Goal: Task Accomplishment & Management: Complete application form

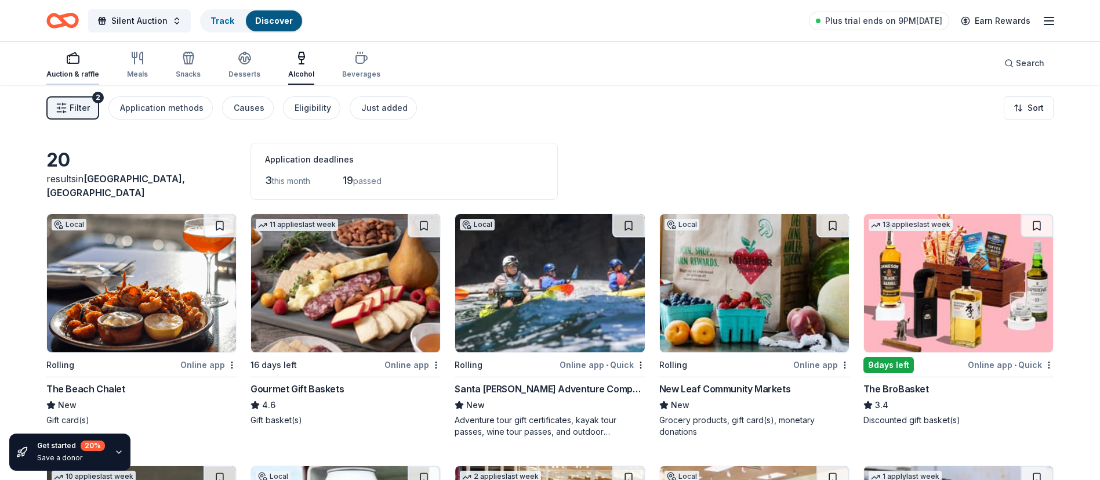
click at [72, 67] on div "Auction & raffle" at bounding box center [72, 65] width 53 height 28
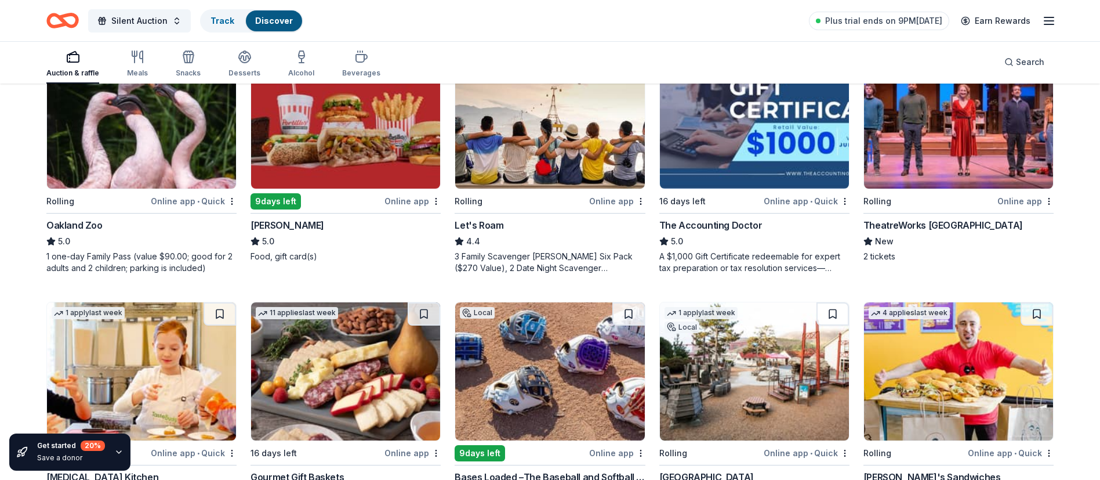
scroll to position [95, 0]
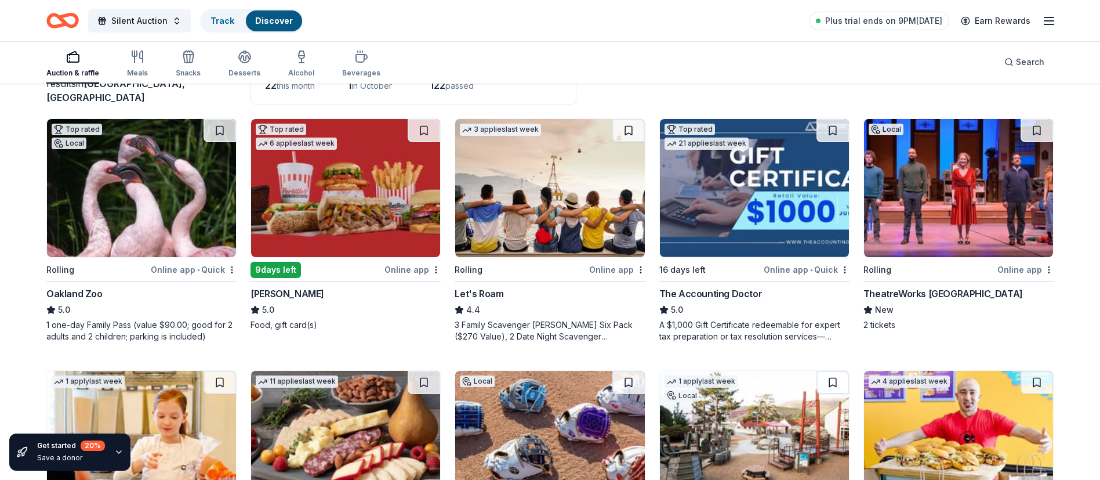
click at [743, 296] on div "The Accounting Doctor" at bounding box center [710, 293] width 103 height 14
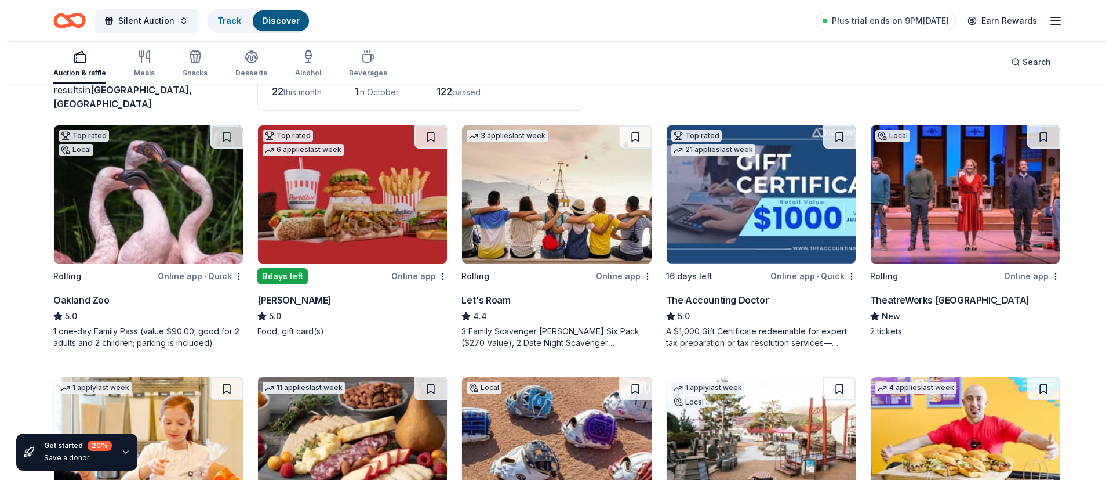
scroll to position [0, 0]
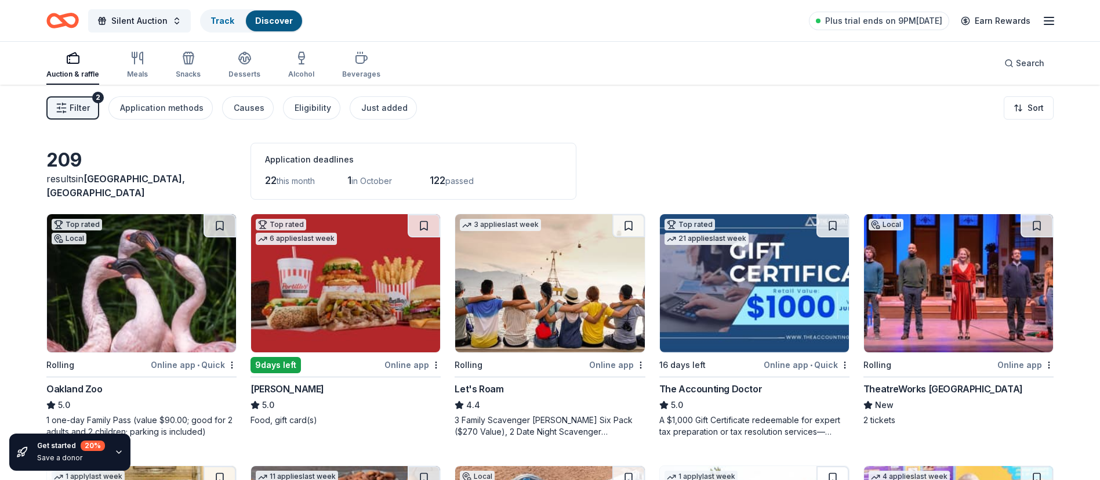
click at [761, 299] on img at bounding box center [754, 283] width 189 height 138
click at [145, 19] on span "Silent Auction" at bounding box center [139, 21] width 56 height 14
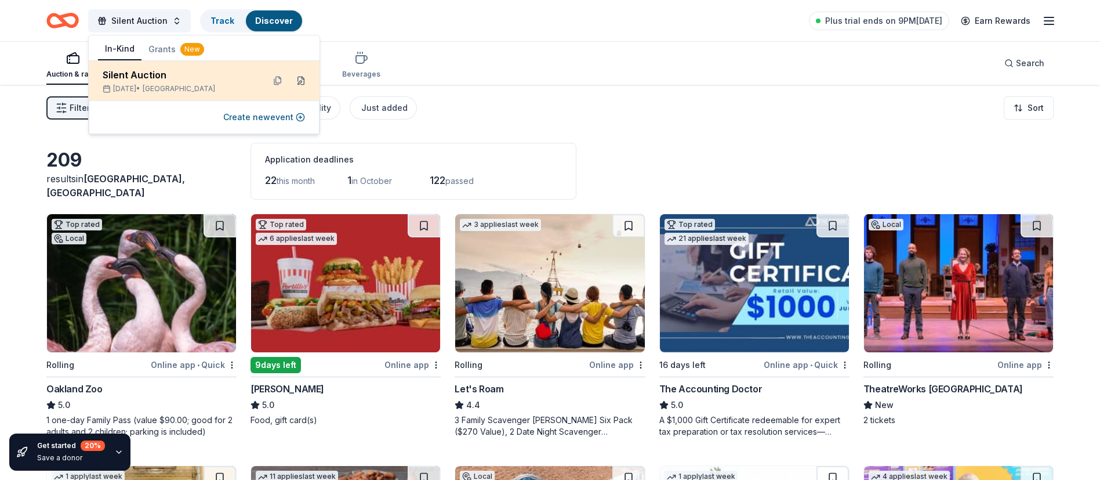
click at [302, 81] on button at bounding box center [301, 80] width 19 height 19
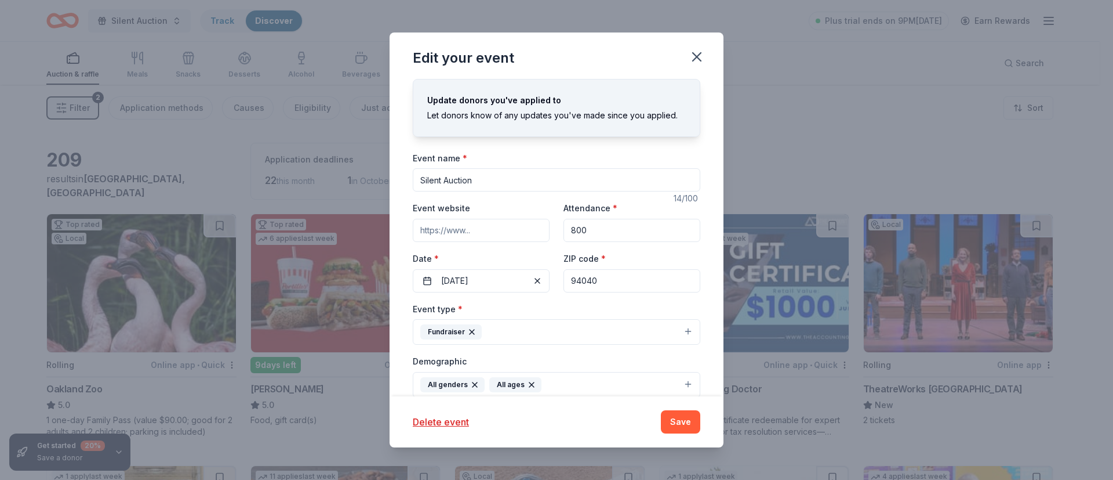
click at [417, 191] on input "Silent Auction" at bounding box center [557, 179] width 288 height 23
type input "2025 Mistral WalkAThon & Silent Auction"
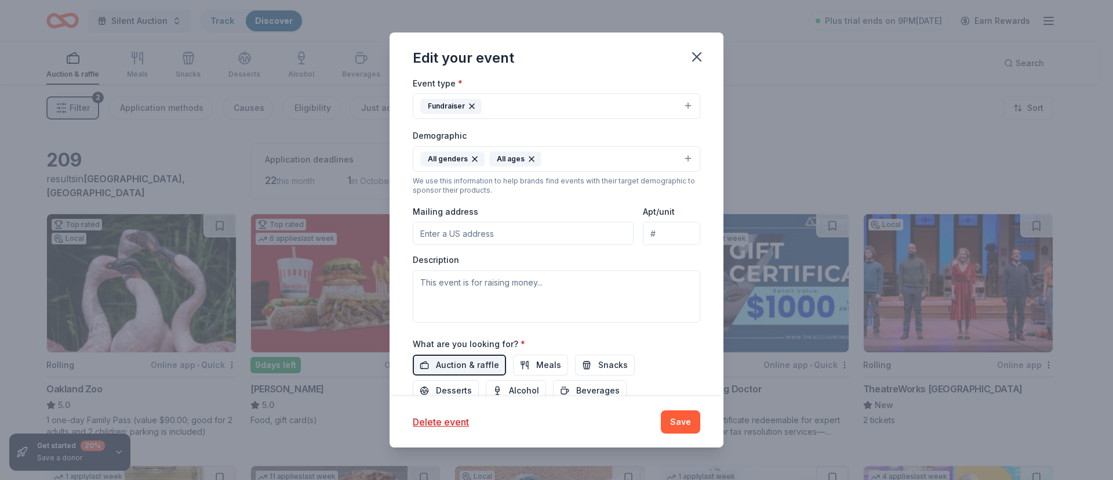
scroll to position [245, 0]
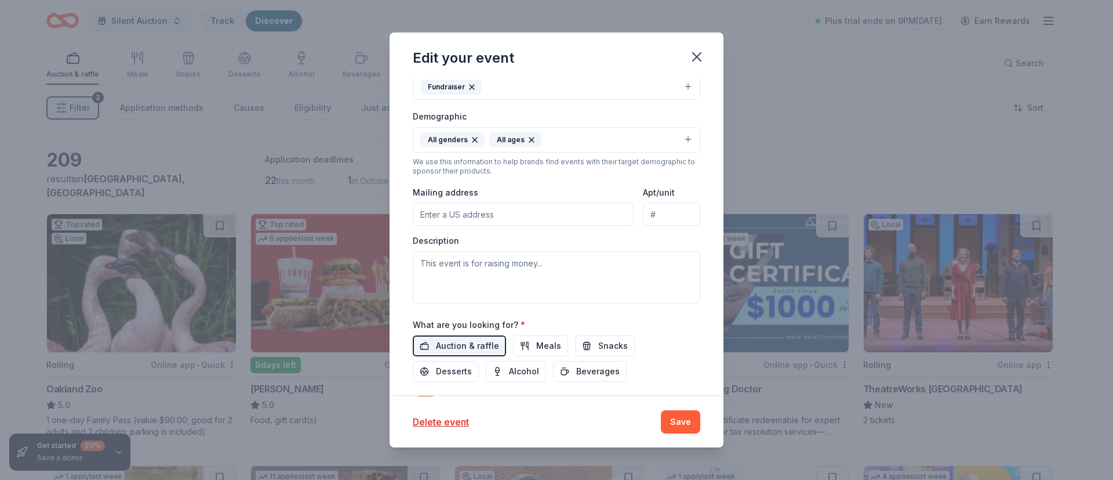
click at [513, 226] on input "Mailing address" at bounding box center [523, 213] width 221 height 23
click at [699, 267] on div "Update donors you've applied to Let donors know of any updates you've made sinc…" at bounding box center [557, 238] width 334 height 318
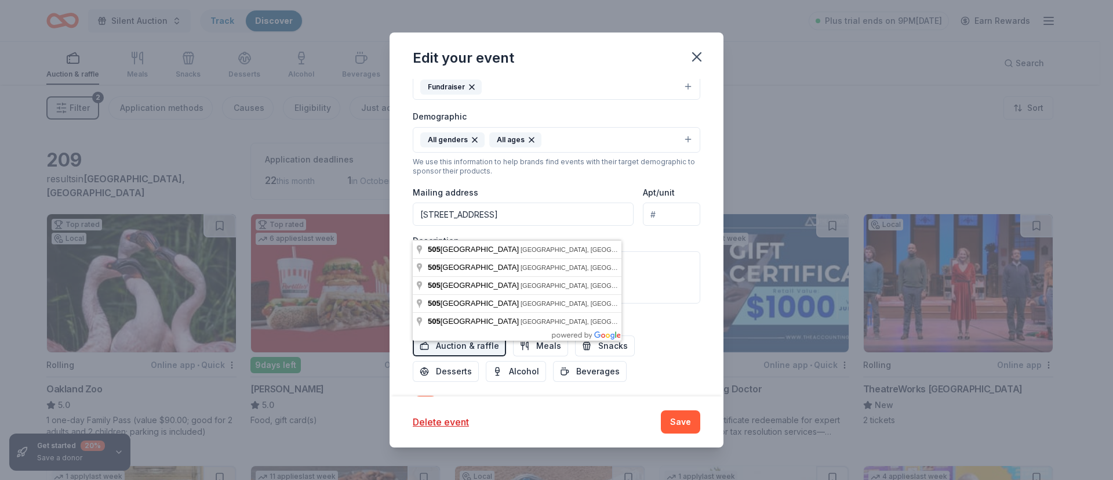
click at [502, 223] on input "505 Escuela Ave." at bounding box center [523, 213] width 221 height 23
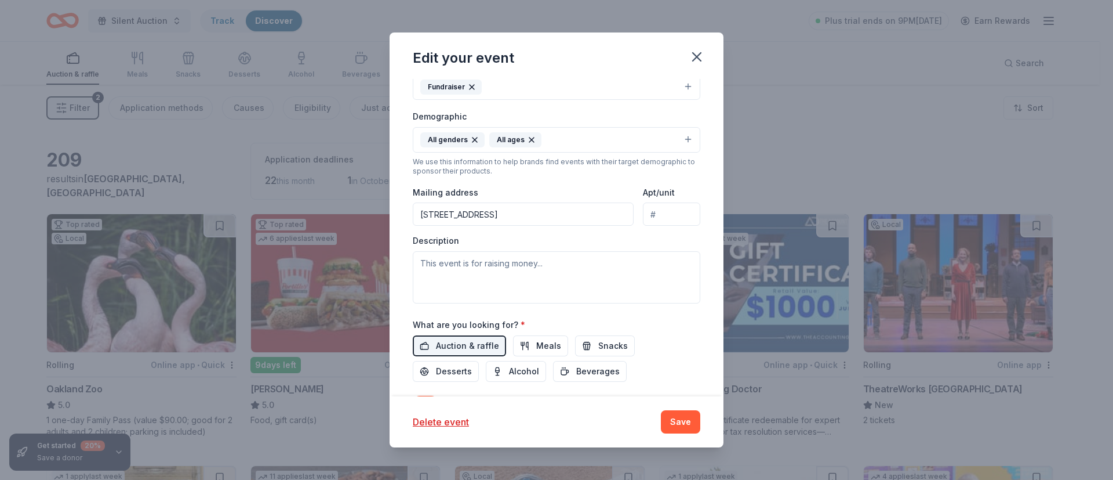
type input "505 Escuela Avenue, Mountain View, CA, 94040"
click at [513, 290] on textarea at bounding box center [557, 277] width 288 height 52
click at [431, 285] on textarea at bounding box center [557, 277] width 288 height 52
click at [434, 282] on textarea at bounding box center [557, 277] width 288 height 52
paste textarea "Gabriela Mistral Elementary is a public dual- immersion school in Mountain View…"
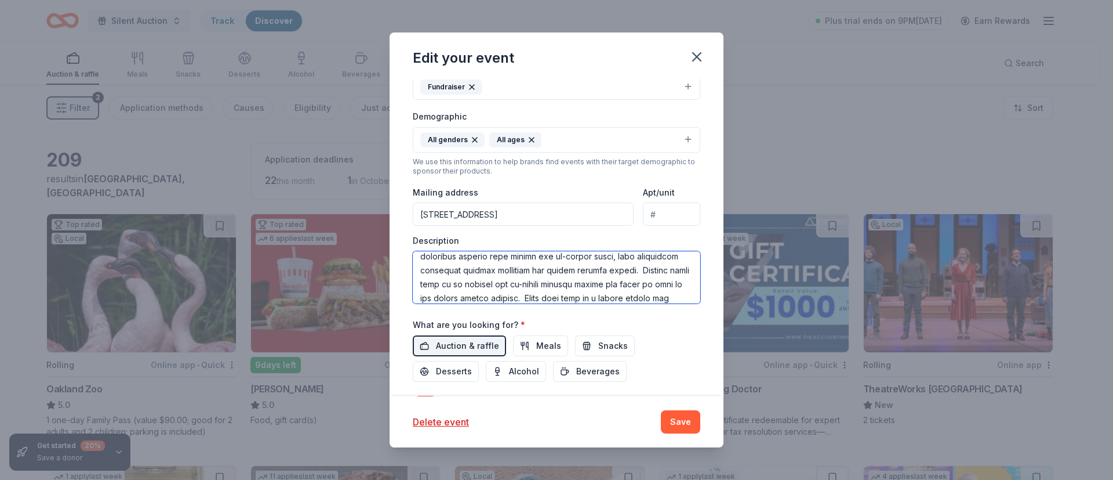
scroll to position [216, 0]
paste textarea "Donors will be acknowledged in our online and printed Silent Auction catalogs a…"
click at [590, 297] on textarea at bounding box center [557, 277] width 288 height 52
click at [509, 300] on textarea at bounding box center [557, 277] width 288 height 52
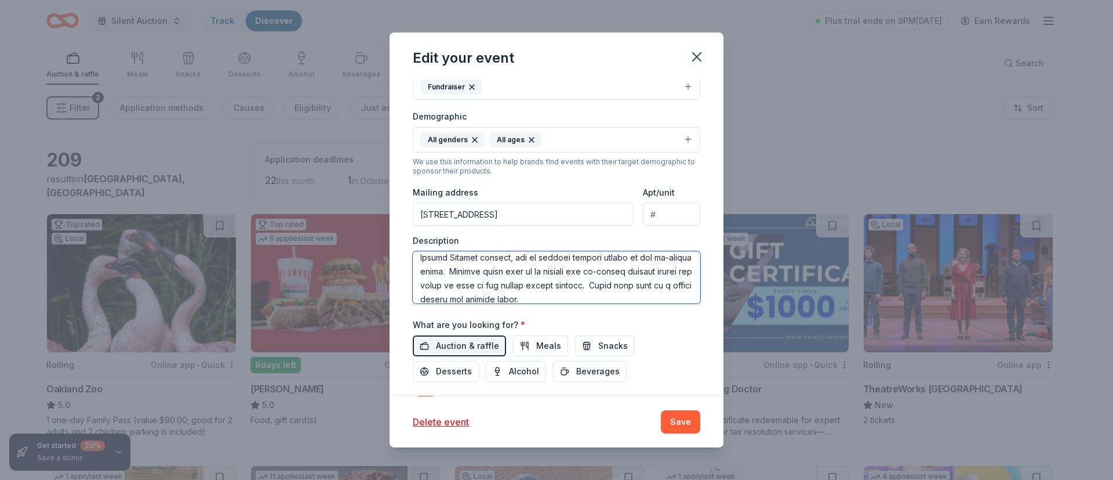
click at [461, 292] on textarea at bounding box center [557, 277] width 288 height 52
click at [597, 288] on textarea at bounding box center [557, 277] width 288 height 52
drag, startPoint x: 509, startPoint y: 282, endPoint x: 627, endPoint y: 287, distance: 119.0
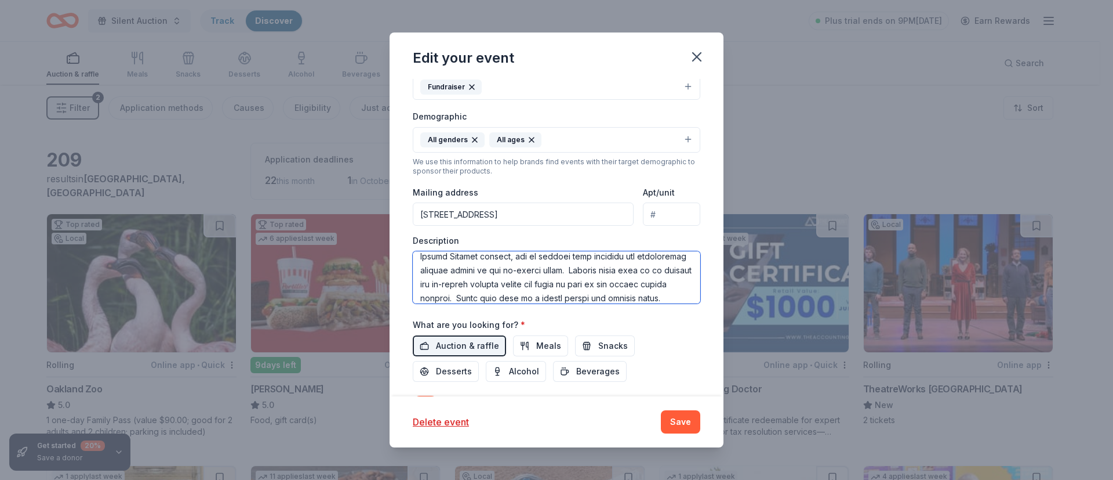
click at [627, 287] on textarea at bounding box center [557, 277] width 288 height 52
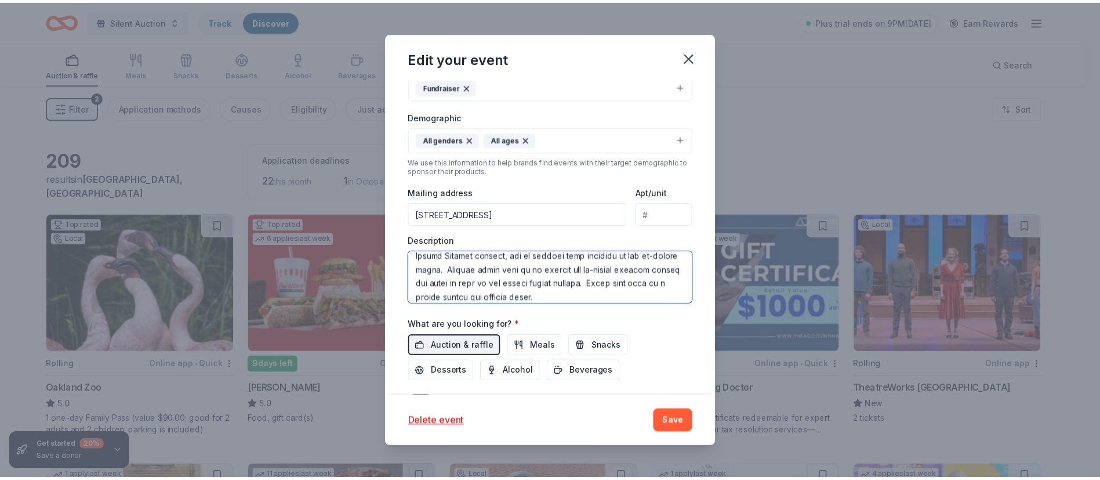
scroll to position [264, 0]
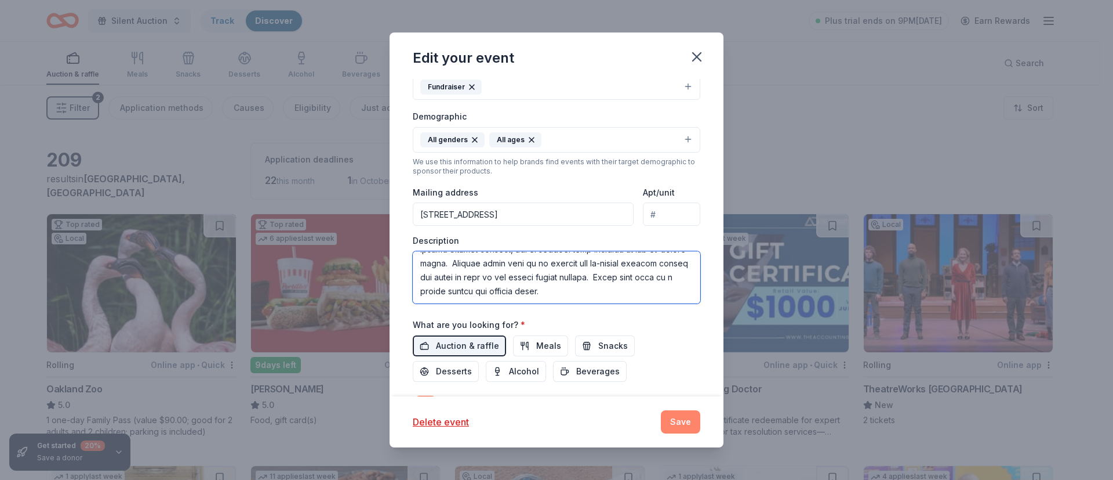
type textarea "Gabriela Mistral Elementary is a public Spanish-English dual- immersion school …"
click at [678, 420] on button "Save" at bounding box center [680, 421] width 39 height 23
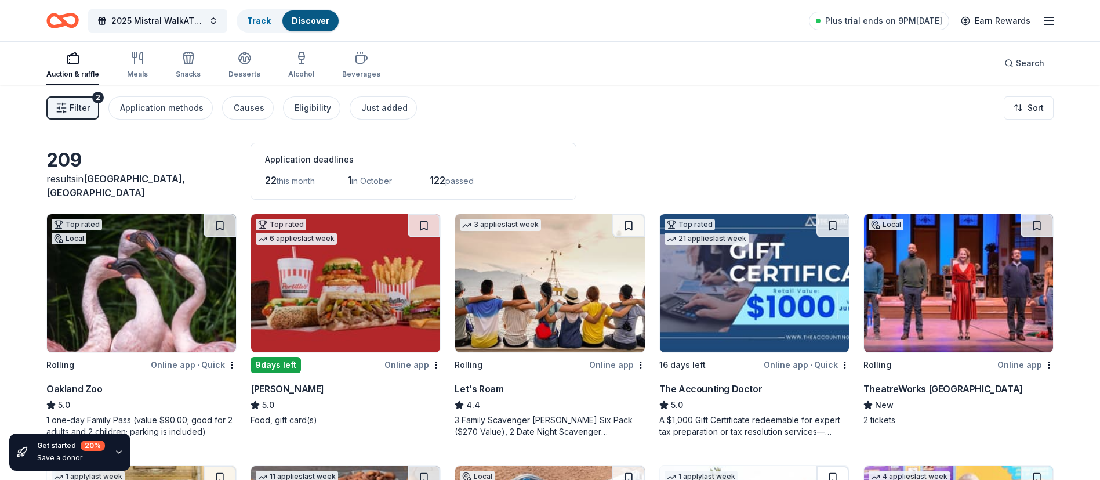
click at [740, 292] on img at bounding box center [754, 283] width 189 height 138
click at [180, 19] on span "2025 Mistral WalkAThon & Silent Auction" at bounding box center [157, 21] width 93 height 14
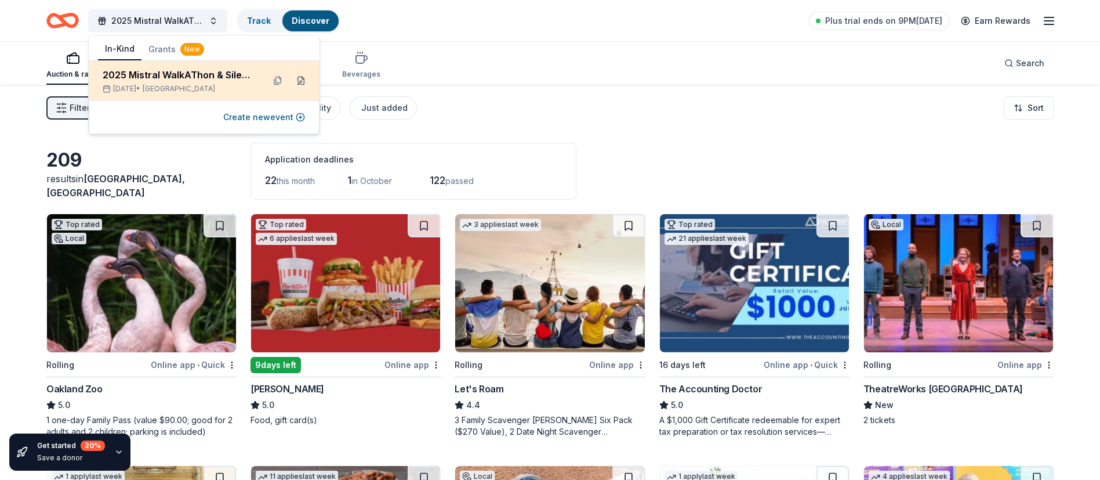
click at [302, 82] on button at bounding box center [301, 80] width 19 height 19
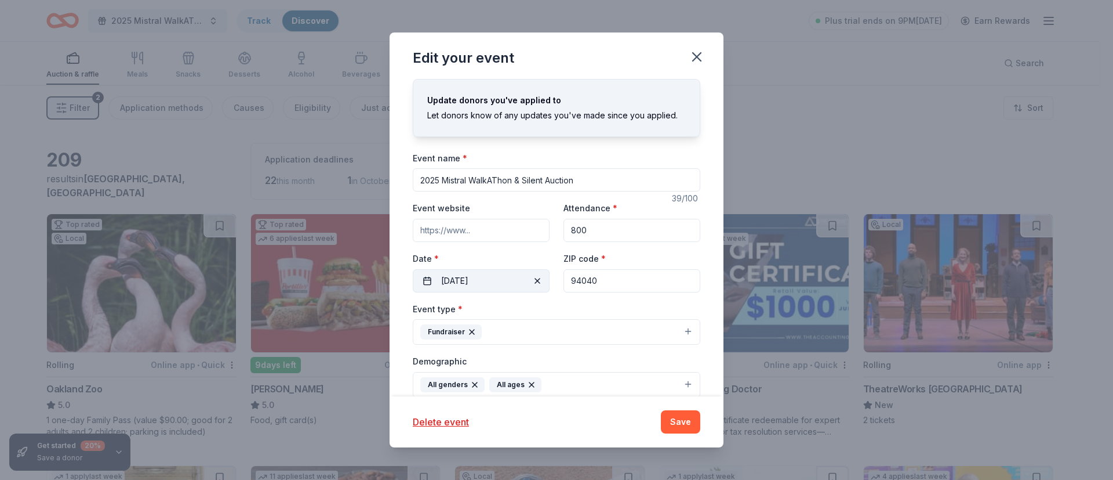
click at [491, 292] on button "10/03/2025" at bounding box center [481, 280] width 137 height 23
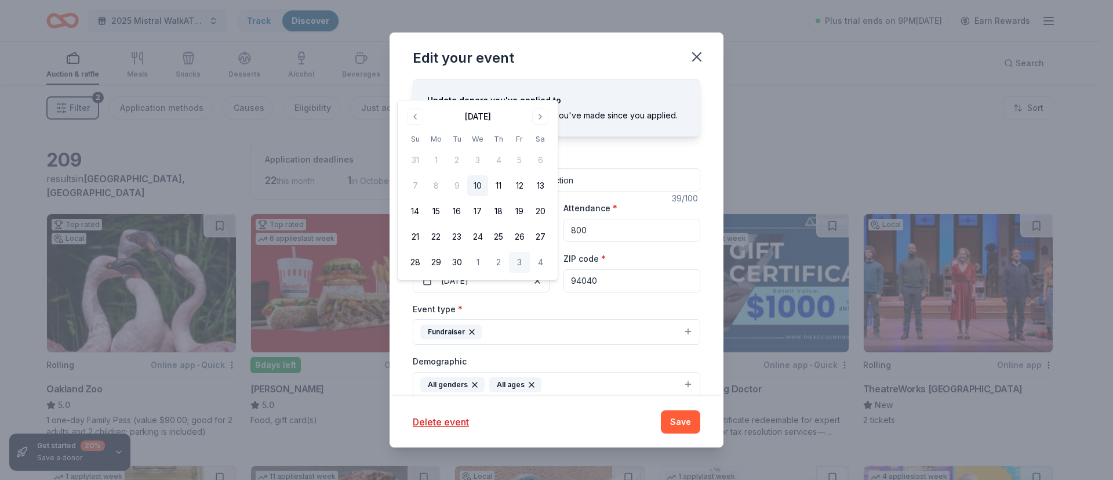
click at [518, 264] on button "3" at bounding box center [519, 262] width 21 height 21
click at [692, 418] on button "Save" at bounding box center [680, 421] width 39 height 23
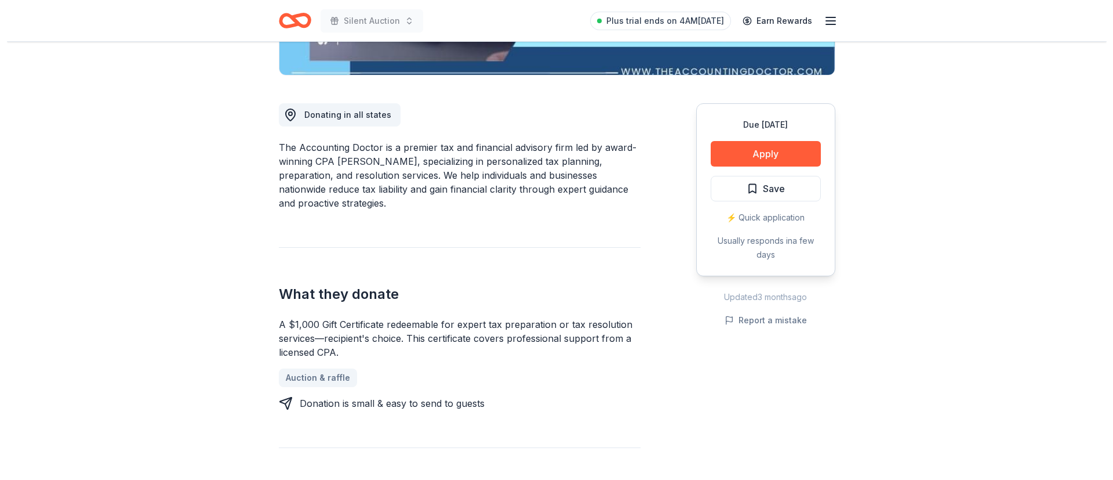
scroll to position [282, 0]
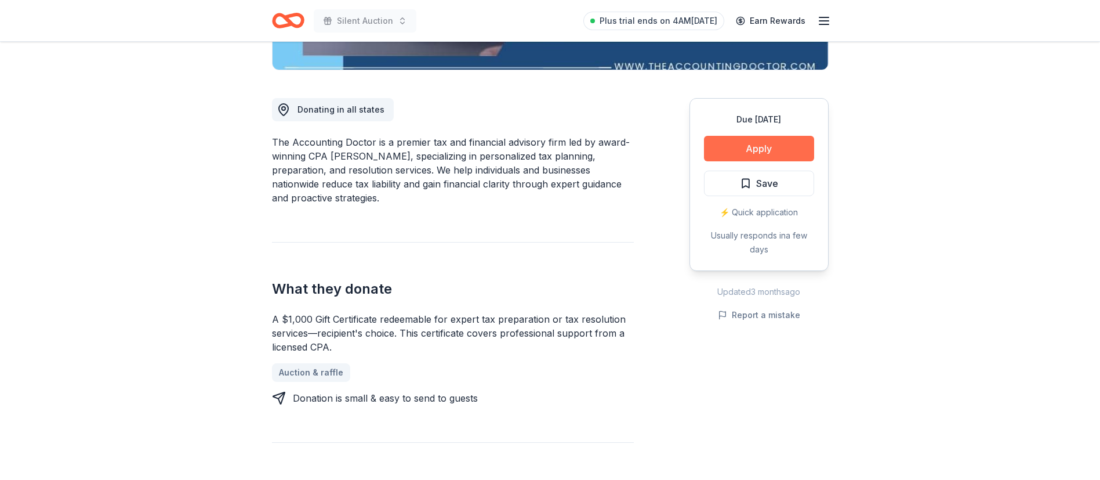
click at [765, 146] on button "Apply" at bounding box center [759, 149] width 110 height 26
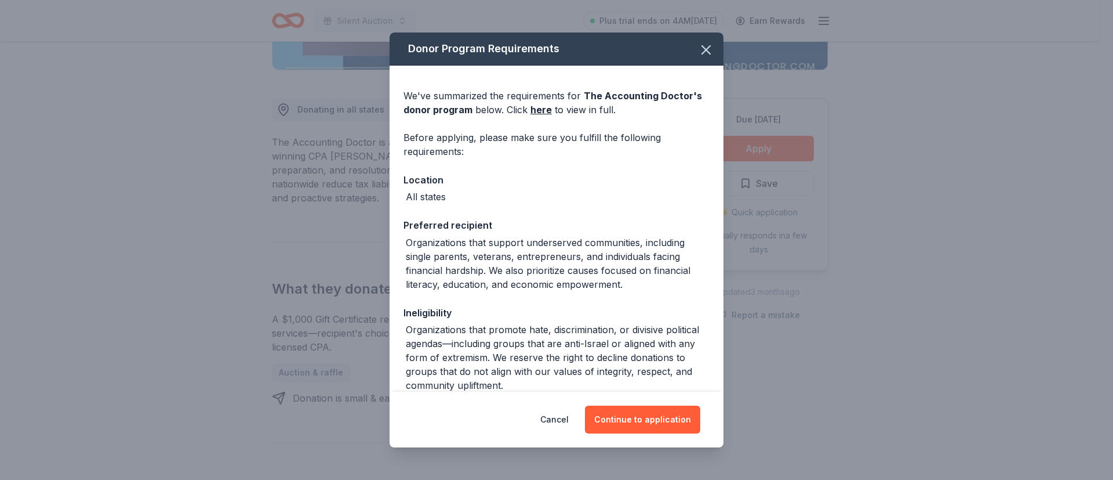
scroll to position [62, 0]
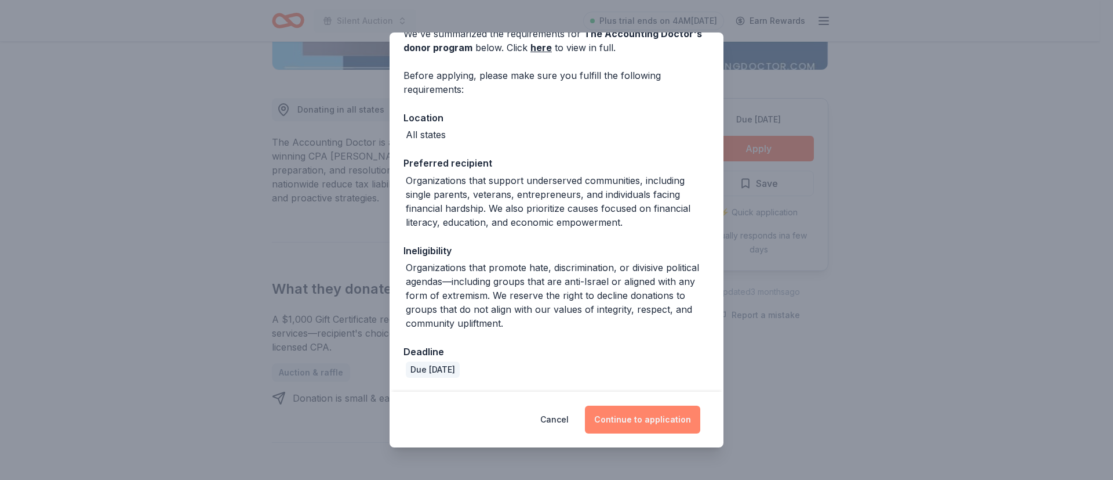
click at [637, 422] on button "Continue to application" at bounding box center [642, 419] width 115 height 28
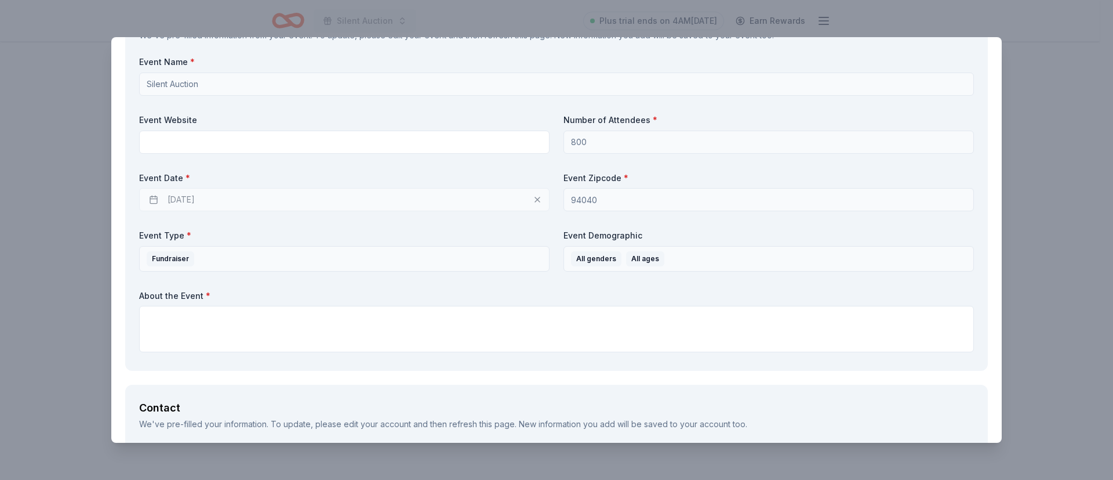
scroll to position [0, 0]
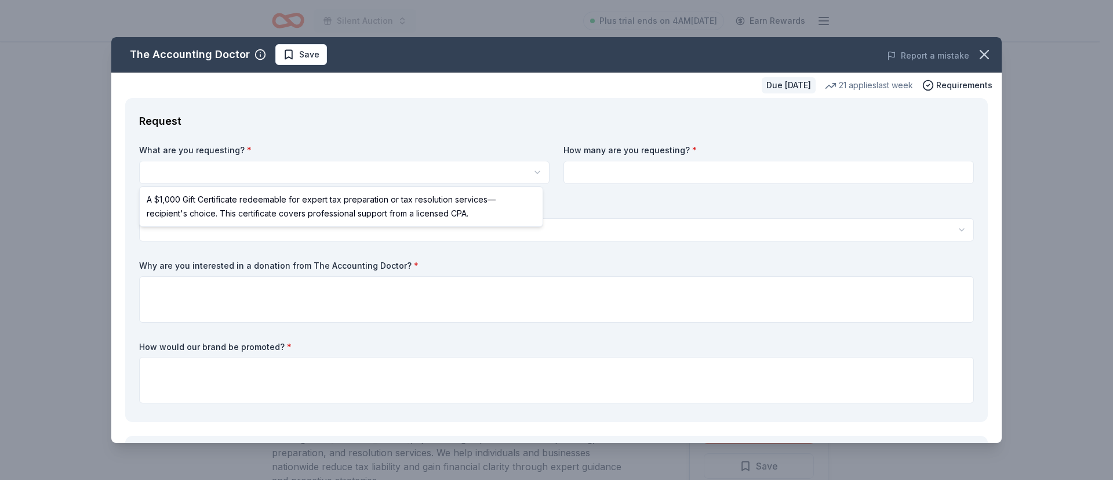
select select "A $1,000 Gift Certificate redeemable for expert tax preparation or tax resoluti…"
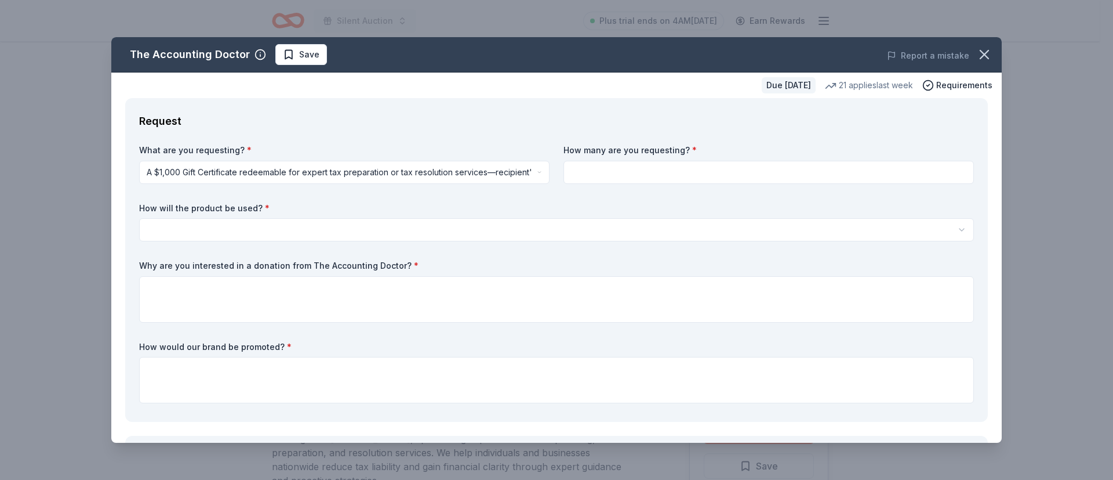
click at [597, 184] on div "What are you requesting? * A $1,000 Gift Certificate redeemable for expert tax …" at bounding box center [556, 275] width 835 height 263
click at [594, 173] on input at bounding box center [769, 172] width 411 height 23
type input "1"
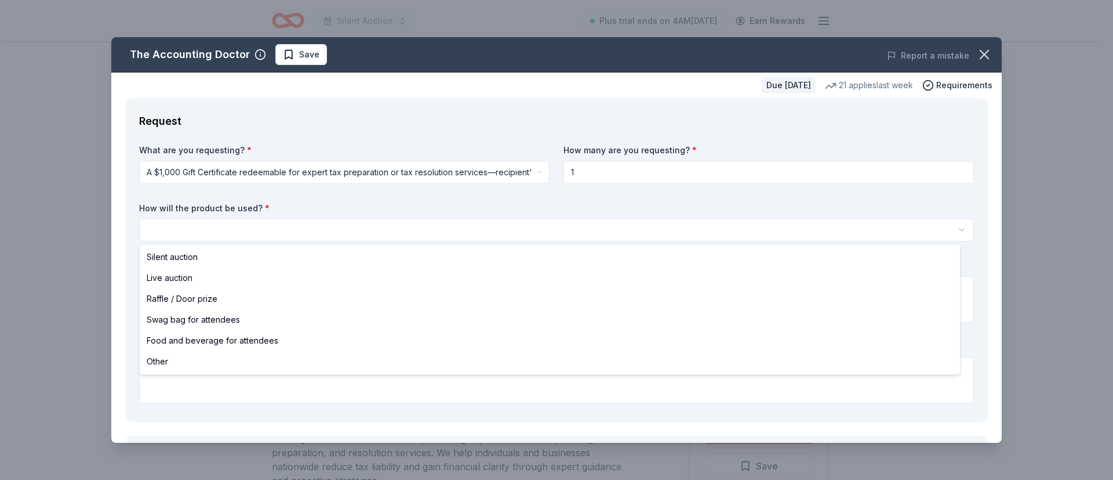
click at [408, 228] on html "Silent Auction Plus trial ends on 4AM[DATE] Earn Rewards Due [DATE] Share The A…" at bounding box center [556, 240] width 1113 height 480
select select "silentAuction"
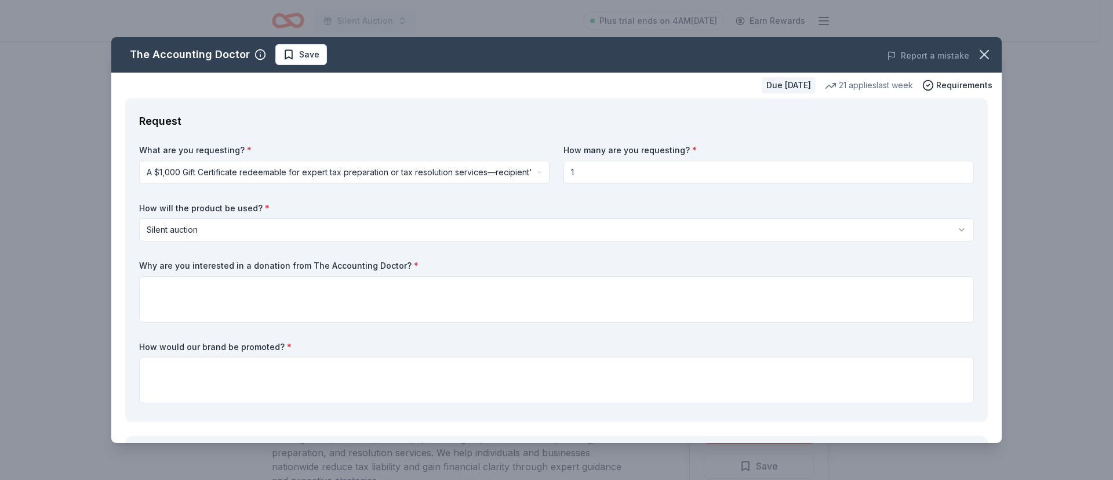
click at [653, 177] on input "1" at bounding box center [769, 172] width 411 height 23
type input "1"
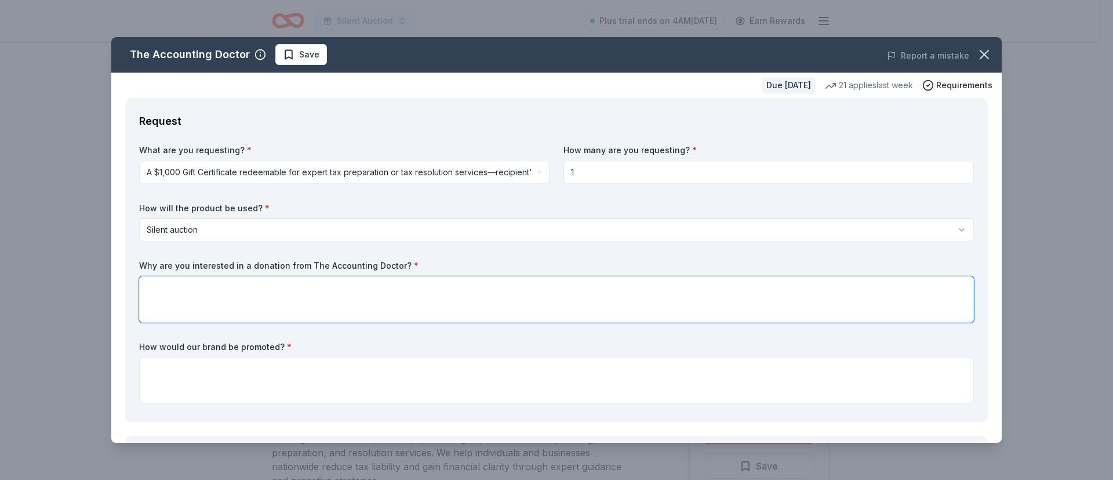
click at [264, 299] on textarea at bounding box center [556, 299] width 835 height 46
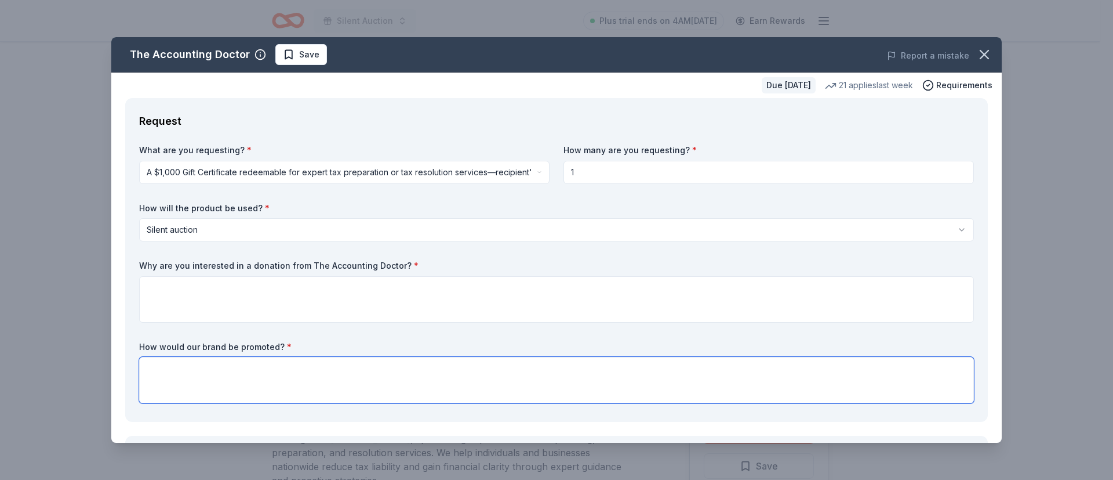
click at [349, 382] on textarea at bounding box center [556, 380] width 835 height 46
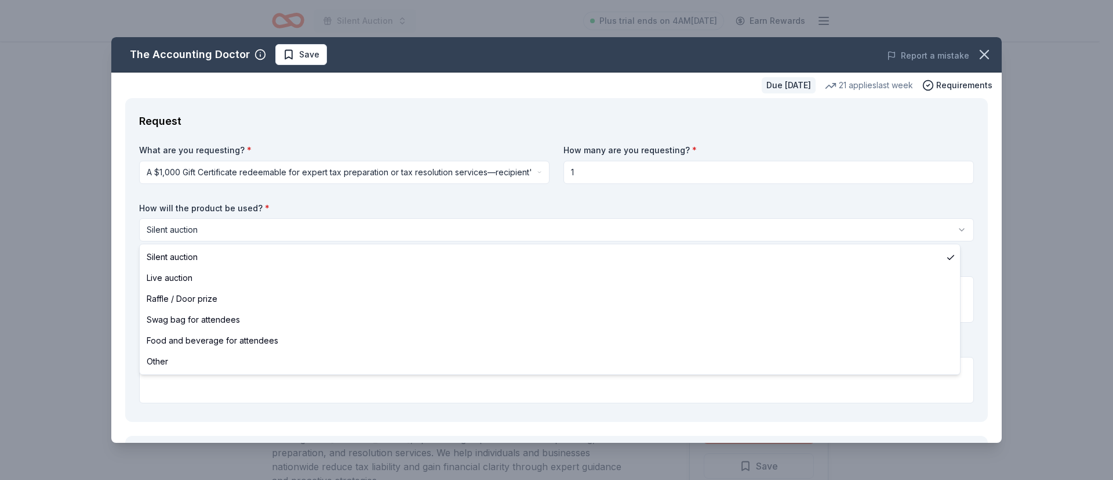
click at [210, 228] on html "Silent Auction Plus trial ends on 4AM[DATE] Earn Rewards Due [DATE] Share The A…" at bounding box center [556, 240] width 1113 height 480
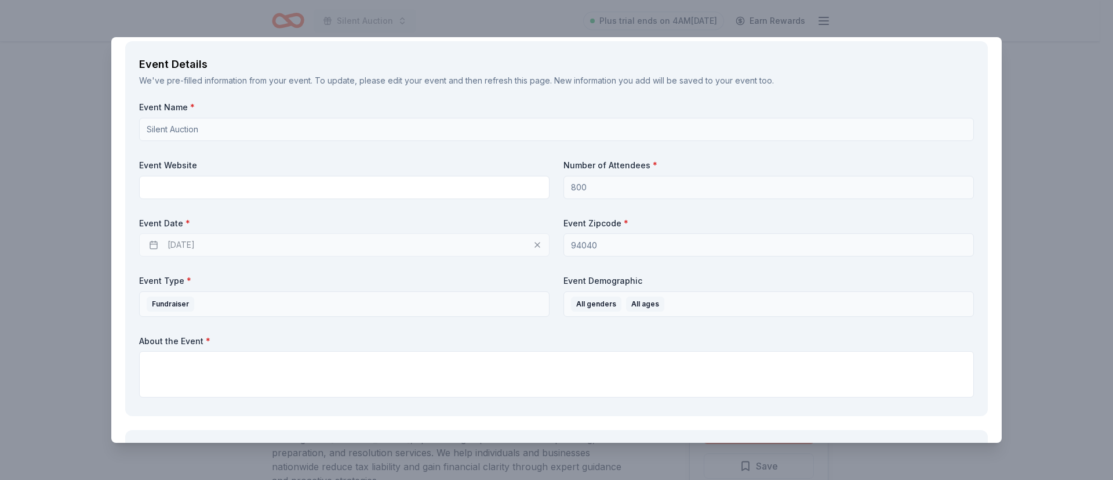
scroll to position [408, 0]
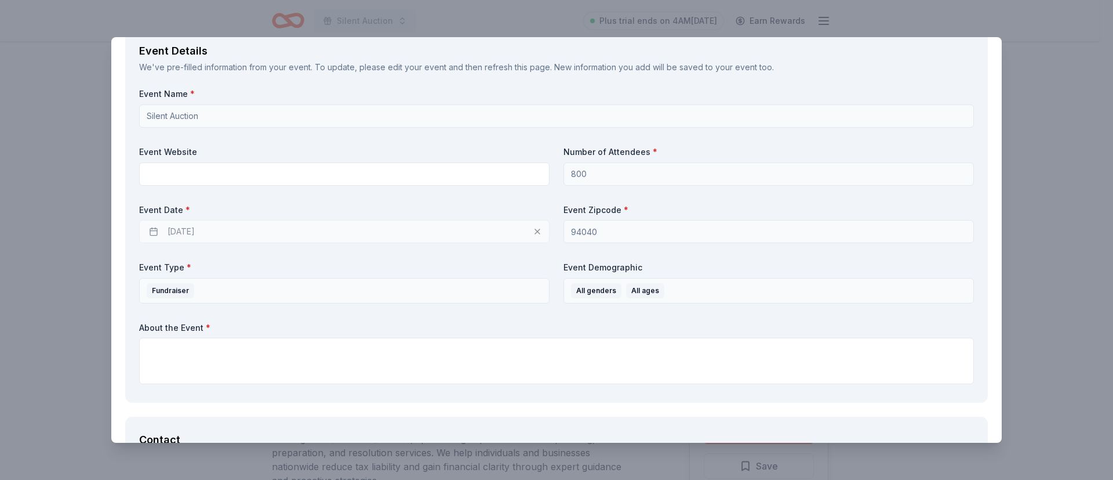
click at [205, 227] on div "[DATE]" at bounding box center [344, 231] width 411 height 23
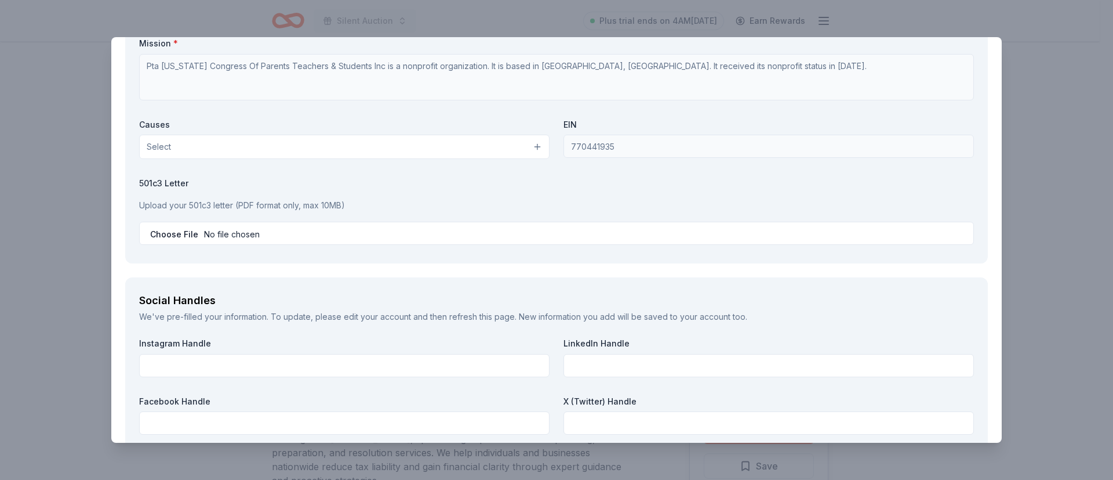
scroll to position [1054, 0]
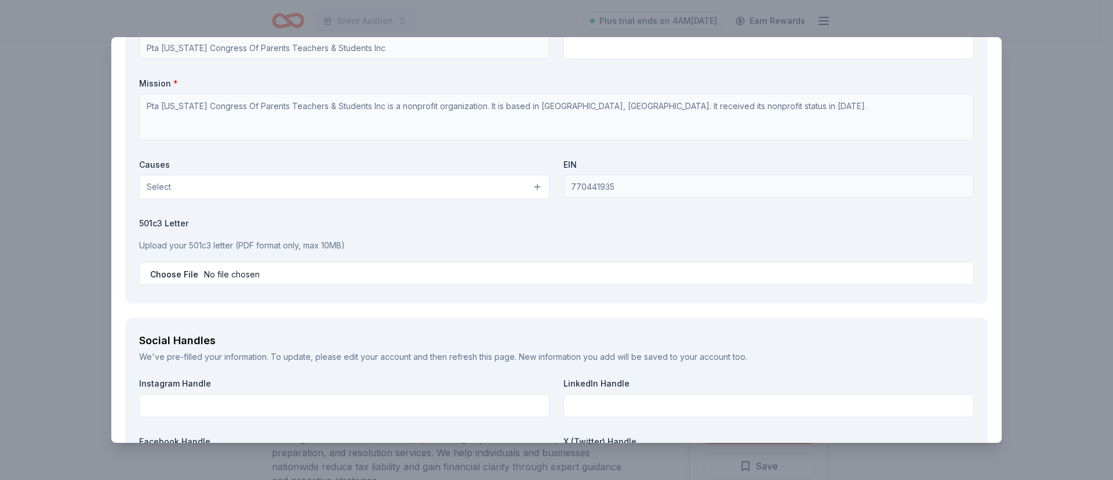
click at [529, 184] on button "Select" at bounding box center [344, 187] width 411 height 24
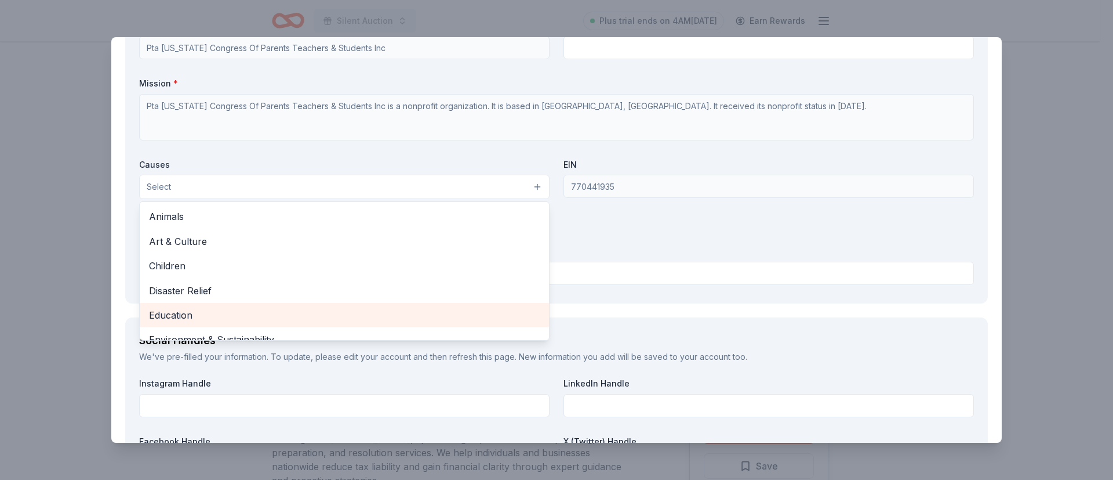
click at [294, 319] on span "Education" at bounding box center [344, 314] width 391 height 15
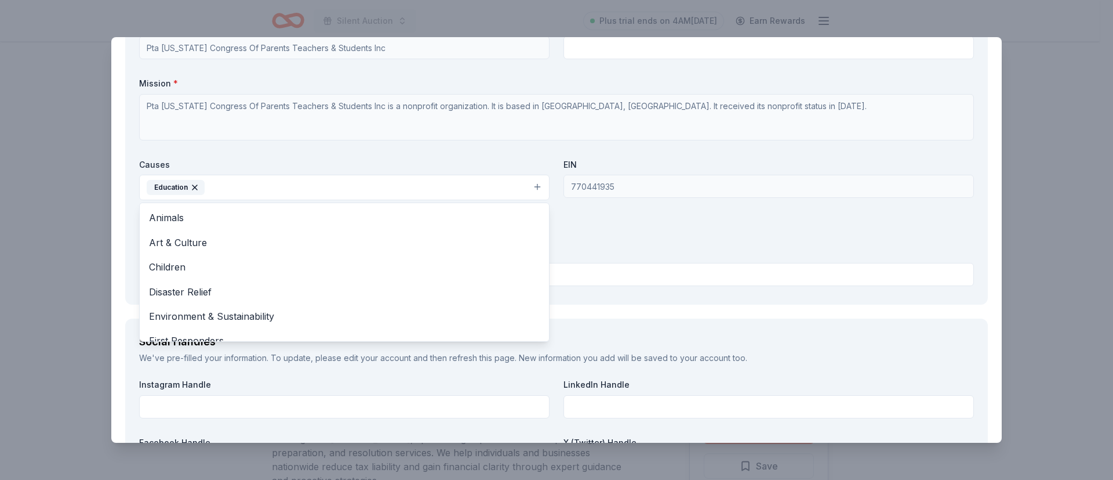
click at [627, 230] on div "Organization Name * Pta California Congress Of Parents Teachers & Students Inc …" at bounding box center [556, 155] width 835 height 270
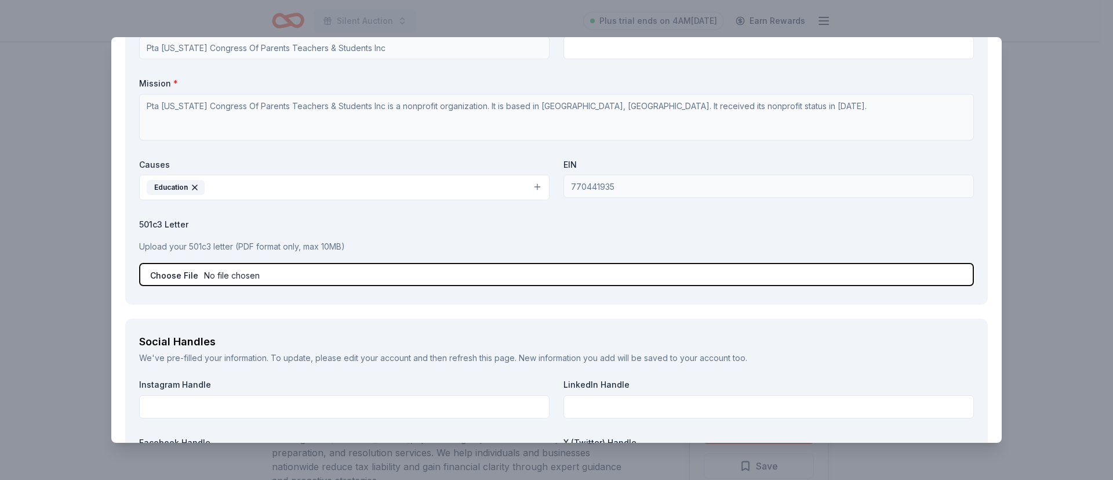
click at [241, 271] on input "file" at bounding box center [556, 274] width 835 height 23
type input "C:\fakepath\D6-Gabriela Mistral Elementary School PTA LOD 2025.pdf"
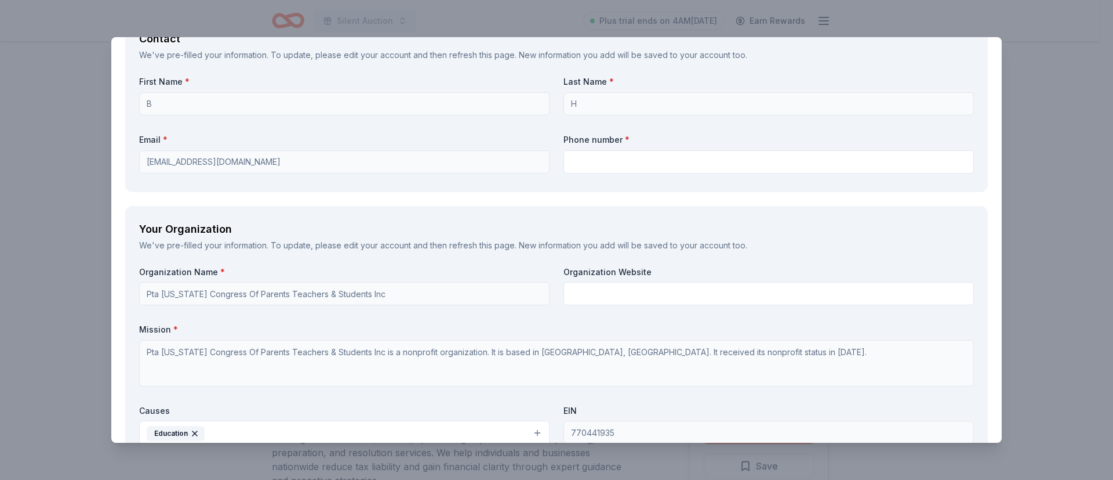
scroll to position [840, 0]
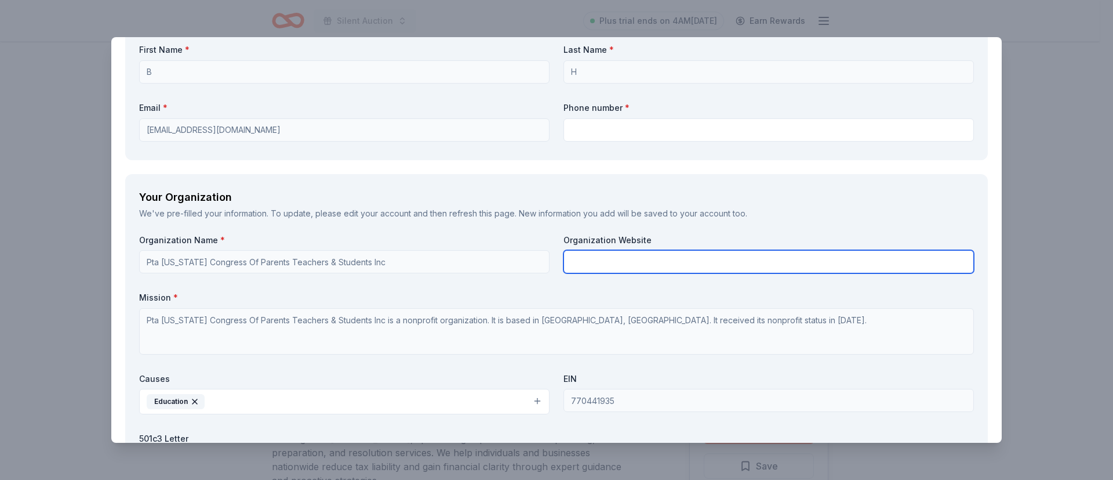
click at [647, 268] on input "text" at bounding box center [769, 261] width 411 height 23
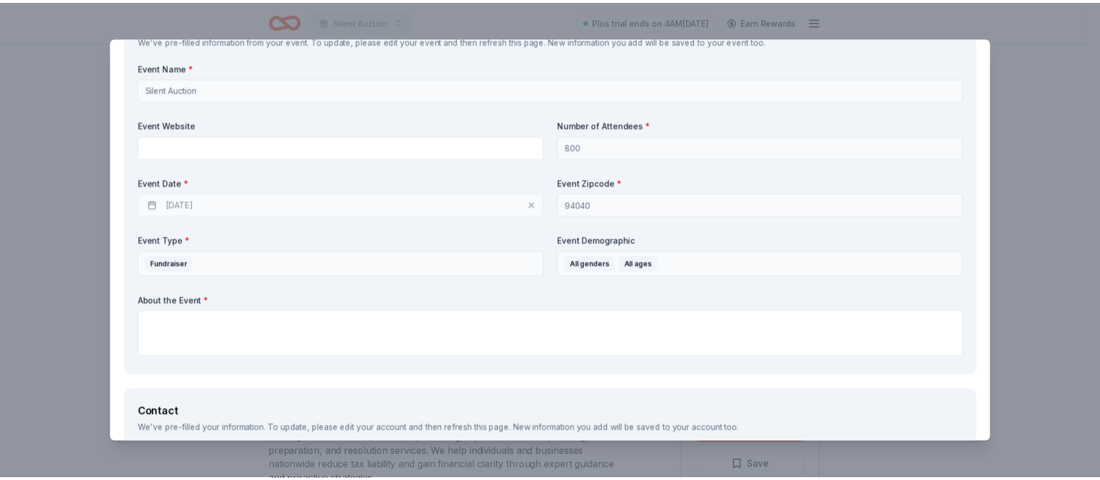
scroll to position [0, 0]
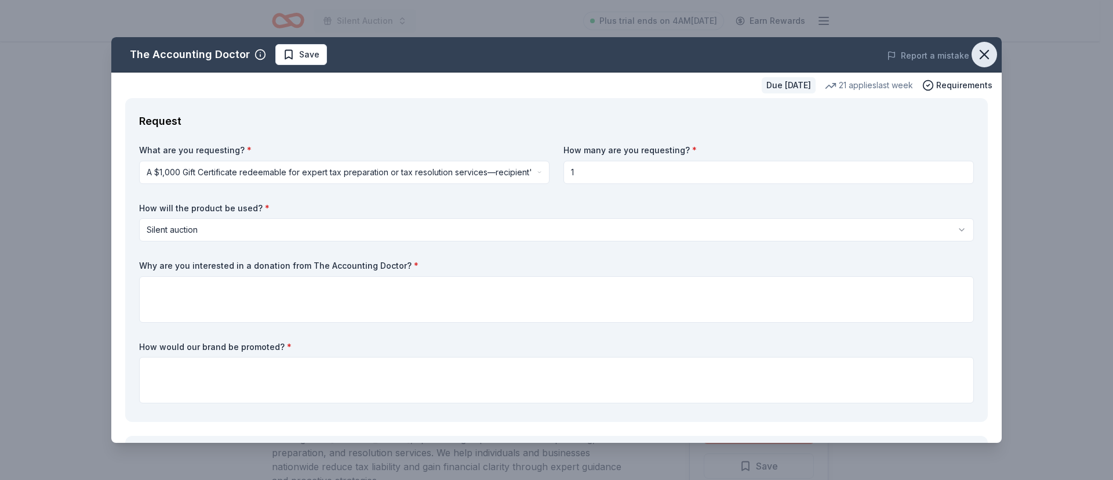
click at [980, 51] on icon "button" at bounding box center [984, 54] width 8 height 8
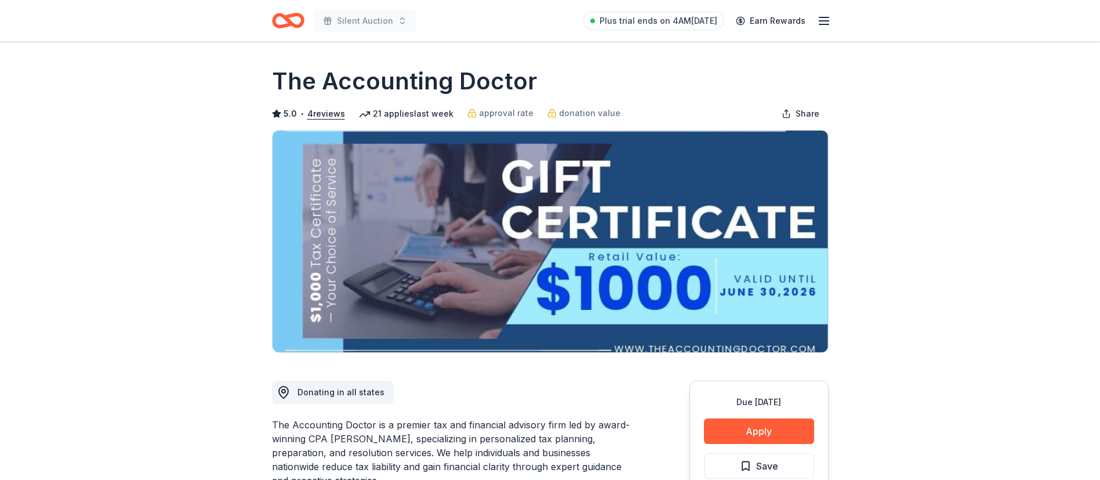
click at [827, 17] on line "button" at bounding box center [823, 17] width 9 height 0
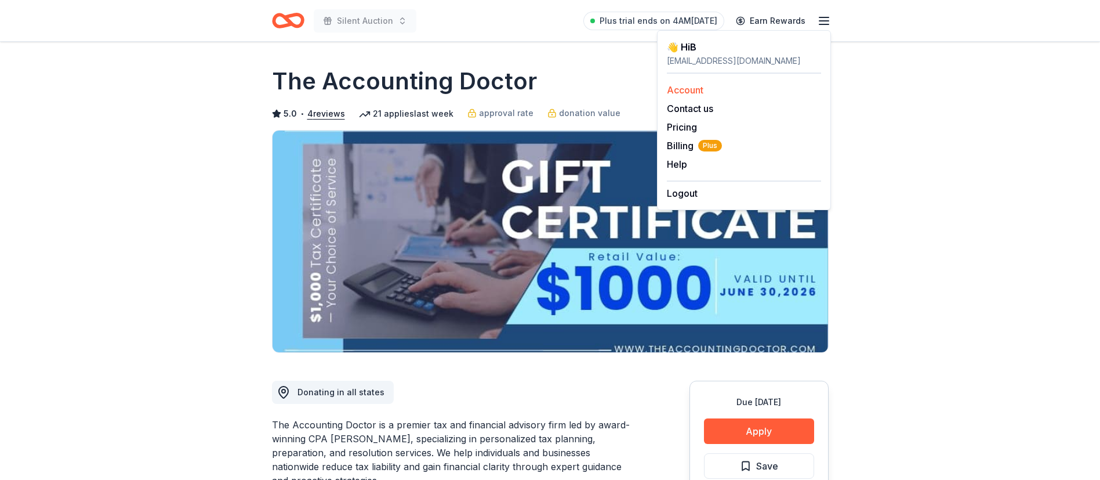
click at [689, 93] on link "Account" at bounding box center [685, 90] width 37 height 12
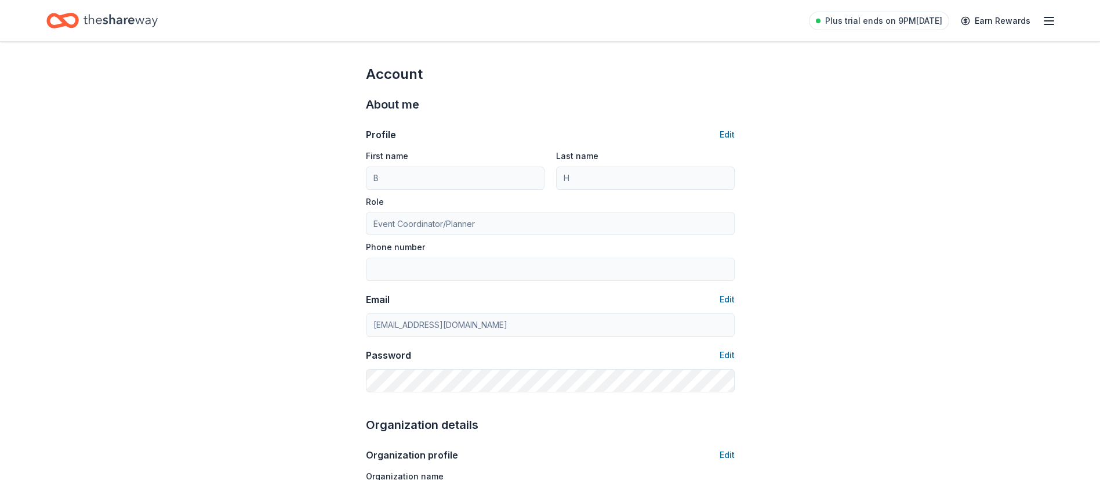
click at [1053, 21] on icon "button" at bounding box center [1049, 21] width 14 height 14
click at [898, 52] on div "👋 Hi B" at bounding box center [969, 47] width 154 height 14
click at [906, 87] on link "Account" at bounding box center [910, 90] width 37 height 12
click at [727, 295] on button "Edit" at bounding box center [727, 299] width 15 height 14
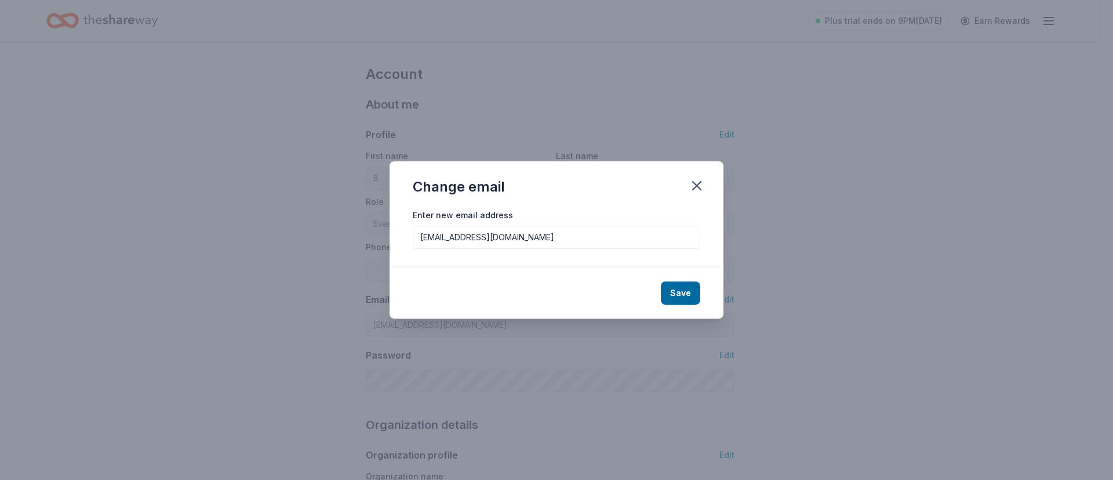
drag, startPoint x: 490, startPoint y: 237, endPoint x: 384, endPoint y: 237, distance: 105.5
click at [384, 237] on div "Change email Enter new email address removemenow478@gmail.com Save" at bounding box center [556, 240] width 1113 height 480
type input "[EMAIL_ADDRESS][DOMAIN_NAME]"
click at [680, 293] on button "Save" at bounding box center [680, 292] width 39 height 23
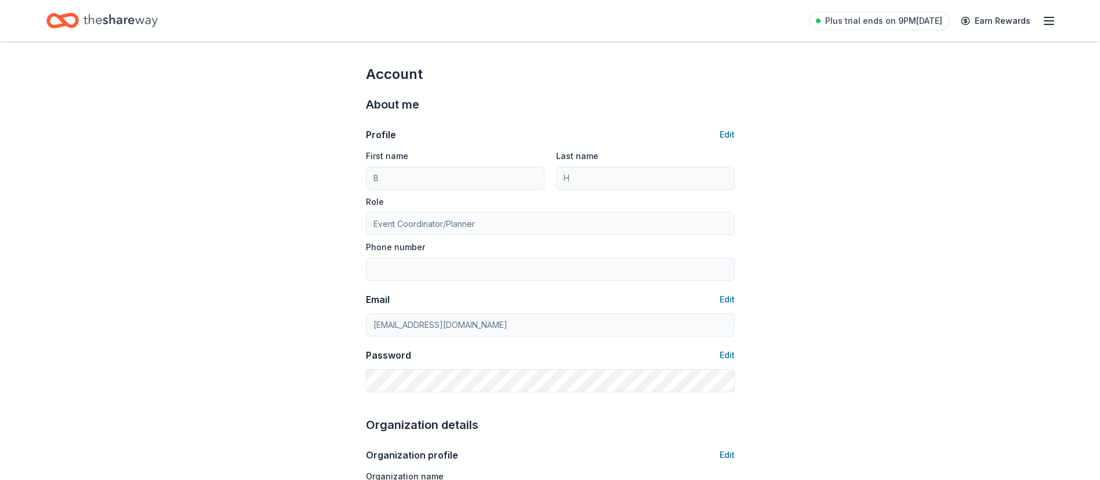
type input "[EMAIL_ADDRESS][DOMAIN_NAME]"
click at [731, 133] on button "Edit" at bounding box center [727, 135] width 15 height 14
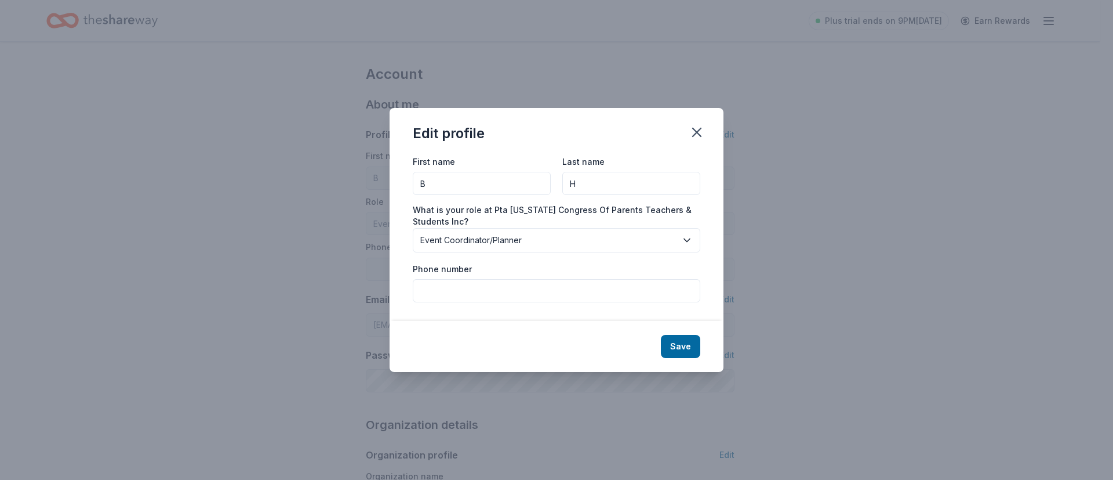
click at [433, 191] on input "B" at bounding box center [482, 183] width 138 height 23
type input "[PERSON_NAME]"
click at [591, 181] on input "H" at bounding box center [631, 183] width 138 height 23
type input "[PERSON_NAME]"
click at [874, 195] on div "Edit profile First name Bridget Last name Harrison What is your role at Pta Cal…" at bounding box center [556, 240] width 1113 height 480
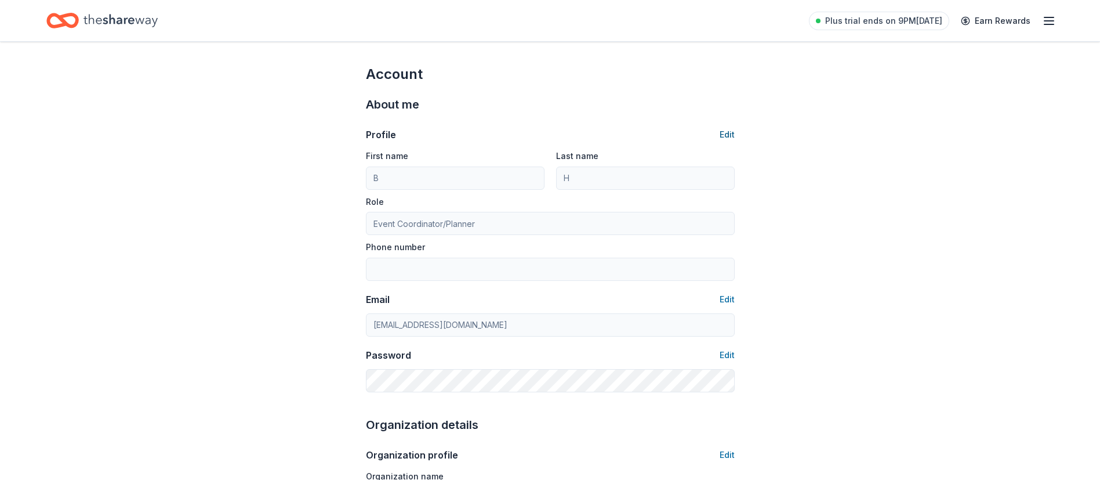
click at [729, 134] on button "Edit" at bounding box center [727, 135] width 15 height 14
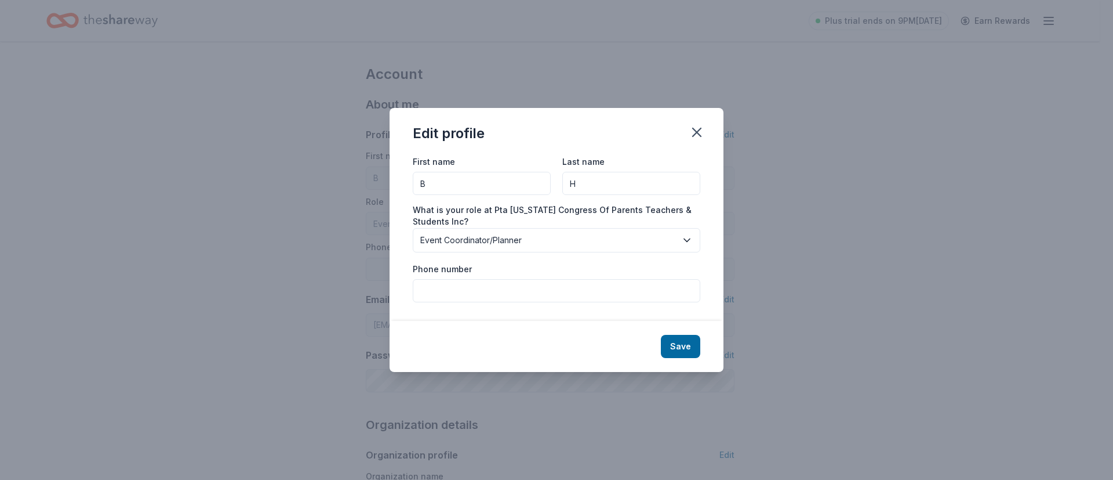
click at [453, 292] on input "Phone number" at bounding box center [557, 290] width 288 height 23
type input "4153360526"
drag, startPoint x: 477, startPoint y: 290, endPoint x: 336, endPoint y: 306, distance: 141.8
click at [336, 306] on div "Edit profile First name B Last name H What is your role at Pta California Congr…" at bounding box center [556, 240] width 1113 height 480
click at [679, 351] on button "Save" at bounding box center [680, 346] width 39 height 23
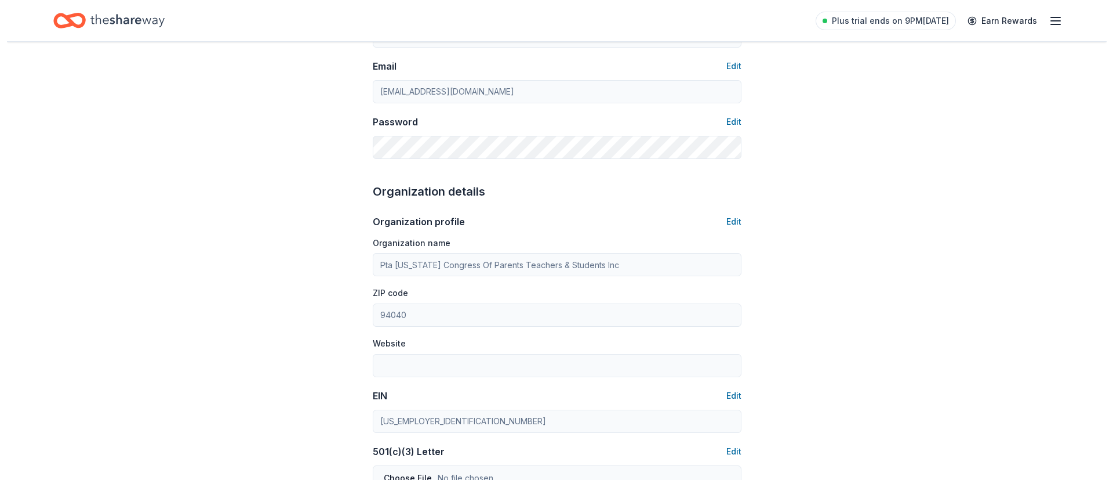
scroll to position [268, 0]
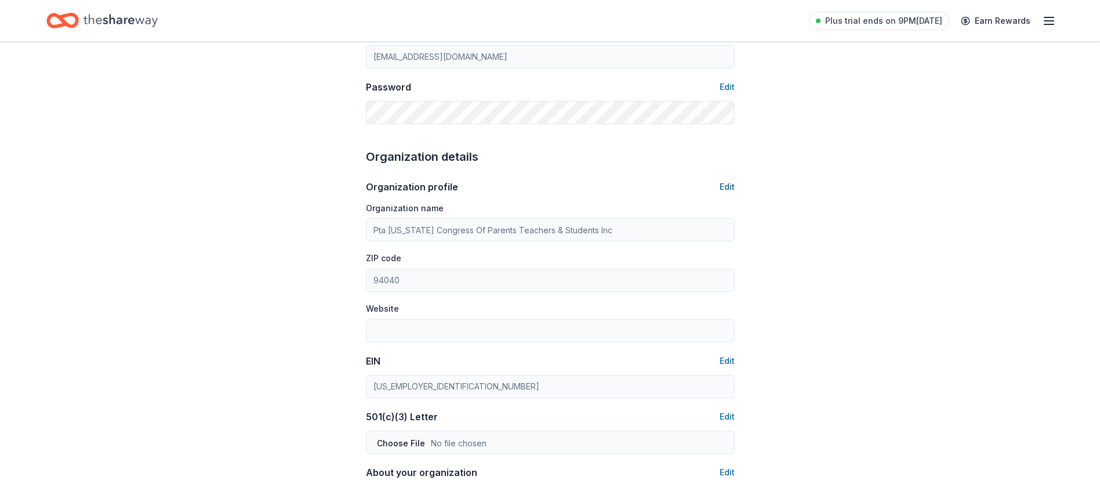
click at [730, 185] on button "Edit" at bounding box center [727, 187] width 15 height 14
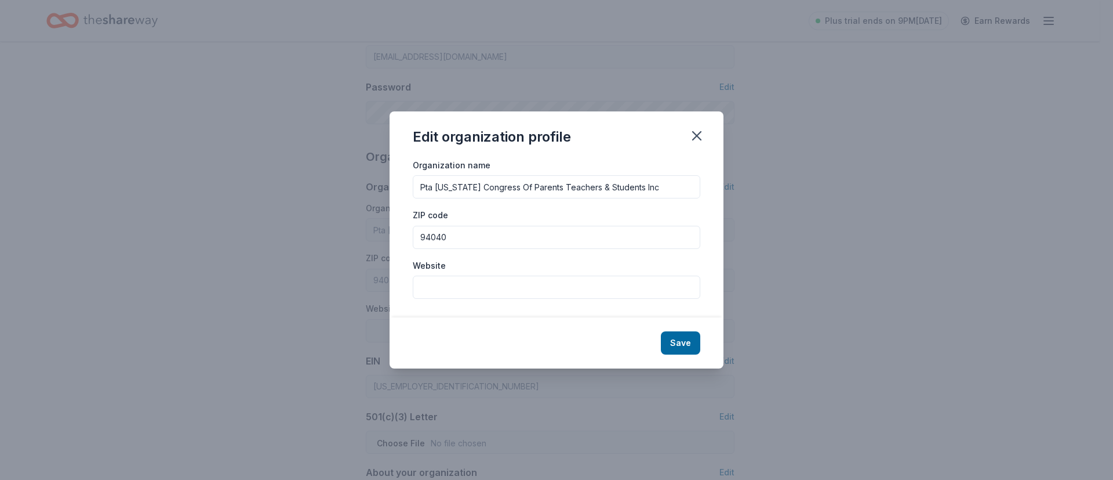
click at [650, 190] on input "Pta California Congress Of Parents Teachers & Students Inc" at bounding box center [557, 186] width 288 height 23
click at [414, 191] on input "Pta California Congress Of Parents Teachers & Students Inc" at bounding box center [557, 186] width 288 height 23
drag, startPoint x: 573, startPoint y: 191, endPoint x: 826, endPoint y: 158, distance: 255.5
click at [826, 158] on div "Edit organization profile Organization name Gabriela Mistral Elementary School …" at bounding box center [556, 240] width 1113 height 480
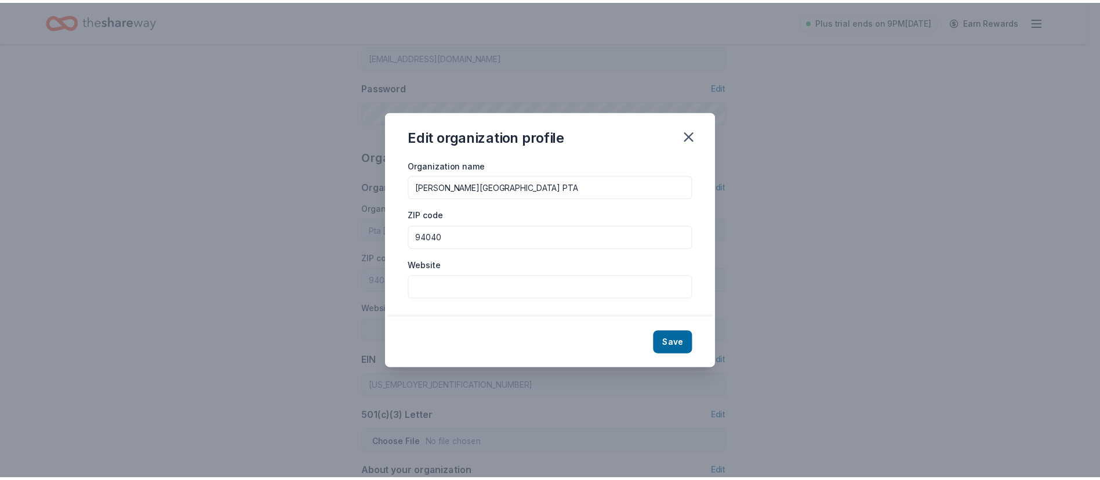
scroll to position [0, 0]
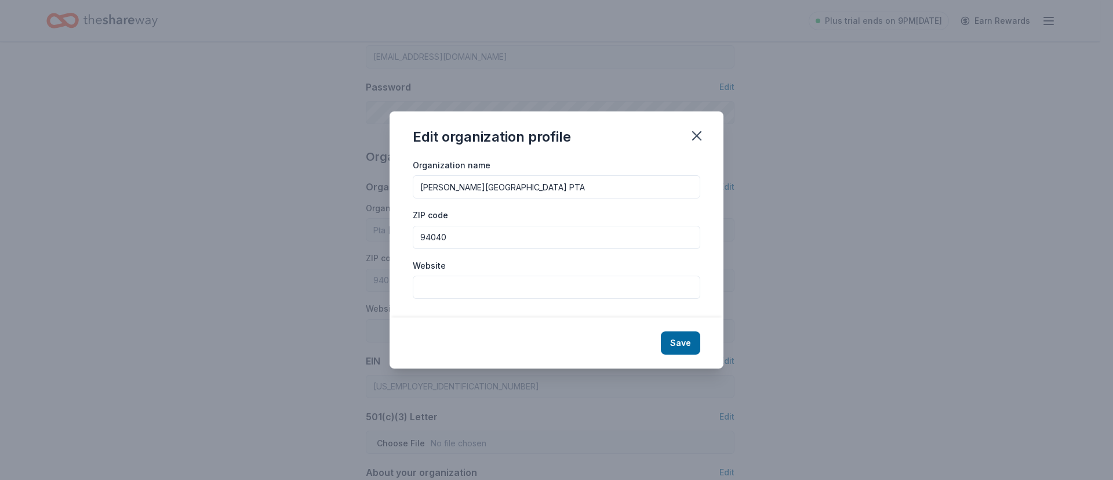
type input "[PERSON_NAME][GEOGRAPHIC_DATA] PTA"
click at [571, 289] on input "Website" at bounding box center [557, 286] width 288 height 23
click at [428, 284] on input "Website" at bounding box center [557, 286] width 288 height 23
paste input "[URL][DOMAIN_NAME]"
type input "[URL][DOMAIN_NAME]"
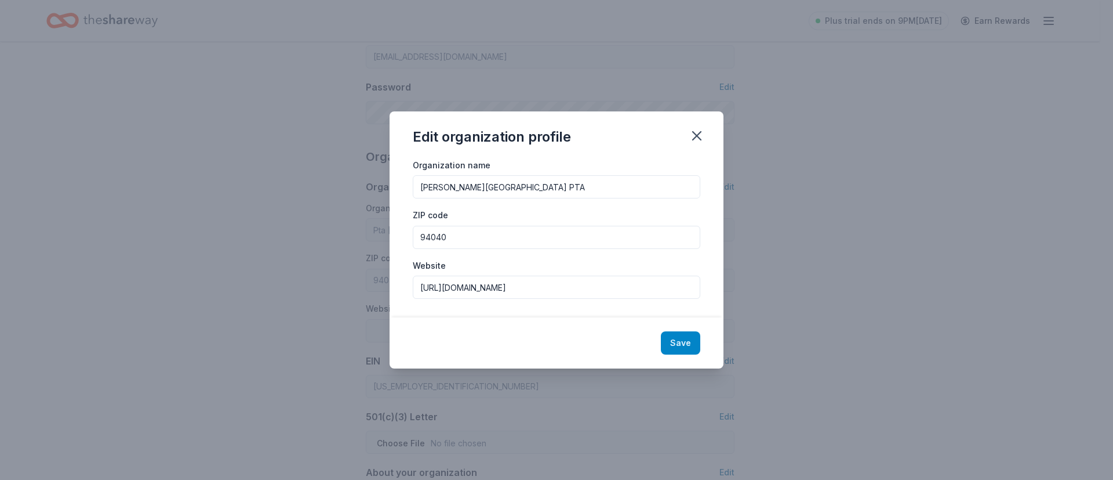
click at [687, 339] on button "Save" at bounding box center [680, 342] width 39 height 23
type input "[PERSON_NAME][GEOGRAPHIC_DATA] PTA"
type input "[URL][DOMAIN_NAME]"
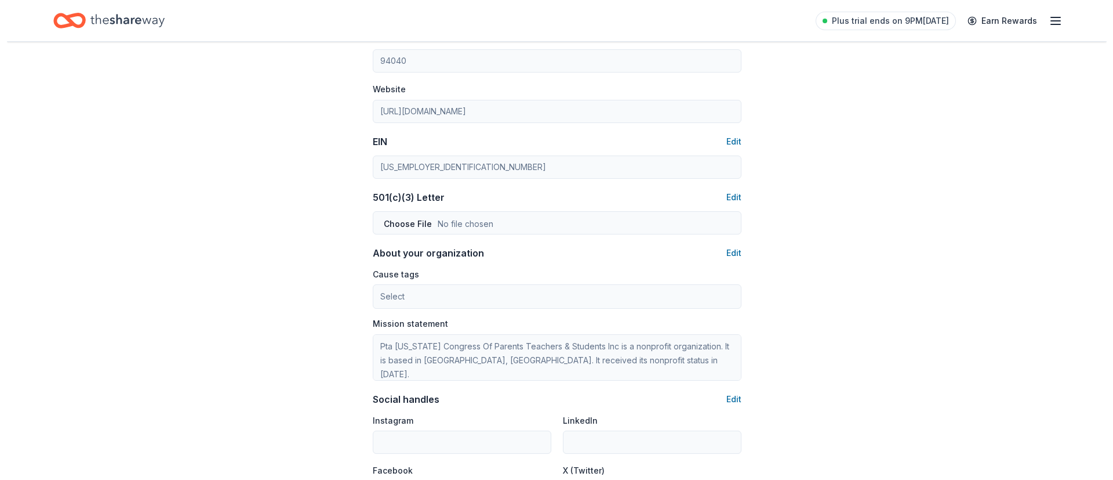
scroll to position [505, 0]
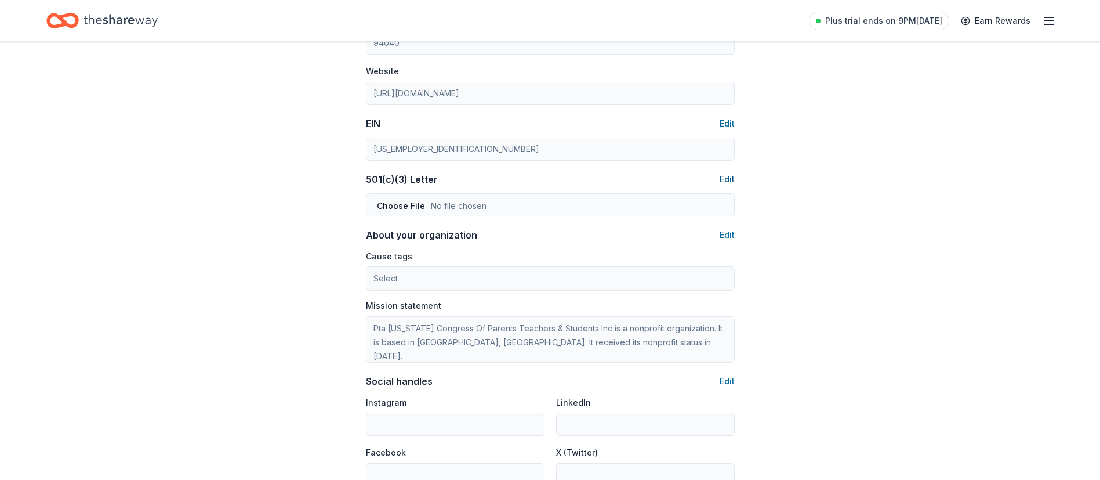
click at [726, 177] on button "Edit" at bounding box center [727, 179] width 15 height 14
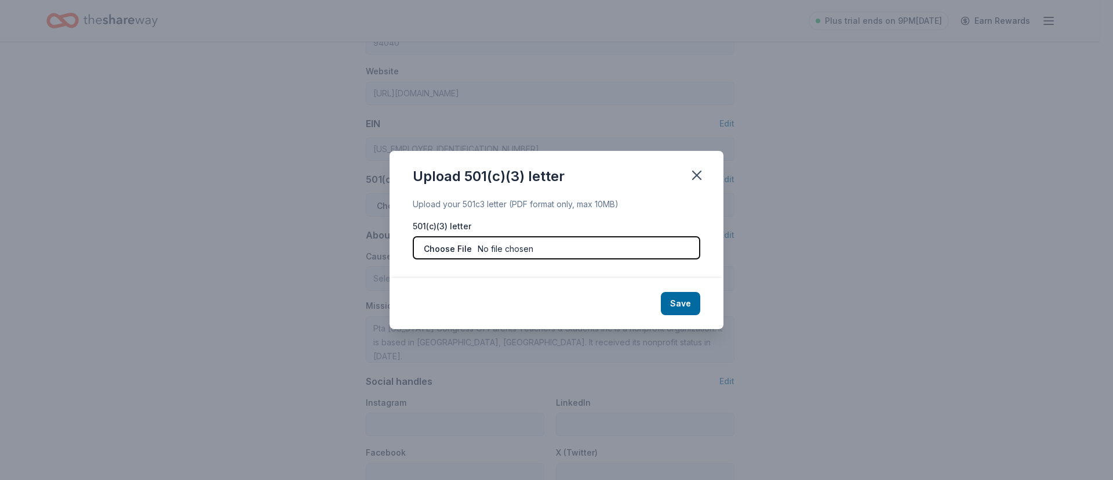
click at [455, 252] on input "file" at bounding box center [557, 247] width 288 height 23
type input "C:\fakepath\D6-Gabriela Mistral Elementary School PTA LOD 2025.pdf"
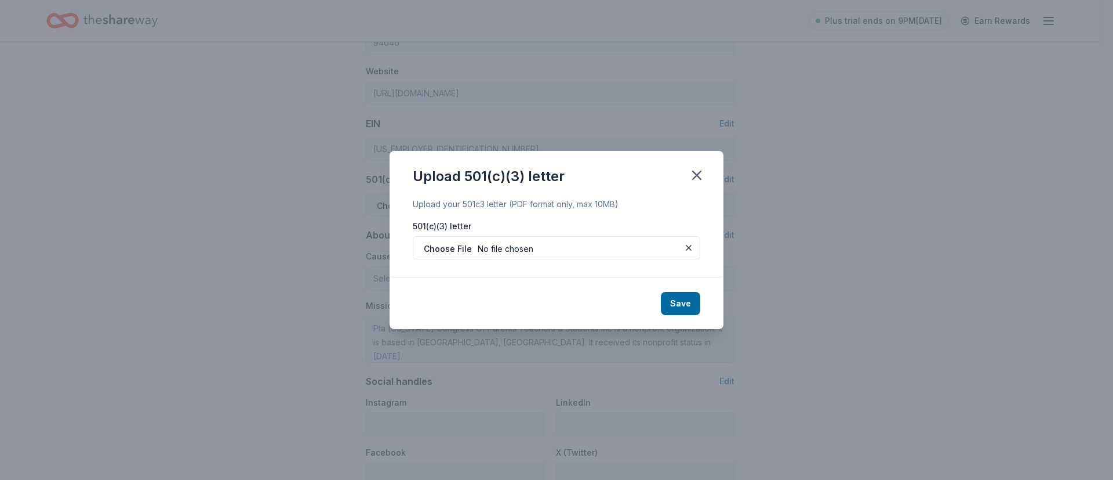
click at [676, 302] on button "Save" at bounding box center [680, 303] width 39 height 23
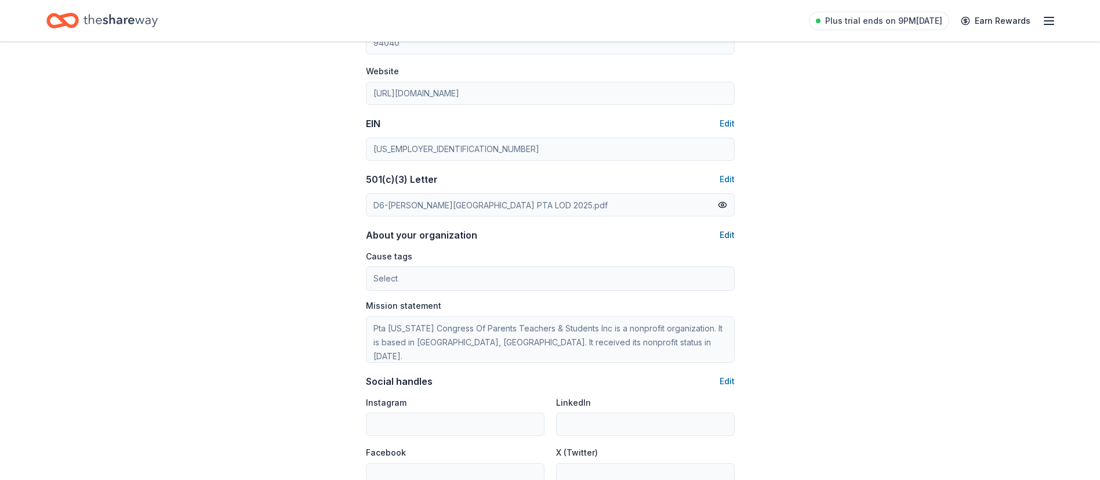
click at [728, 234] on button "Edit" at bounding box center [727, 235] width 15 height 14
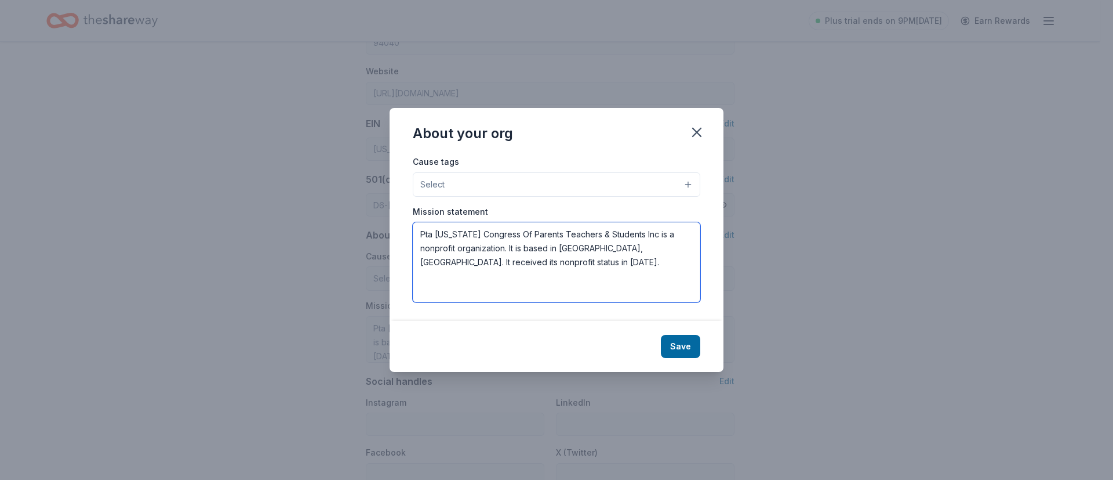
drag, startPoint x: 532, startPoint y: 266, endPoint x: 398, endPoint y: 227, distance: 139.5
click at [398, 227] on div "Cause tags Select Mission statement Pta California Congress Of Parents Teachers…" at bounding box center [557, 237] width 334 height 166
drag, startPoint x: 533, startPoint y: 265, endPoint x: 387, endPoint y: 215, distance: 154.6
click at [387, 215] on div "About your org Cause tags Select Mission statement Pta California Congress Of P…" at bounding box center [556, 240] width 1113 height 480
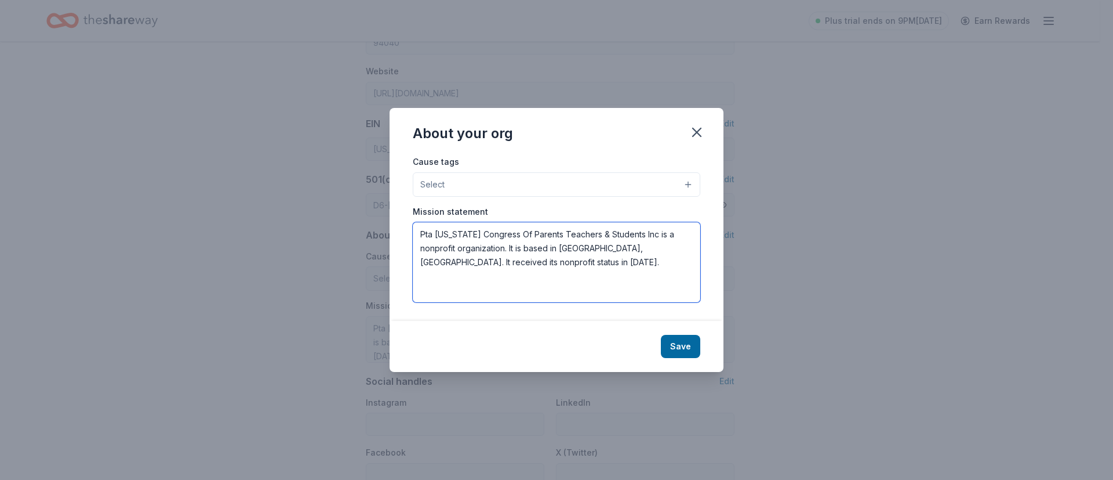
paste textarea "[URL][DOMAIN_NAME]"
type textarea "[URL][DOMAIN_NAME]"
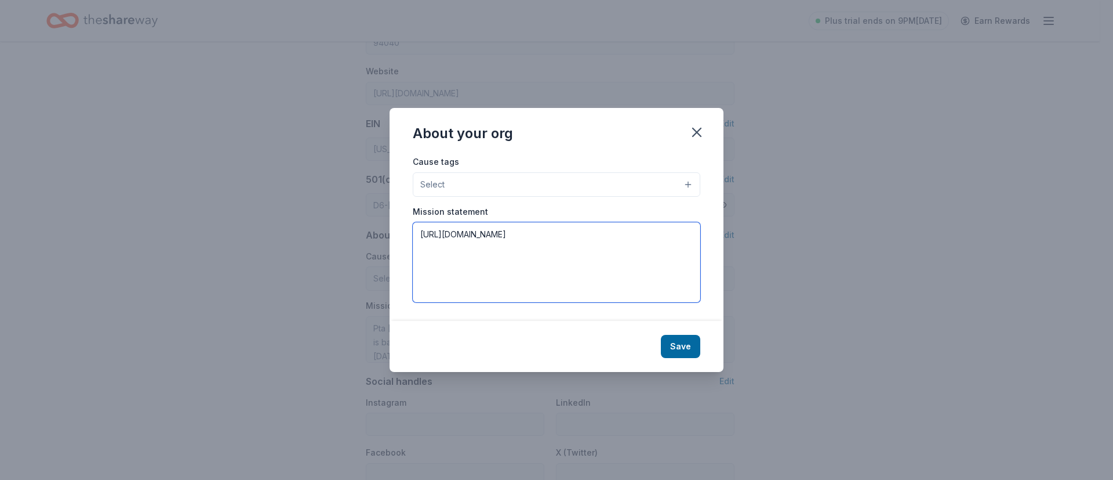
drag, startPoint x: 515, startPoint y: 230, endPoint x: 369, endPoint y: 242, distance: 147.2
click at [369, 242] on div "About your org Cause tags Select Mission statement https://mistral-pta.org/ Save" at bounding box center [556, 240] width 1113 height 480
click at [440, 236] on textarea at bounding box center [557, 262] width 288 height 80
paste textarea "The Mistral PTA’s mission is to engage parents and teachers at [PERSON_NAME][GE…"
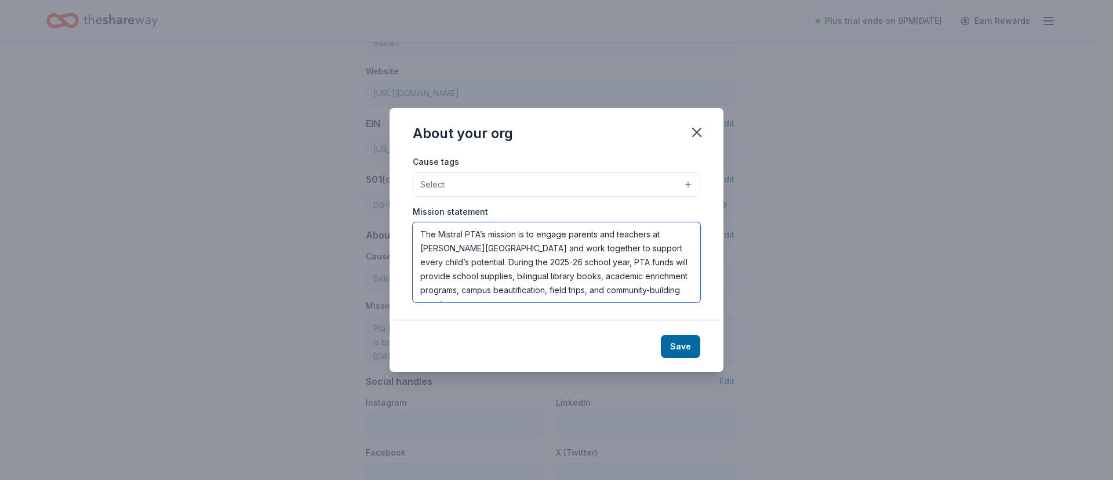
scroll to position [7, 0]
type textarea "The Mistral PTA’s mission is to engage parents and teachers at [PERSON_NAME][GE…"
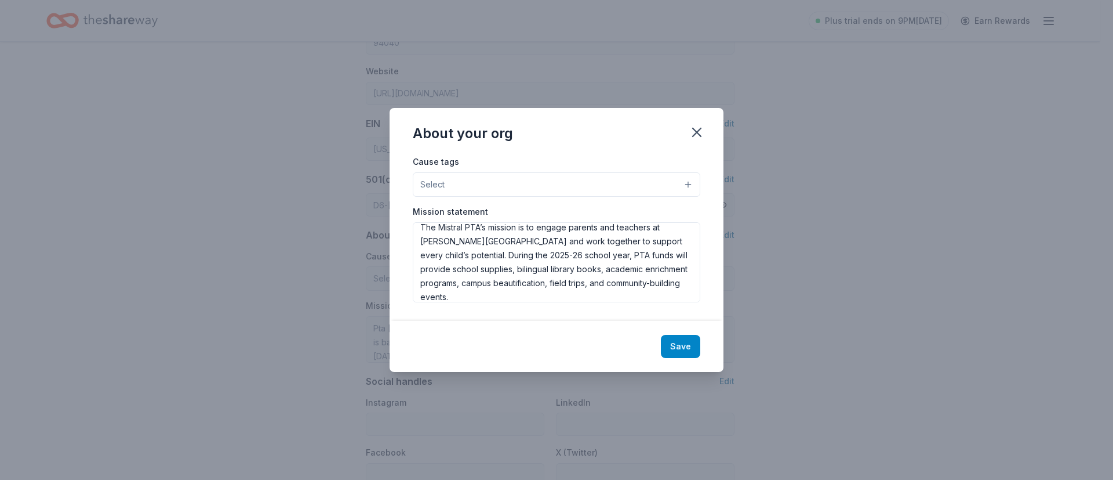
click at [681, 344] on button "Save" at bounding box center [680, 346] width 39 height 23
type textarea "The Mistral PTA’s mission is to engage parents and teachers at [PERSON_NAME][GE…"
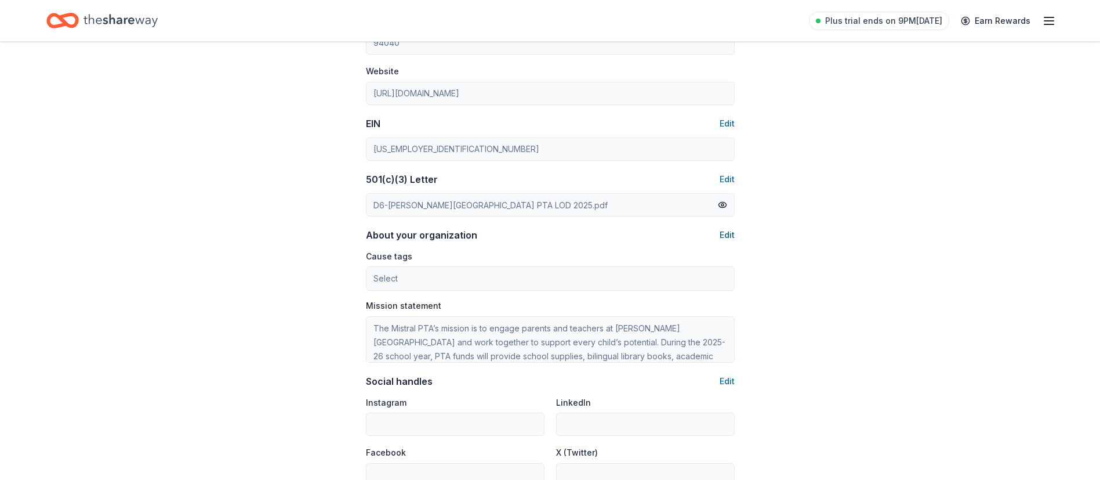
click at [725, 235] on button "Edit" at bounding box center [727, 235] width 15 height 14
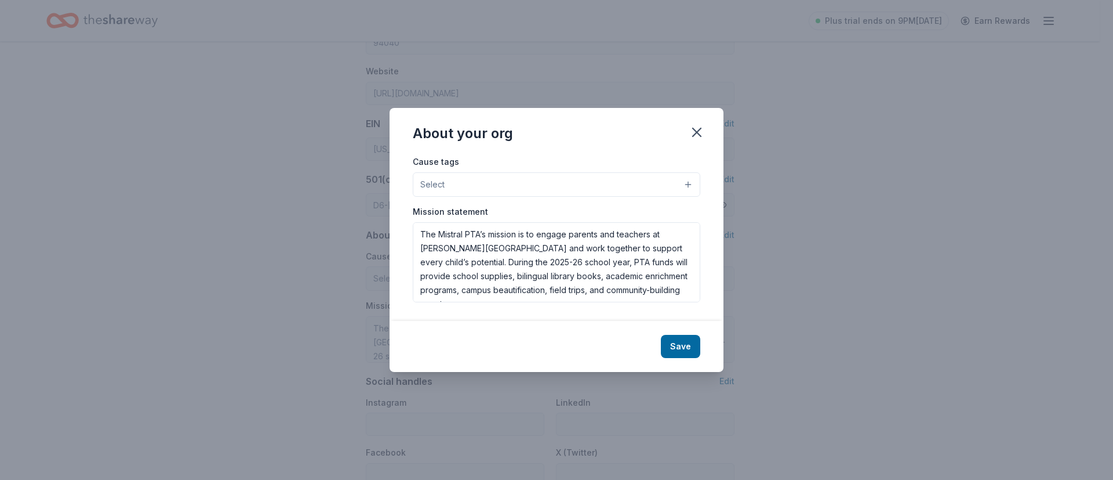
click at [688, 184] on div "Cause tags Select Mission statement The Mistral PTA’s mission is to engage pare…" at bounding box center [557, 237] width 334 height 166
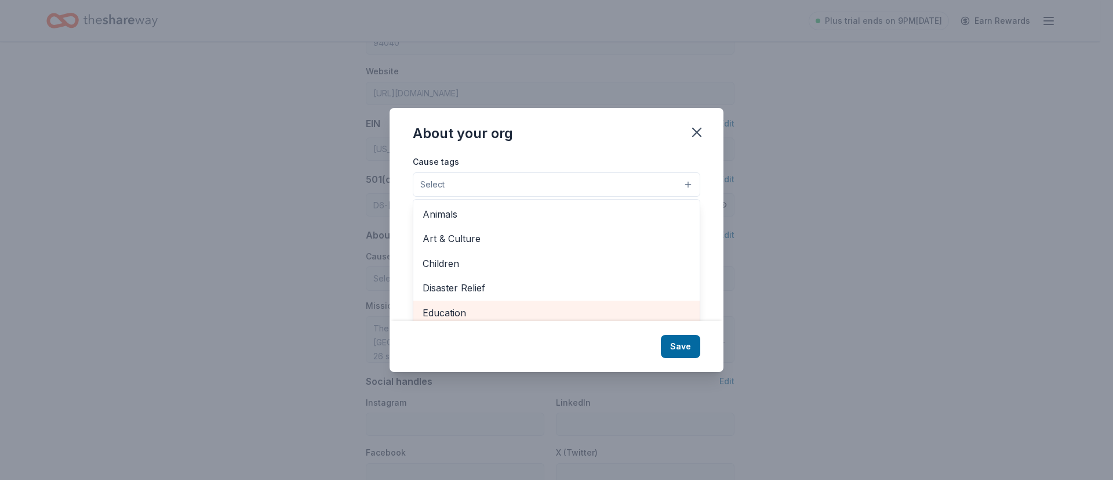
scroll to position [4, 0]
click at [475, 309] on span "Education" at bounding box center [557, 308] width 268 height 15
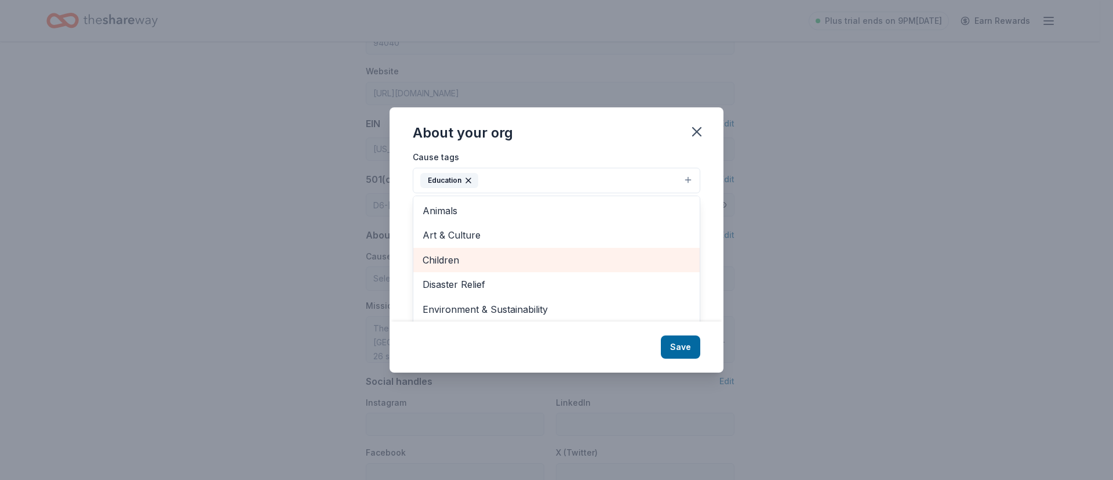
click at [444, 259] on span "Children" at bounding box center [557, 259] width 268 height 15
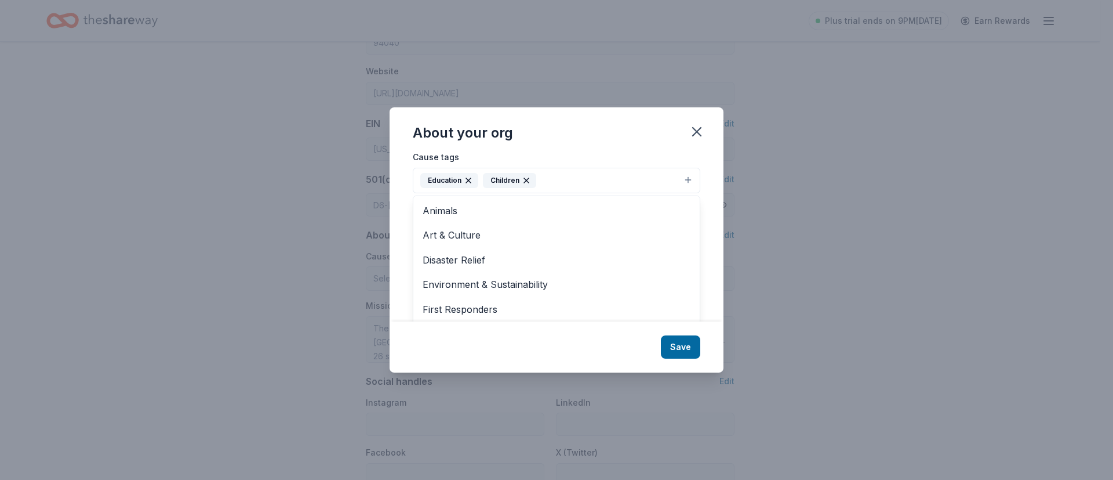
click at [684, 346] on div "About your org Cause tags Education Children Animals Art & Culture Disaster Rel…" at bounding box center [557, 239] width 334 height 264
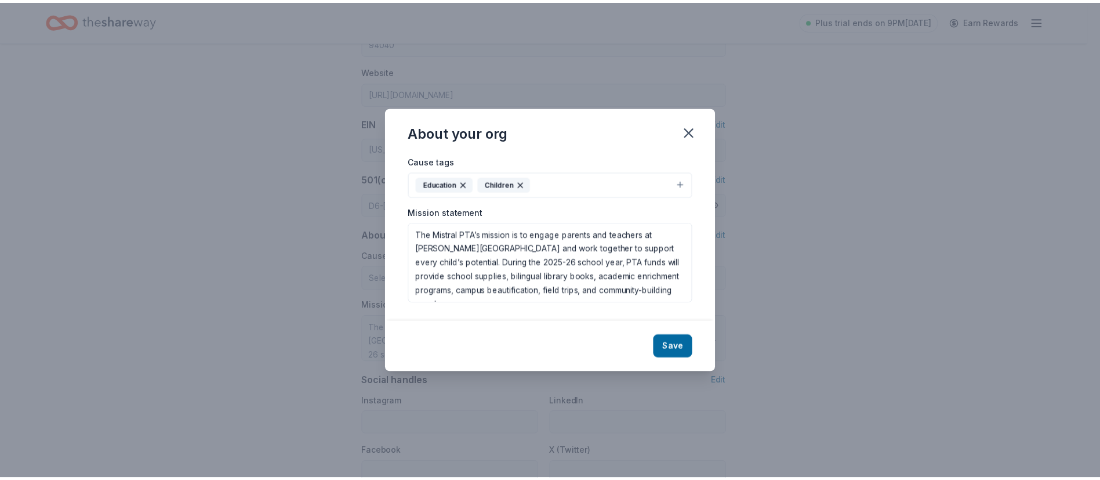
scroll to position [0, 0]
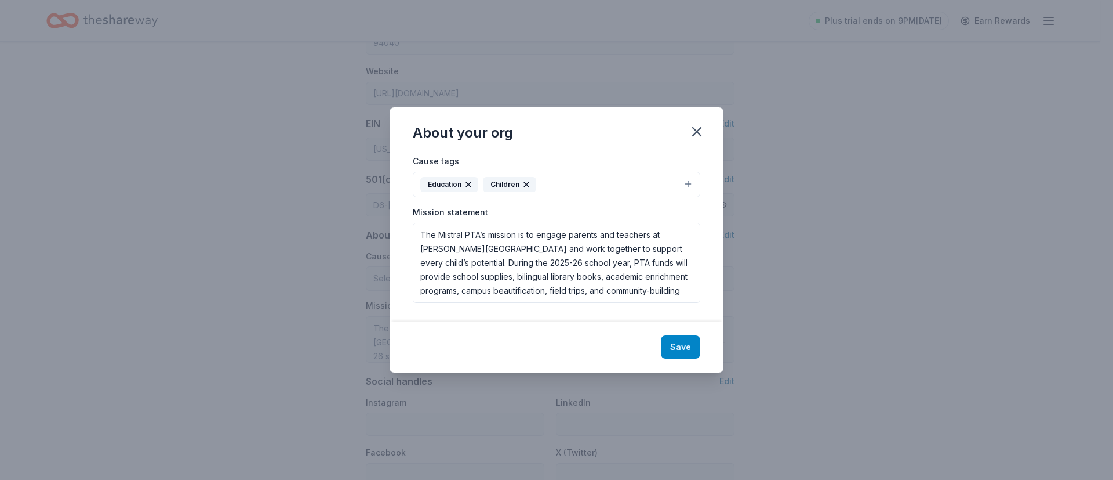
click at [681, 343] on button "Save" at bounding box center [680, 346] width 39 height 23
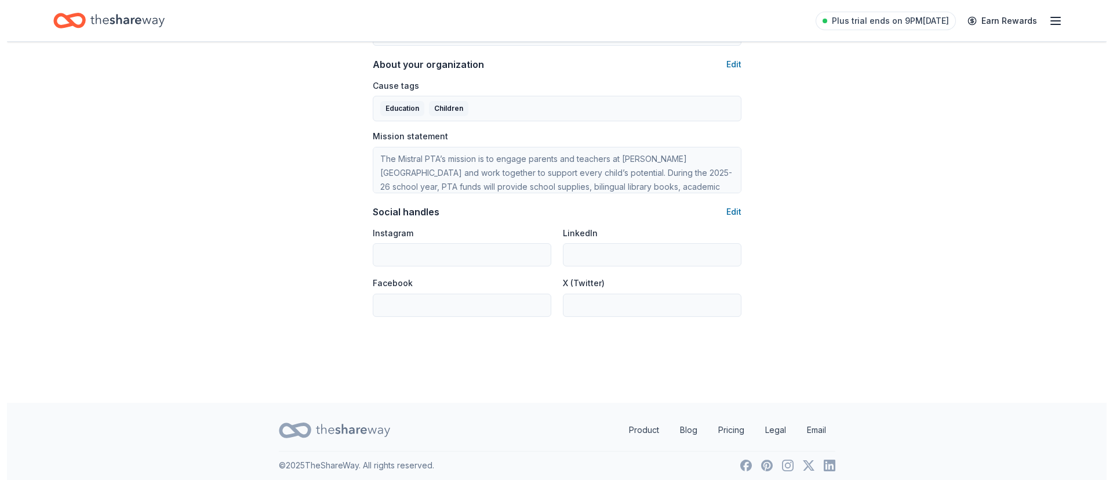
scroll to position [677, 0]
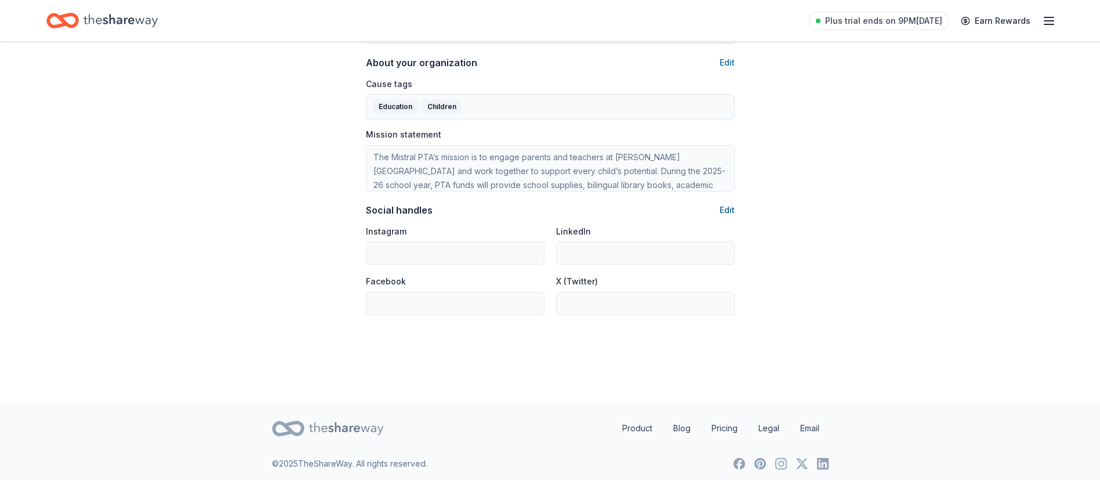
click at [726, 210] on button "Edit" at bounding box center [727, 210] width 15 height 14
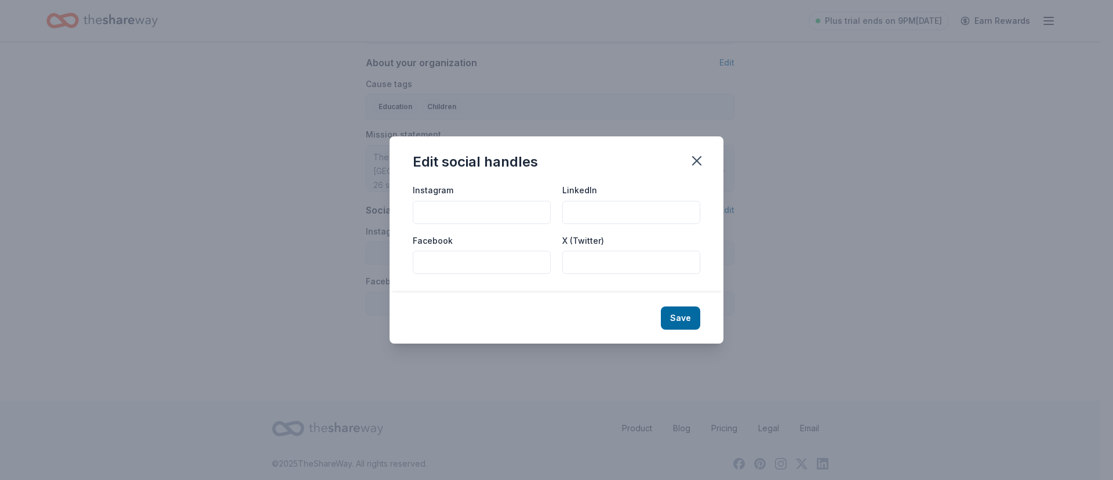
click at [446, 259] on input "Facebook" at bounding box center [482, 261] width 138 height 23
paste input "[URL][DOMAIN_NAME]"
type input "[URL][DOMAIN_NAME]"
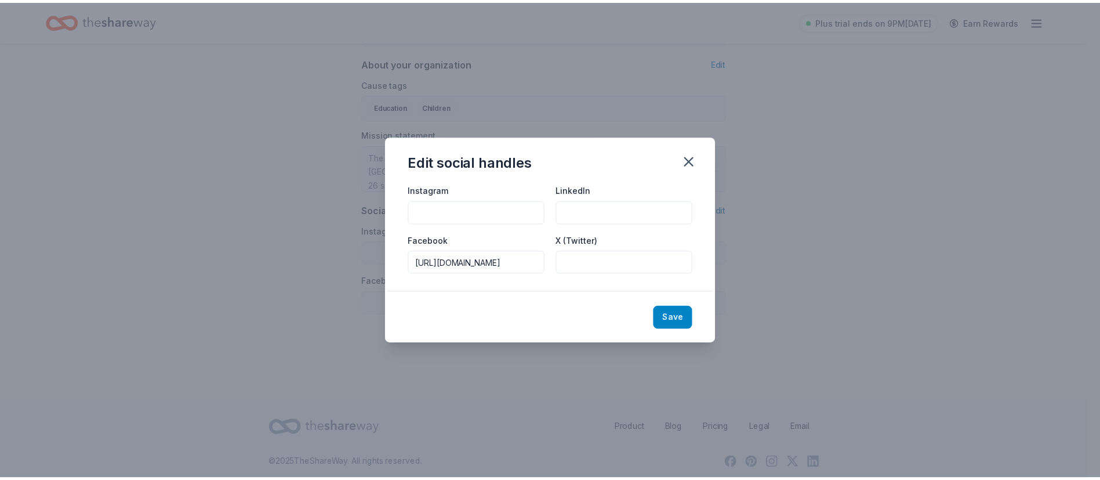
scroll to position [0, 0]
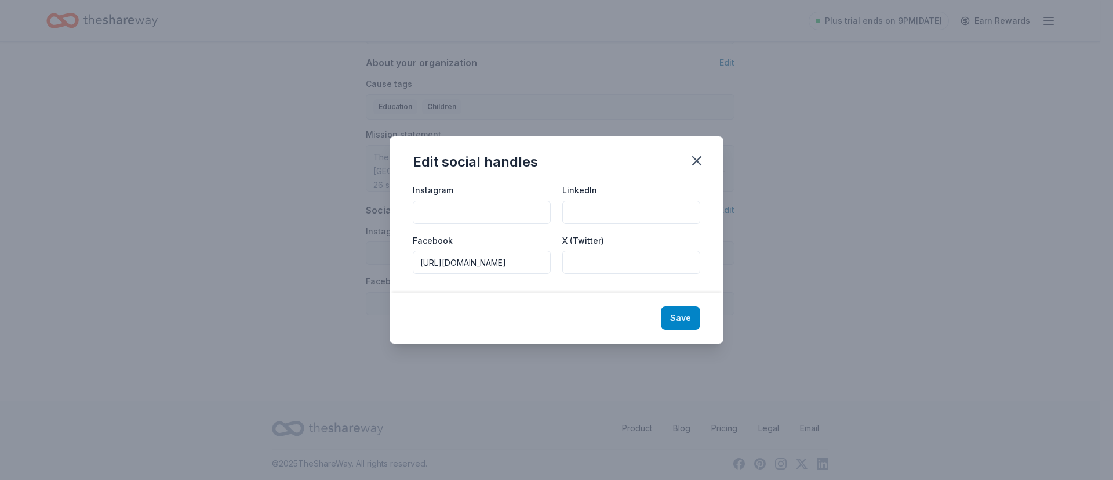
click at [677, 318] on button "Save" at bounding box center [680, 317] width 39 height 23
type input "[URL][DOMAIN_NAME]"
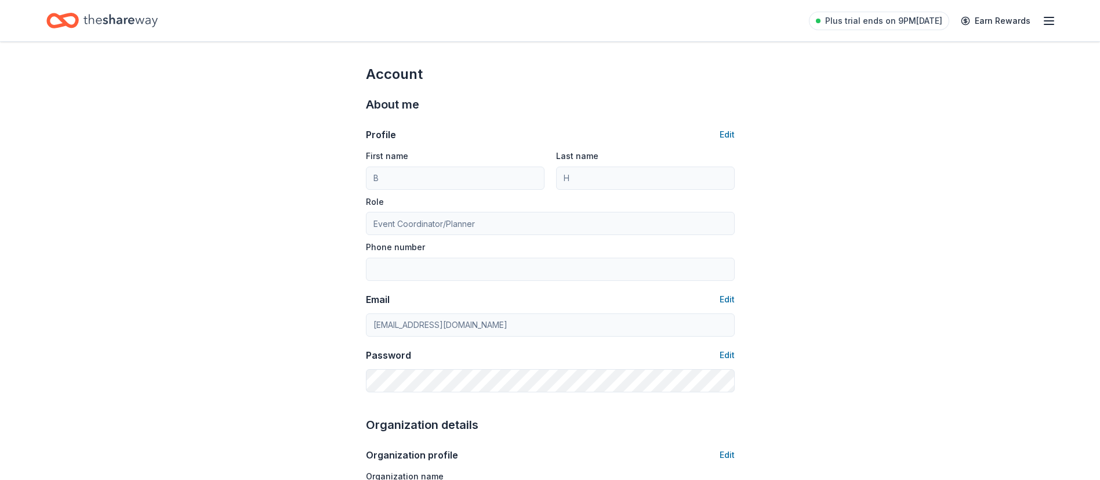
click at [1047, 24] on line "button" at bounding box center [1048, 24] width 9 height 0
click at [729, 137] on button "Edit" at bounding box center [727, 135] width 15 height 14
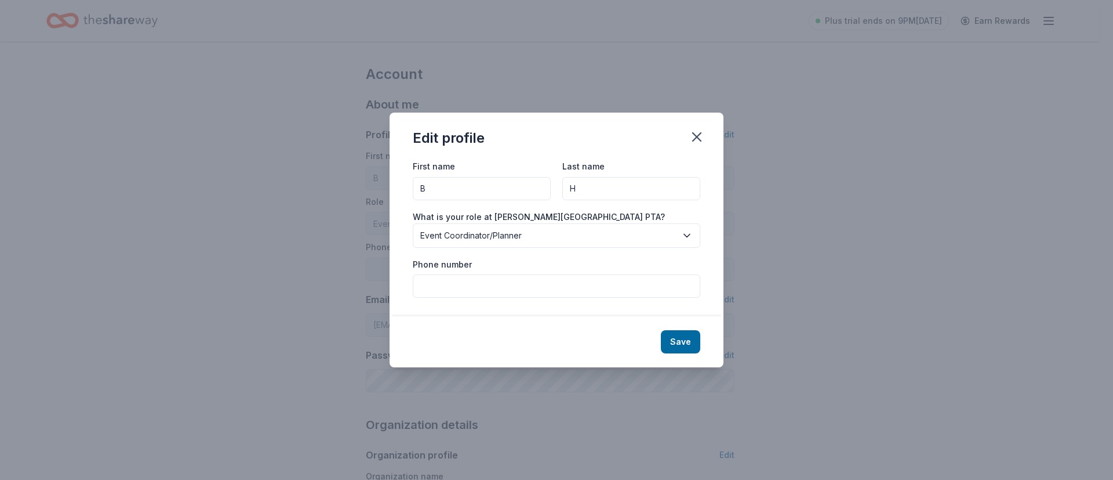
click at [475, 188] on input "B" at bounding box center [482, 188] width 138 height 23
type input "[PERSON_NAME]"
click at [467, 293] on input "Phone number" at bounding box center [557, 285] width 288 height 23
type input "[PHONE_NUMBER]"
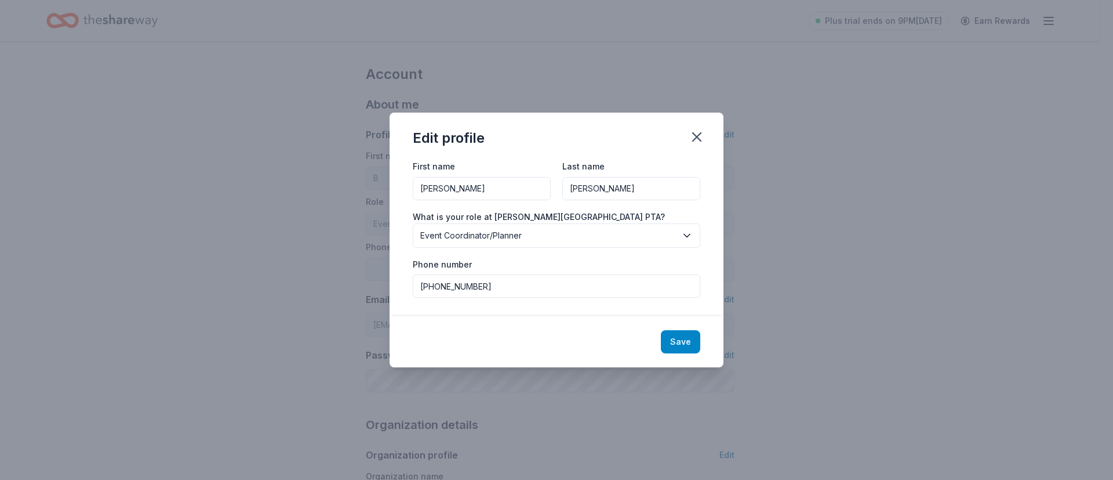
click at [682, 344] on button "Save" at bounding box center [680, 341] width 39 height 23
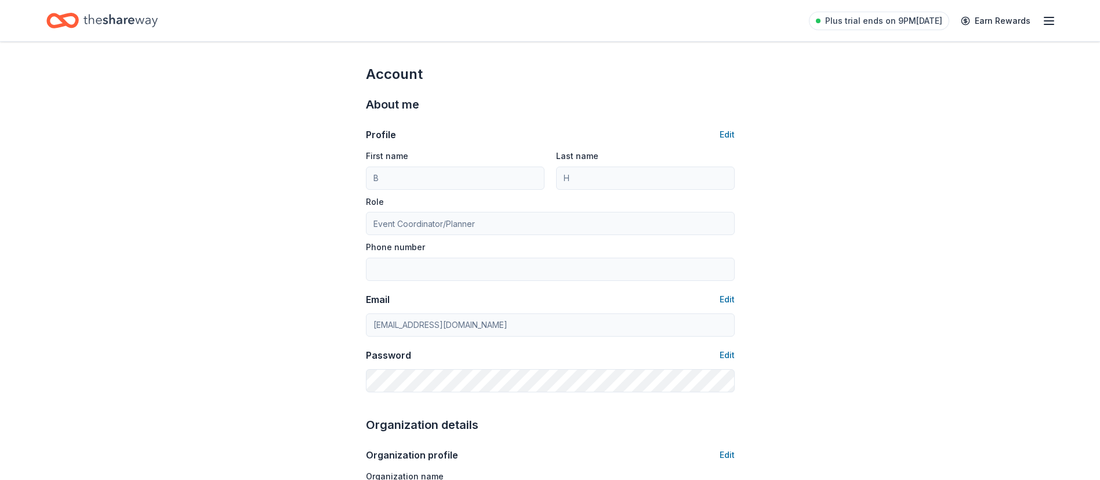
type input "[PERSON_NAME]"
type input "[PHONE_NUMBER]"
click at [1054, 21] on icon "button" at bounding box center [1049, 21] width 14 height 14
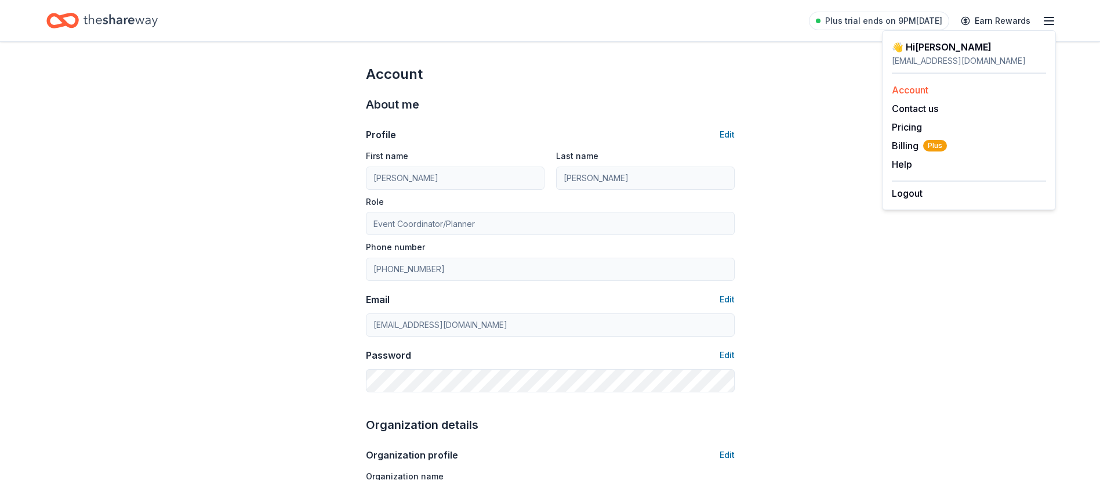
click at [918, 95] on link "Account" at bounding box center [910, 90] width 37 height 12
click at [731, 137] on button "Edit" at bounding box center [727, 135] width 15 height 14
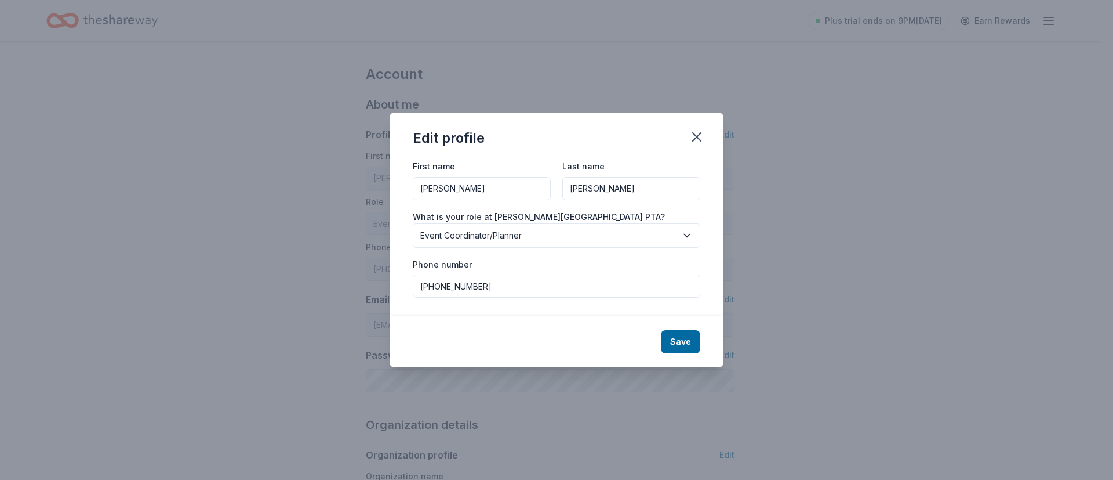
drag, startPoint x: 493, startPoint y: 285, endPoint x: 362, endPoint y: 292, distance: 131.2
click at [362, 292] on div "Edit profile First name Bridget Last name Harrison What is your role at Gabriel…" at bounding box center [556, 240] width 1113 height 480
type input "[PHONE_NUMBER]"
click at [687, 340] on button "Save" at bounding box center [680, 341] width 39 height 23
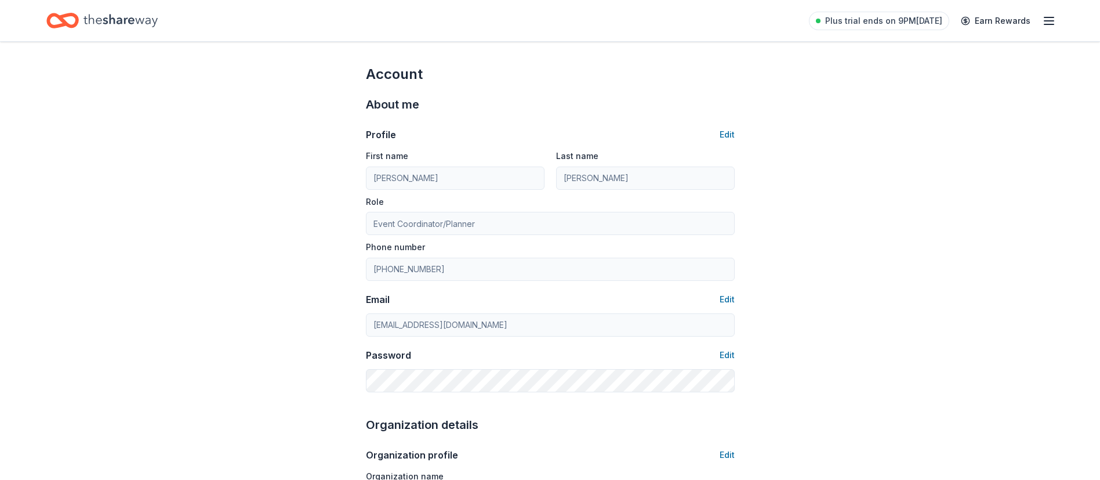
type input "[PHONE_NUMBER]"
click at [1045, 18] on icon "button" at bounding box center [1049, 21] width 14 height 14
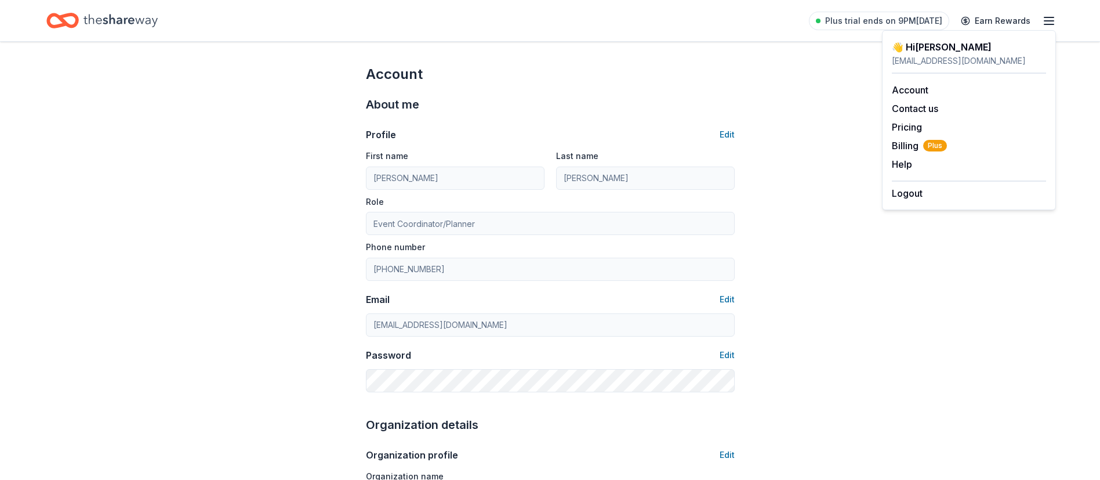
click at [925, 57] on div "[EMAIL_ADDRESS][DOMAIN_NAME]" at bounding box center [969, 61] width 154 height 14
click at [905, 95] on link "Account" at bounding box center [910, 90] width 37 height 12
click at [905, 162] on button "Help" at bounding box center [902, 164] width 20 height 14
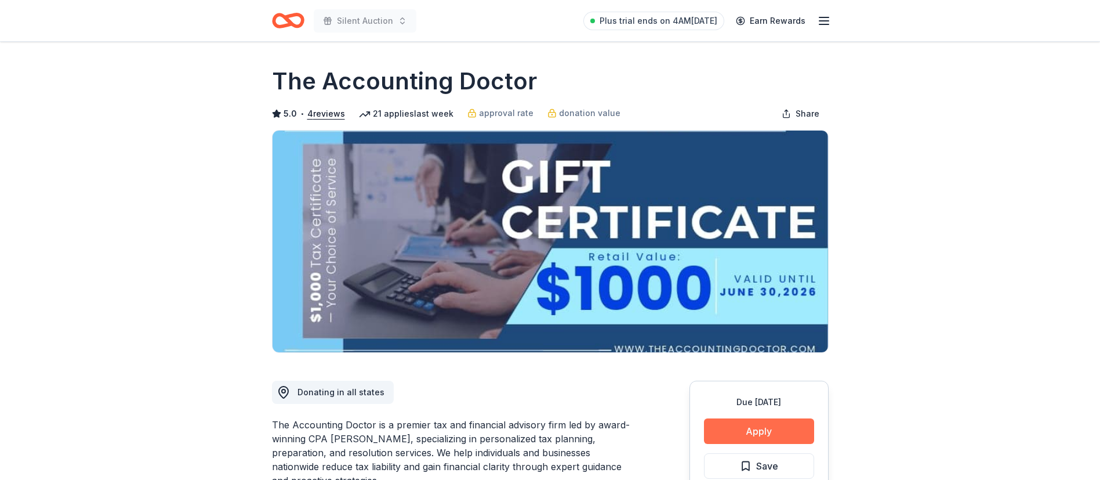
click at [760, 431] on button "Apply" at bounding box center [759, 431] width 110 height 26
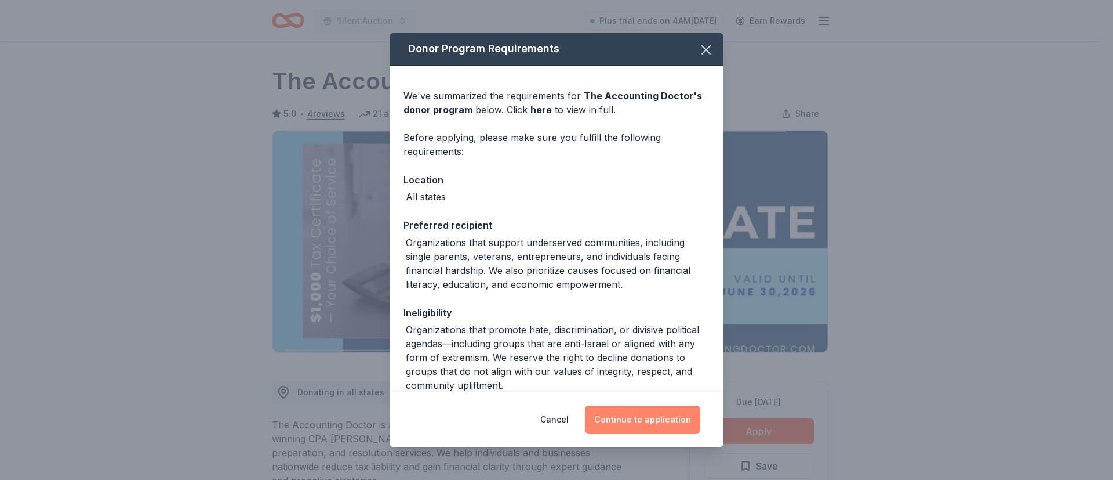
click at [638, 417] on button "Continue to application" at bounding box center [642, 419] width 115 height 28
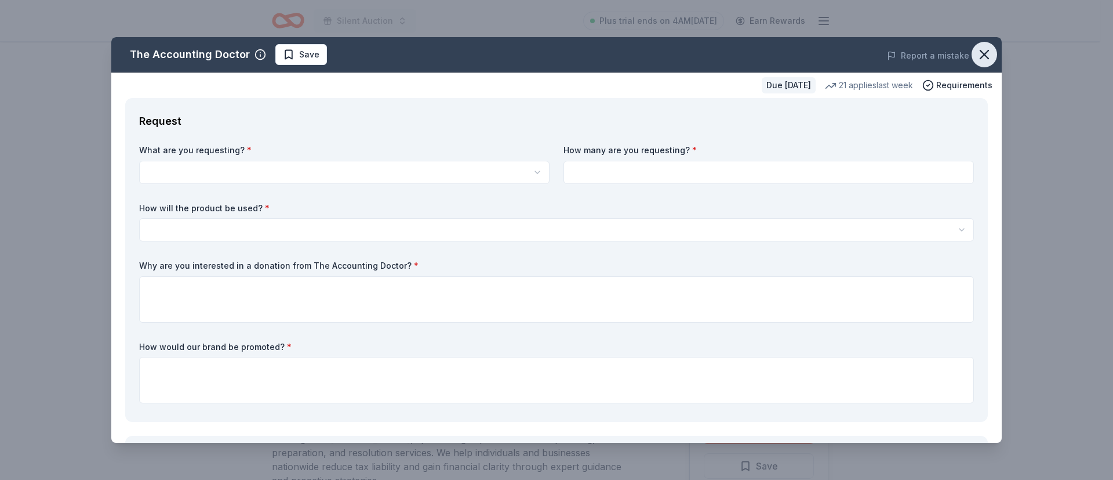
click at [980, 53] on icon "button" at bounding box center [984, 54] width 8 height 8
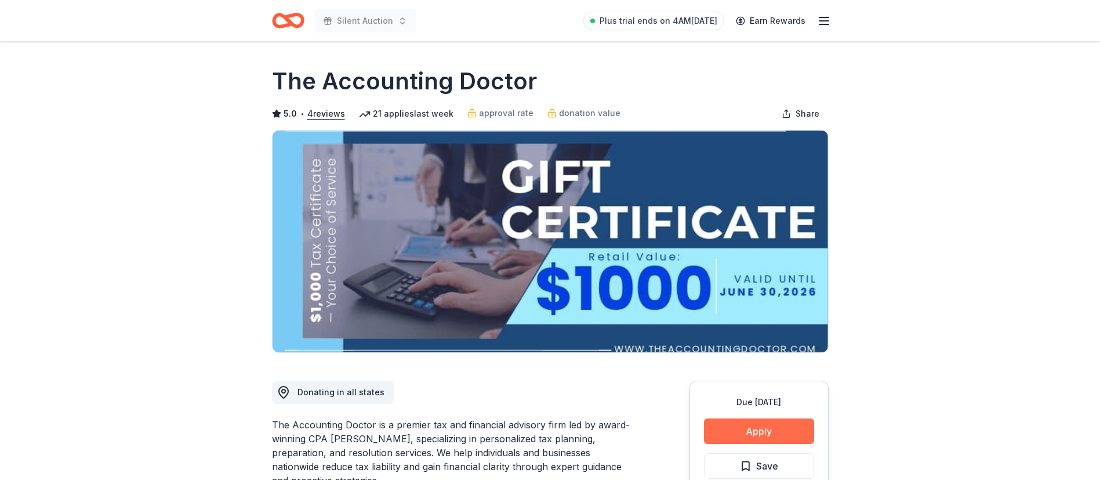
click at [760, 432] on button "Apply" at bounding box center [759, 431] width 110 height 26
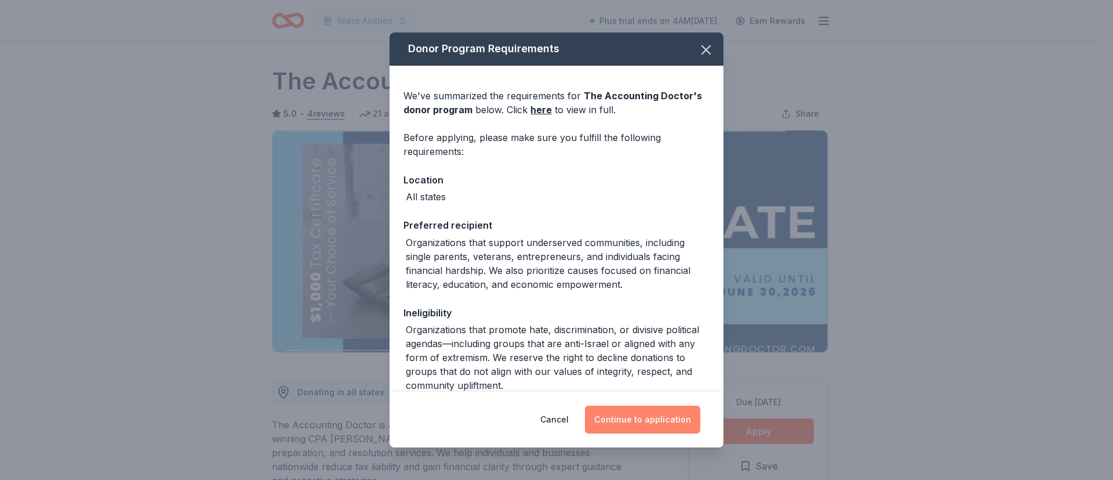
click at [651, 424] on button "Continue to application" at bounding box center [642, 419] width 115 height 28
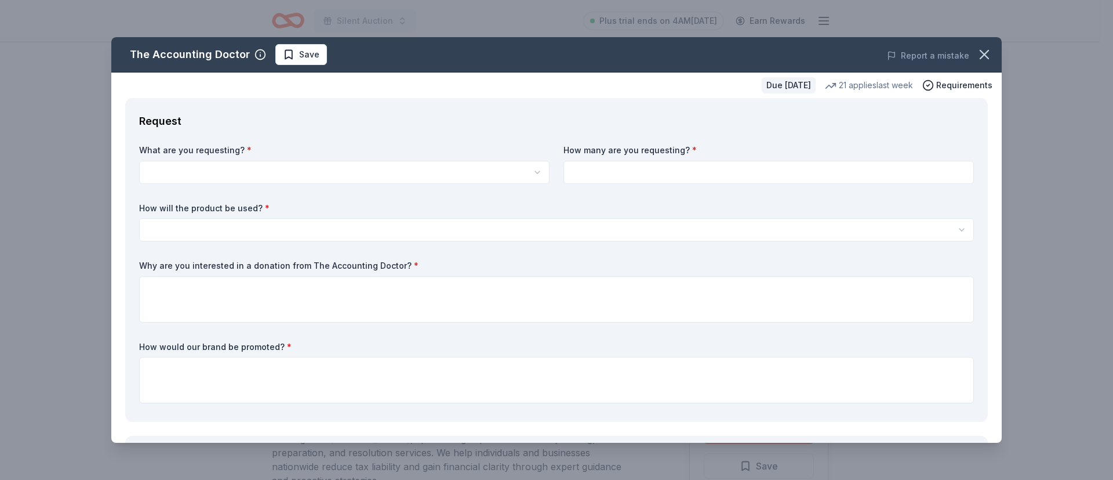
click at [286, 184] on div "What are you requesting? * A $1,000 Gift Certificate redeemable for expert tax …" at bounding box center [556, 275] width 835 height 263
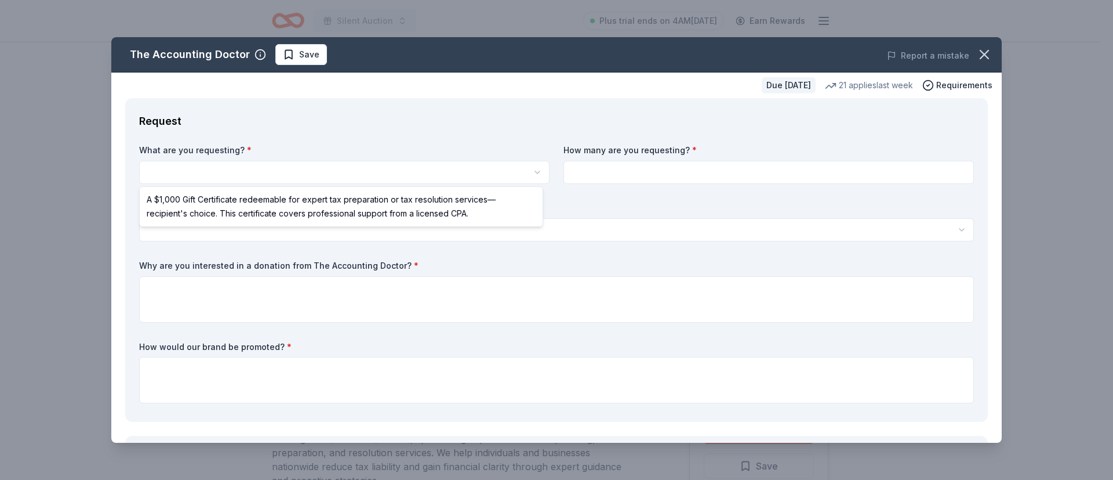
click at [272, 166] on html "Silent Auction Plus trial ends on 4AM[DATE] Earn Rewards Due [DATE] Share The A…" at bounding box center [556, 240] width 1113 height 480
select select "A $1,000 Gift Certificate redeemable for expert tax preparation or tax resoluti…"
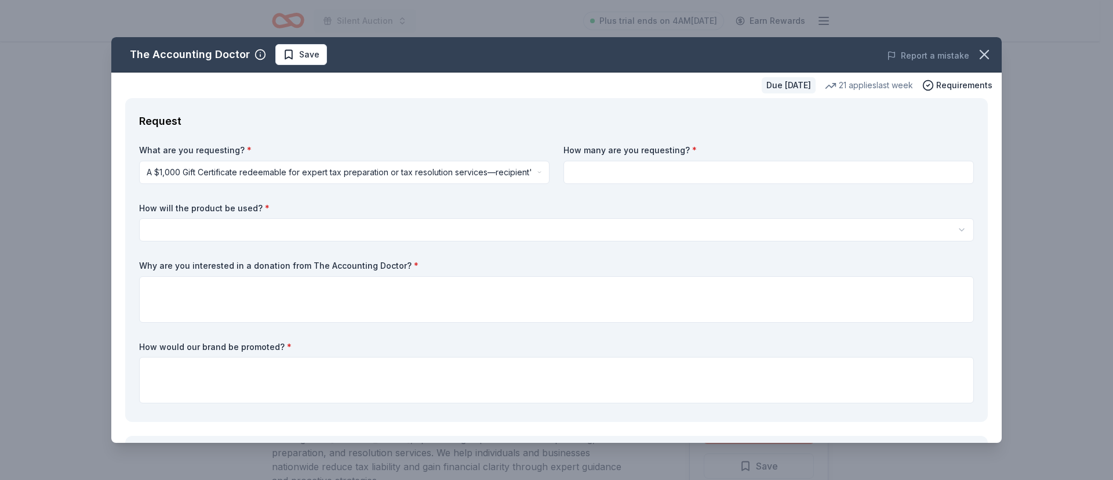
click at [584, 173] on input at bounding box center [769, 172] width 411 height 23
type input "1"
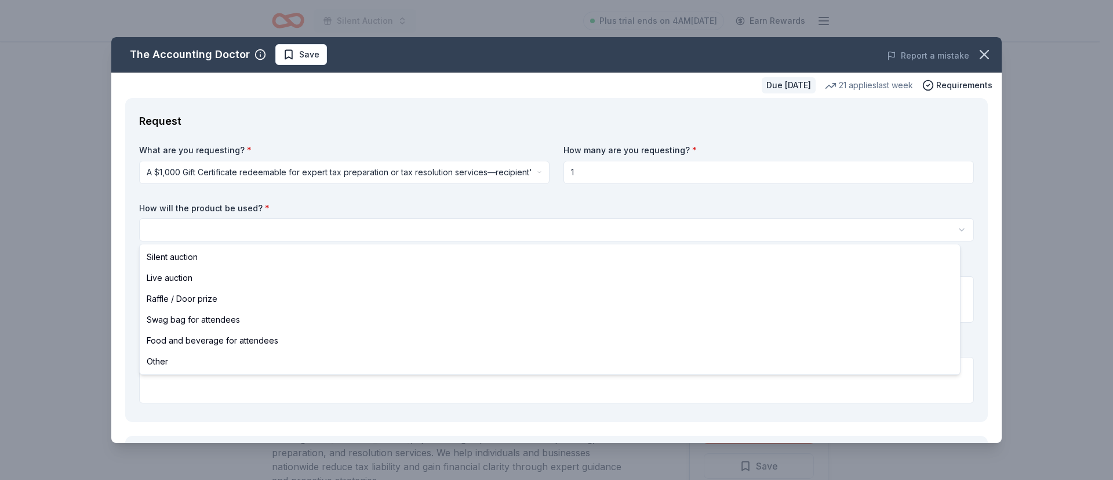
click at [214, 221] on html "Silent Auction Plus trial ends on 4AM[DATE] Earn Rewards Due [DATE] Share The A…" at bounding box center [556, 240] width 1113 height 480
select select "silentAuction"
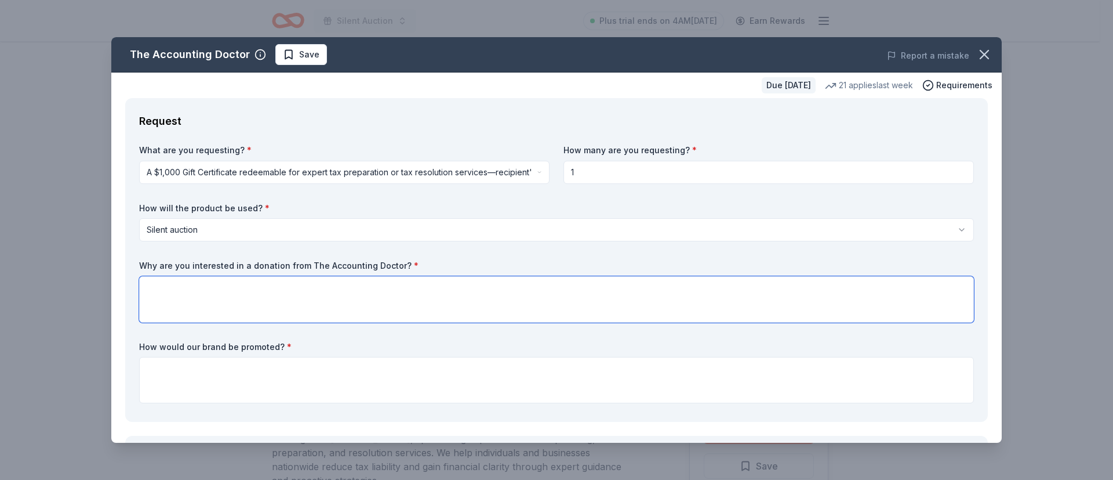
click at [201, 298] on textarea at bounding box center [556, 299] width 835 height 46
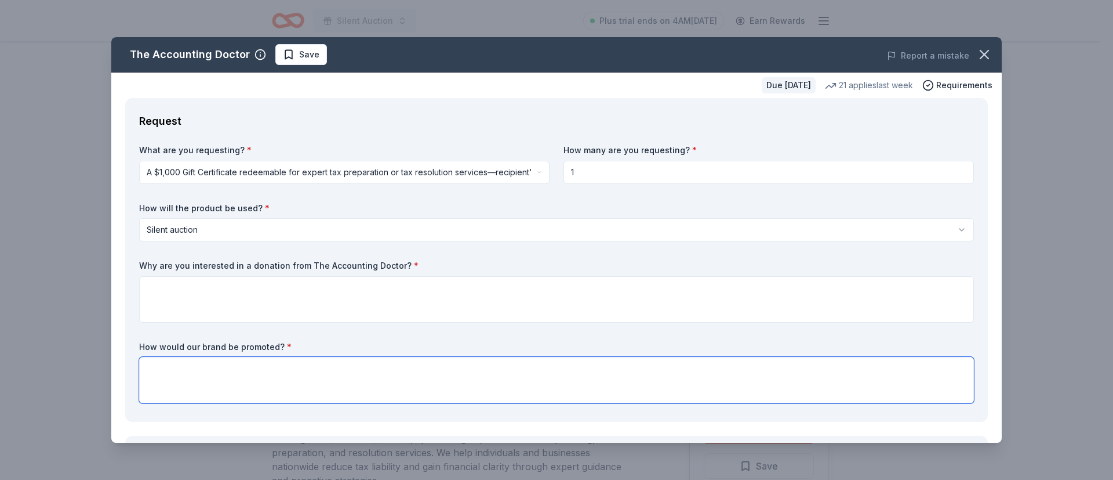
click at [252, 372] on textarea at bounding box center [556, 380] width 835 height 46
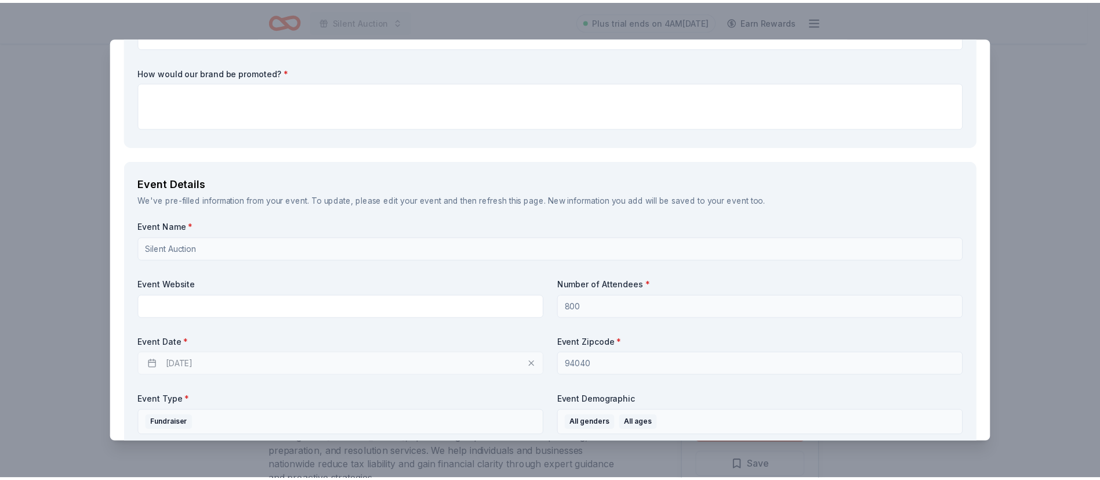
scroll to position [296, 0]
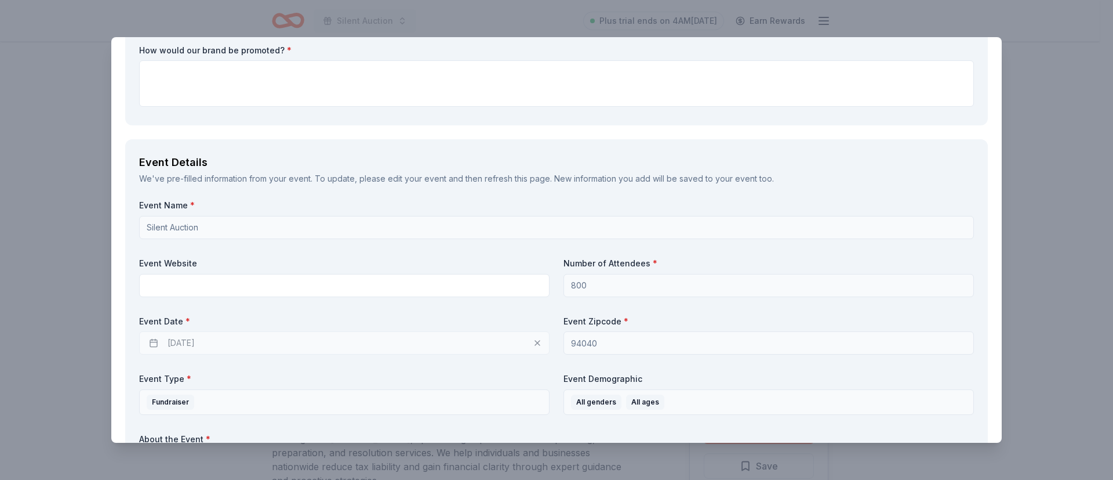
click at [1056, 116] on div "The Accounting Doctor Save Report a mistake Due [DATE] 21 applies last week Req…" at bounding box center [556, 240] width 1113 height 480
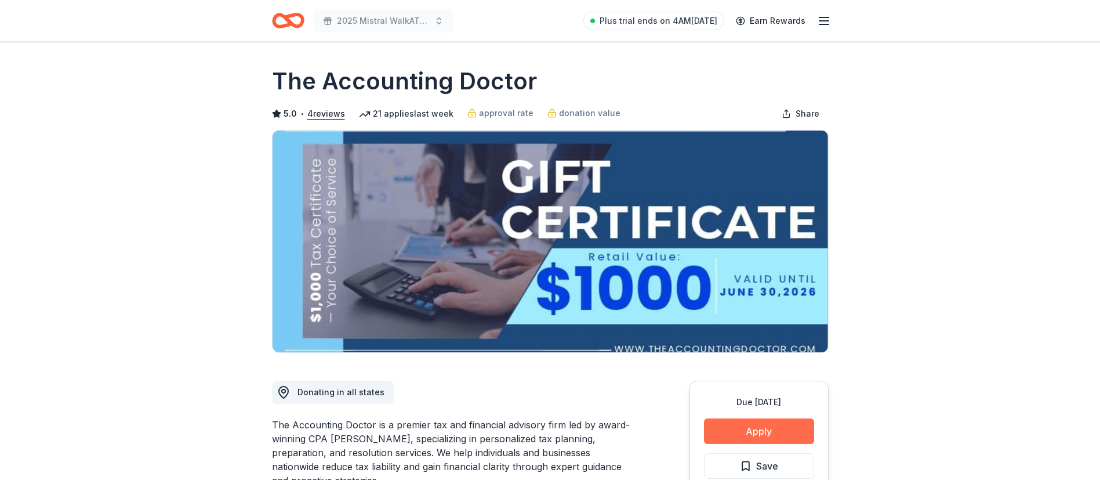
click at [759, 424] on button "Apply" at bounding box center [759, 431] width 110 height 26
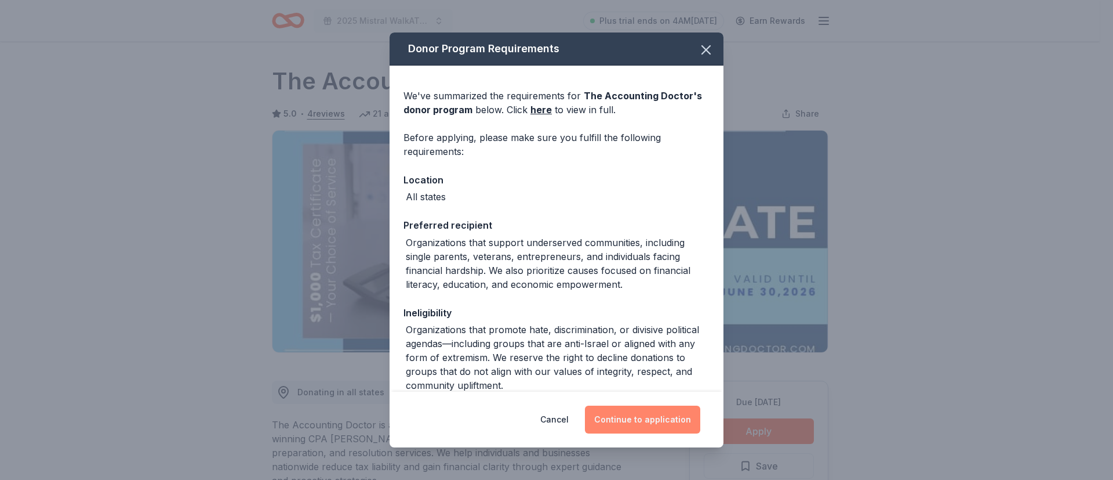
click at [649, 423] on button "Continue to application" at bounding box center [642, 419] width 115 height 28
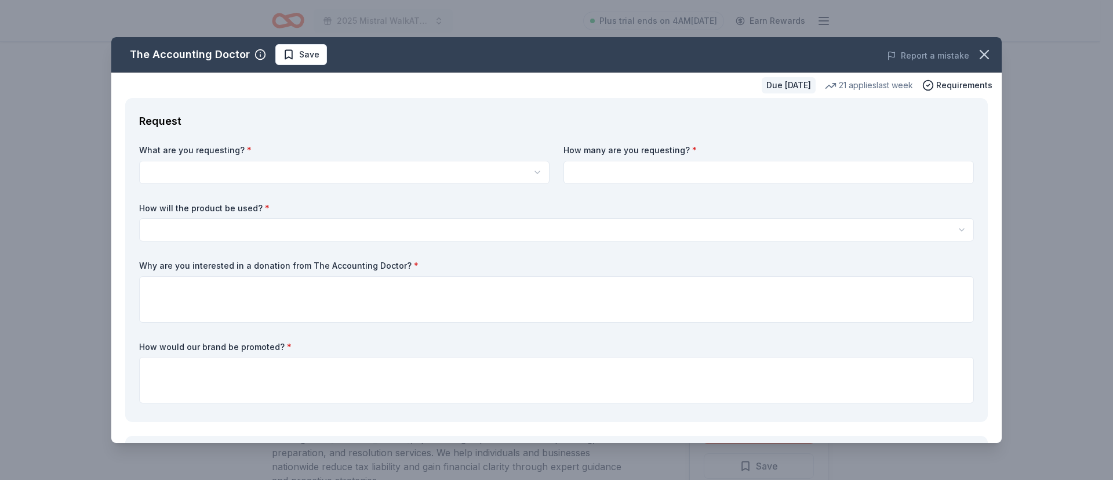
click at [246, 171] on html "2025 Mistral WalkAThon & Silent Auction Plus trial ends on 4AM, 9/17 Earn Rewar…" at bounding box center [556, 240] width 1113 height 480
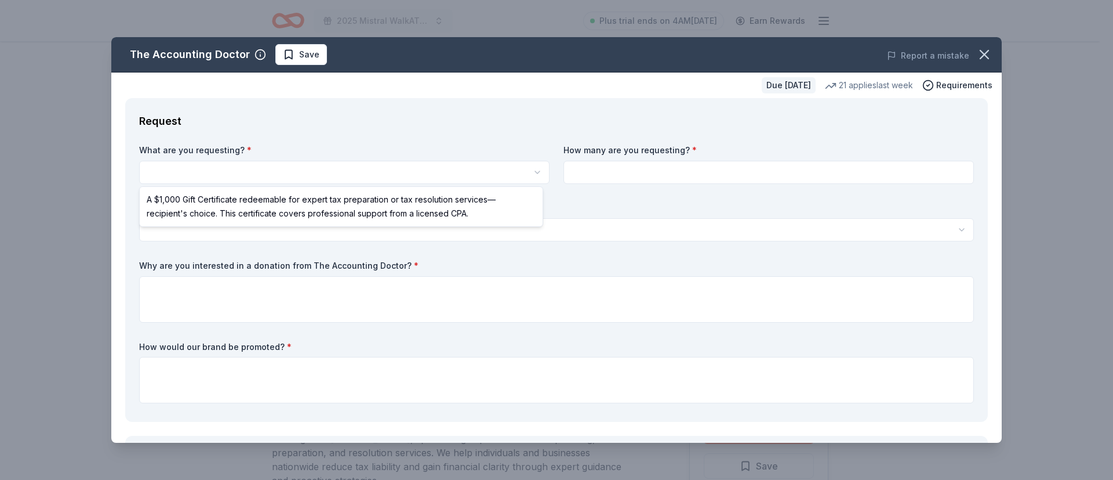
select select "A $1,000 Gift Certificate redeemable for expert tax preparation or tax resoluti…"
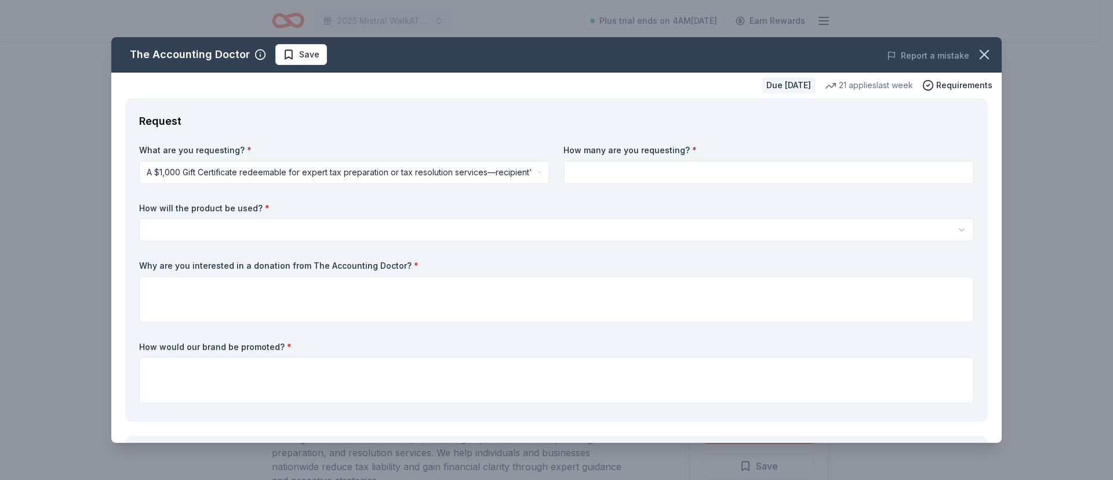
click at [616, 167] on input at bounding box center [769, 172] width 411 height 23
type input "1"
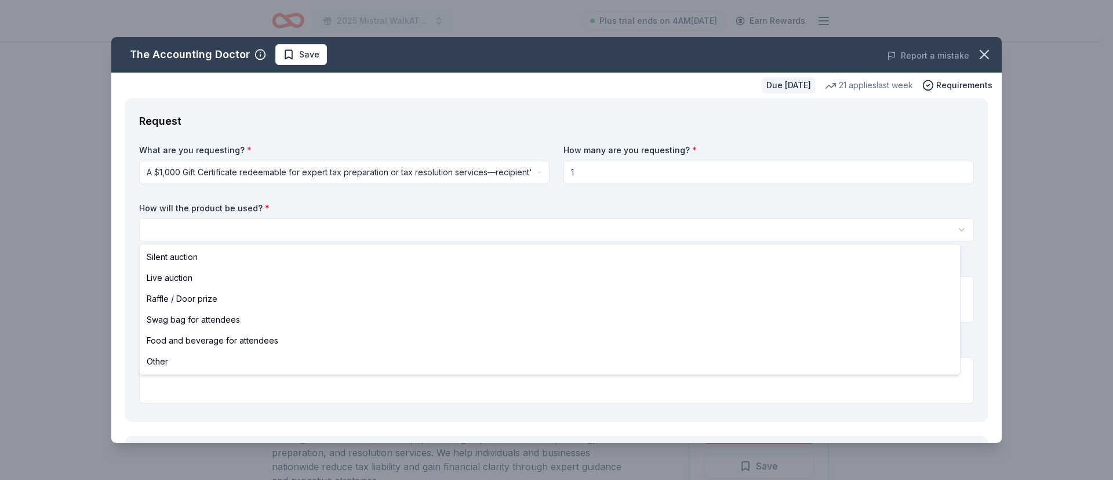
click at [437, 221] on html "2025 Mistral WalkAThon & Silent Auction Plus trial ends on 4AM, 9/17 Earn Rewar…" at bounding box center [556, 240] width 1113 height 480
select select "silentAuction"
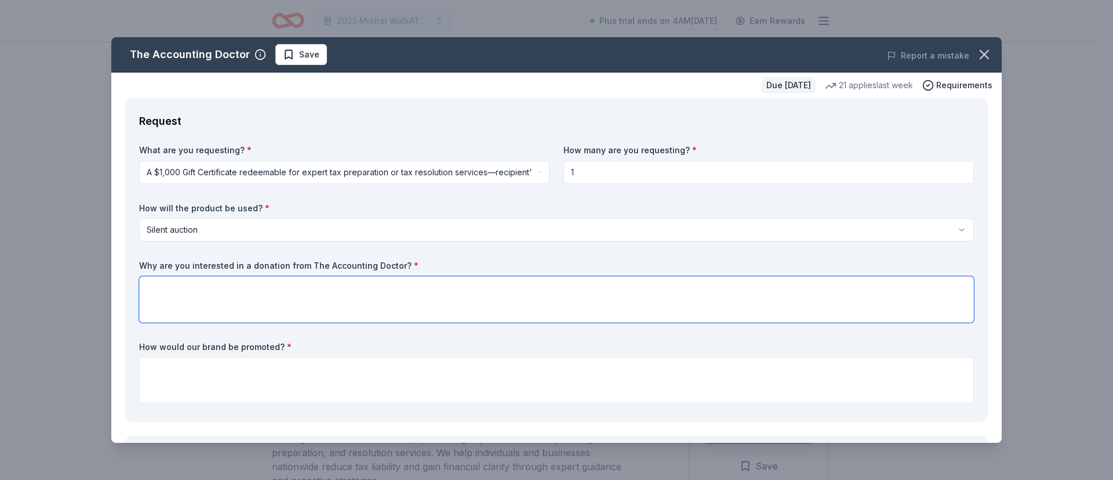
click at [255, 308] on textarea at bounding box center [556, 299] width 835 height 46
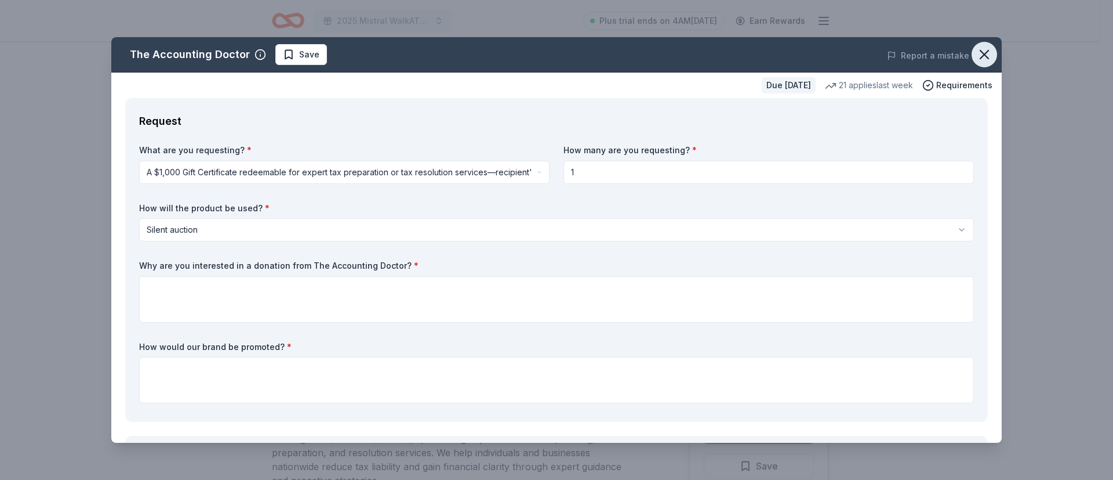
click at [976, 49] on icon "button" at bounding box center [984, 54] width 16 height 16
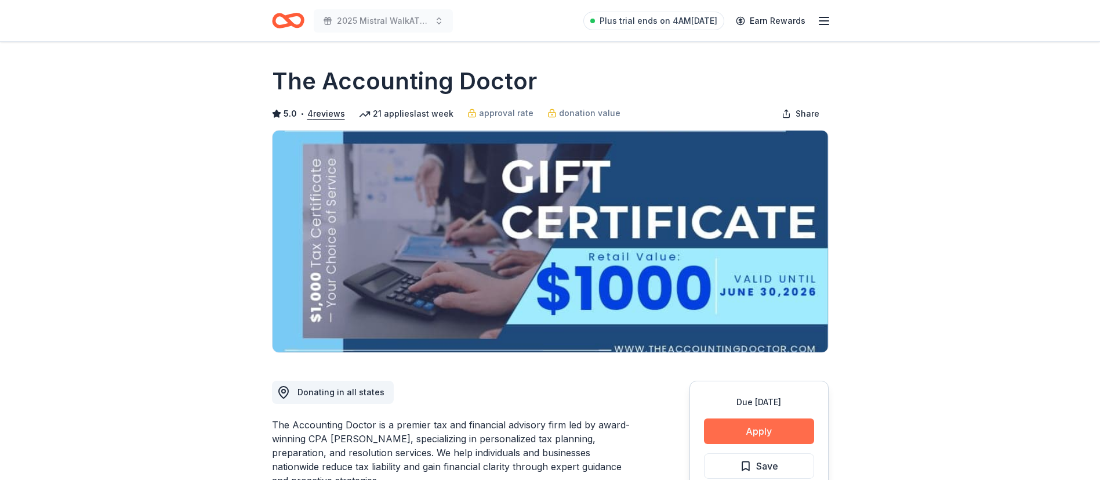
click at [752, 423] on button "Apply" at bounding box center [759, 431] width 110 height 26
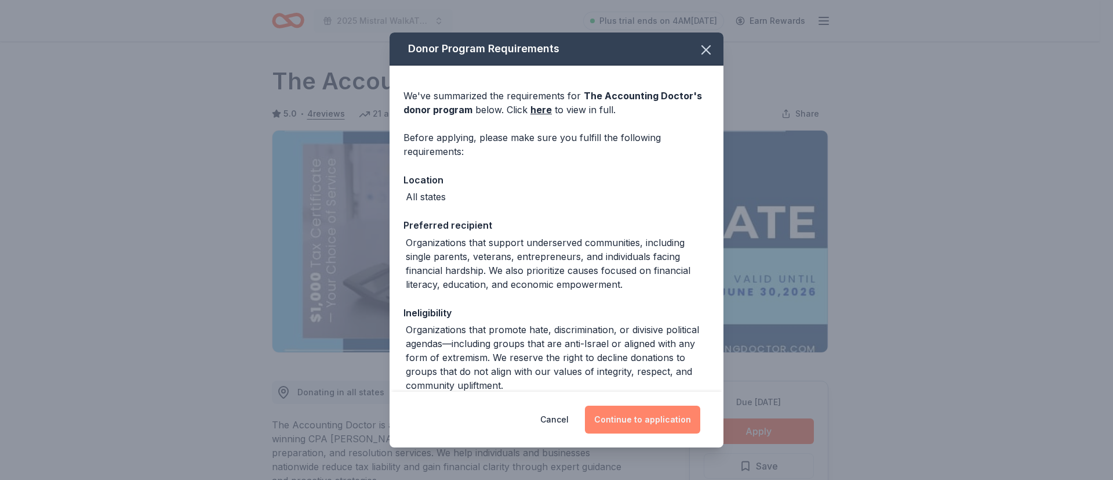
click at [644, 416] on button "Continue to application" at bounding box center [642, 419] width 115 height 28
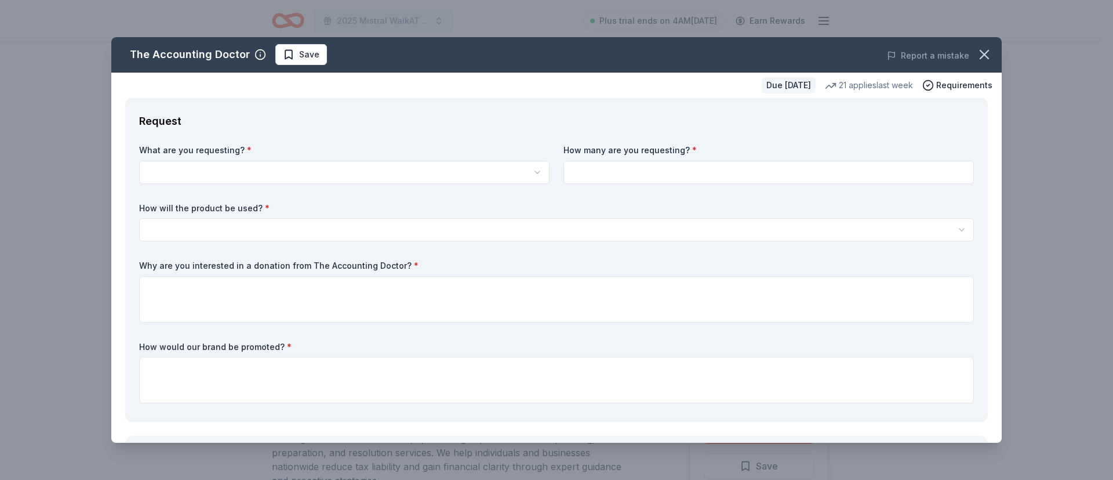
click at [217, 169] on html "2025 Mistral WalkAThon & Silent Auction Plus trial ends on 4AM, 9/17 Earn Rewar…" at bounding box center [556, 240] width 1113 height 480
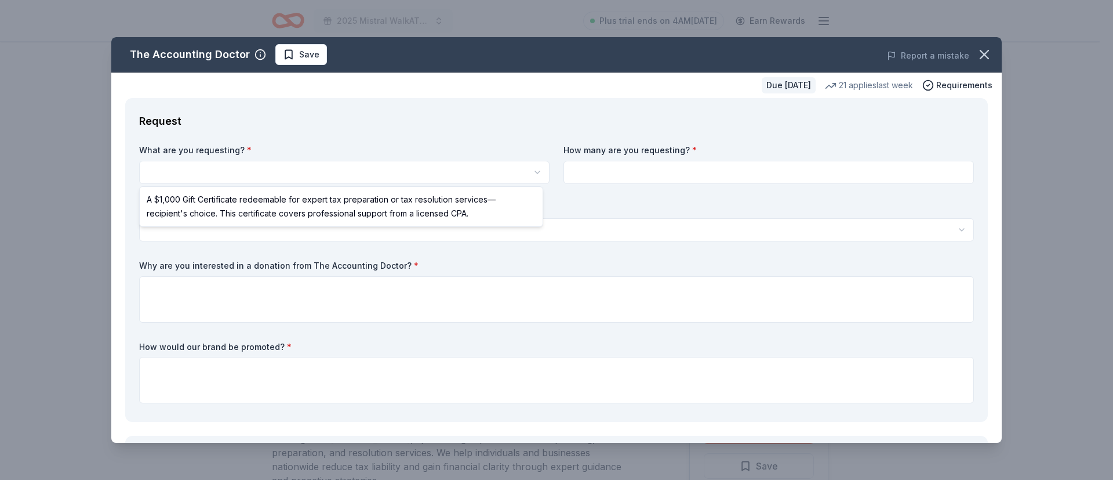
select select "A $1,000 Gift Certificate redeemable for expert tax preparation or tax resoluti…"
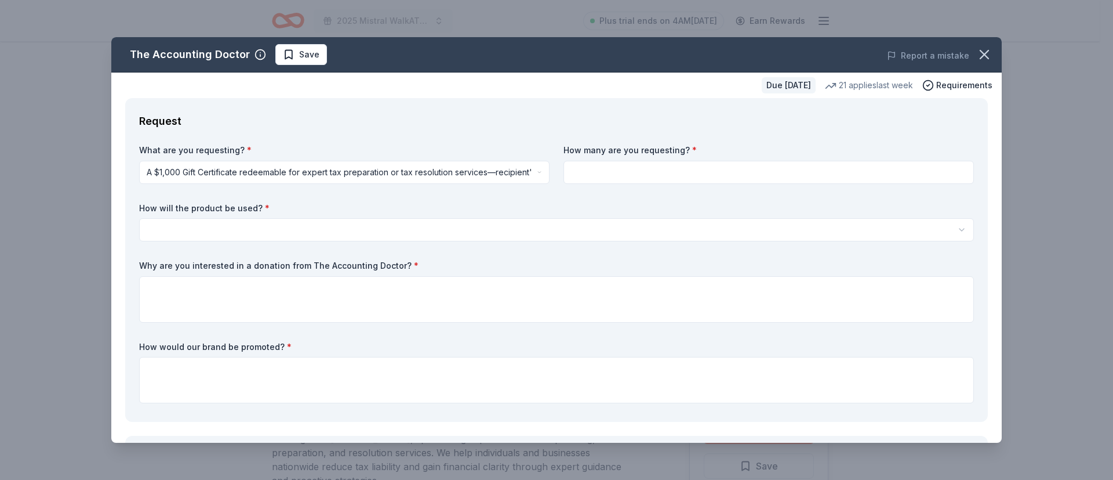
click at [600, 175] on input at bounding box center [769, 172] width 411 height 23
type input "1"
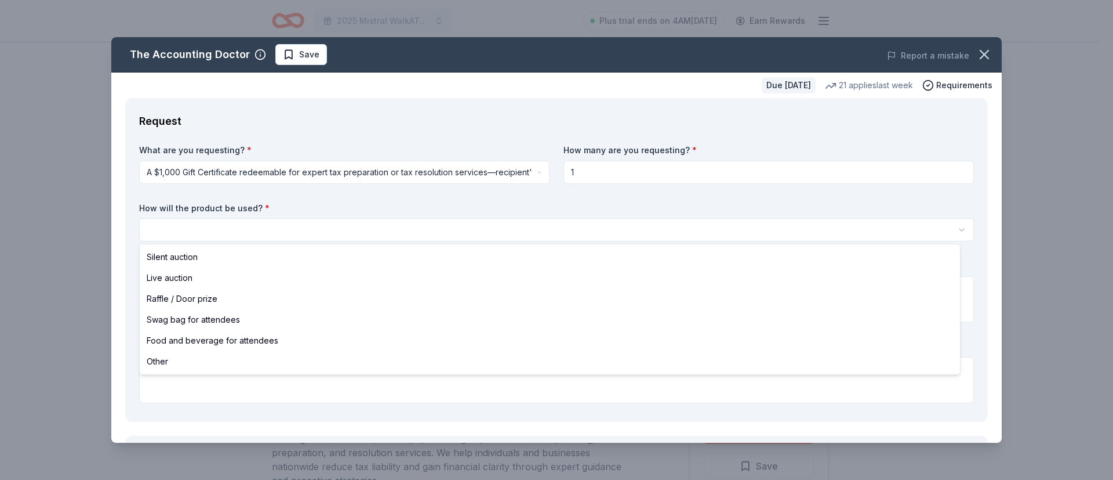
click at [354, 233] on html "2025 Mistral WalkAThon & Silent Auction Plus trial ends on 4AM, 9/17 Earn Rewar…" at bounding box center [556, 240] width 1113 height 480
select select "silentAuction"
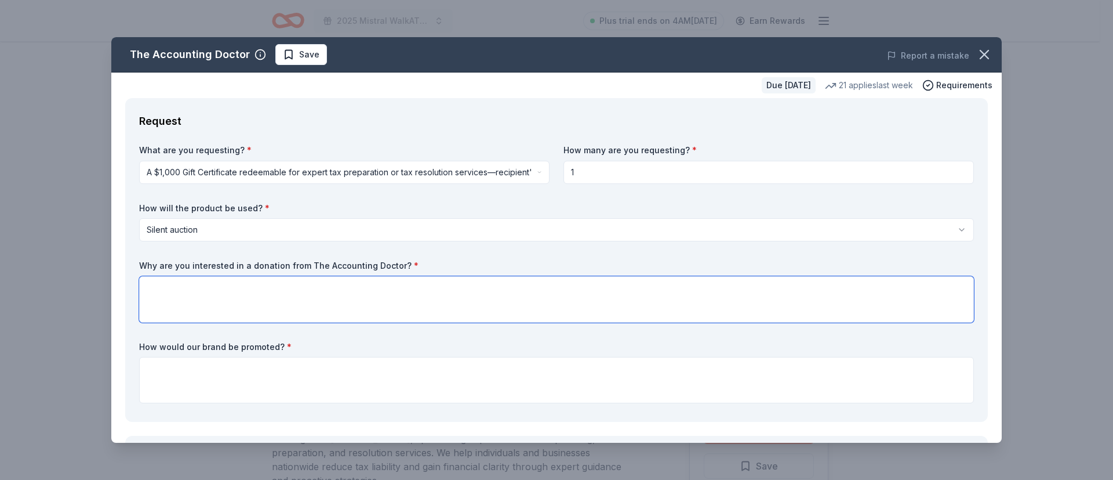
click at [216, 307] on textarea at bounding box center [556, 299] width 835 height 46
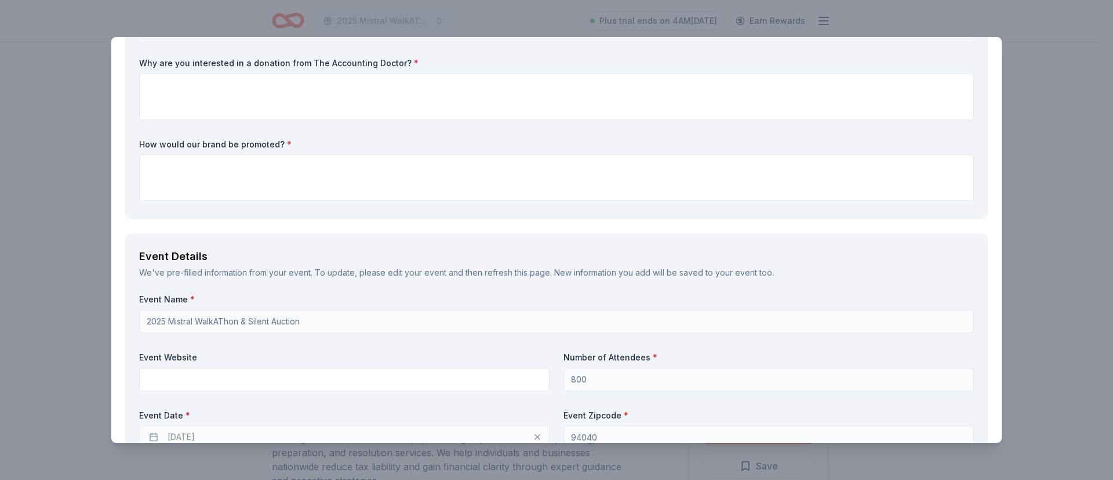
scroll to position [66, 0]
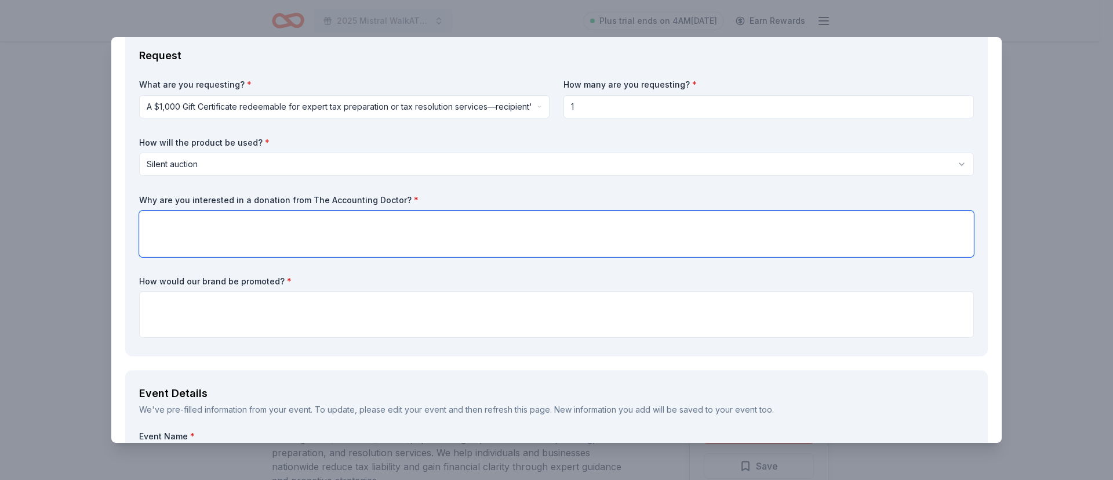
click at [368, 248] on textarea at bounding box center [556, 233] width 835 height 46
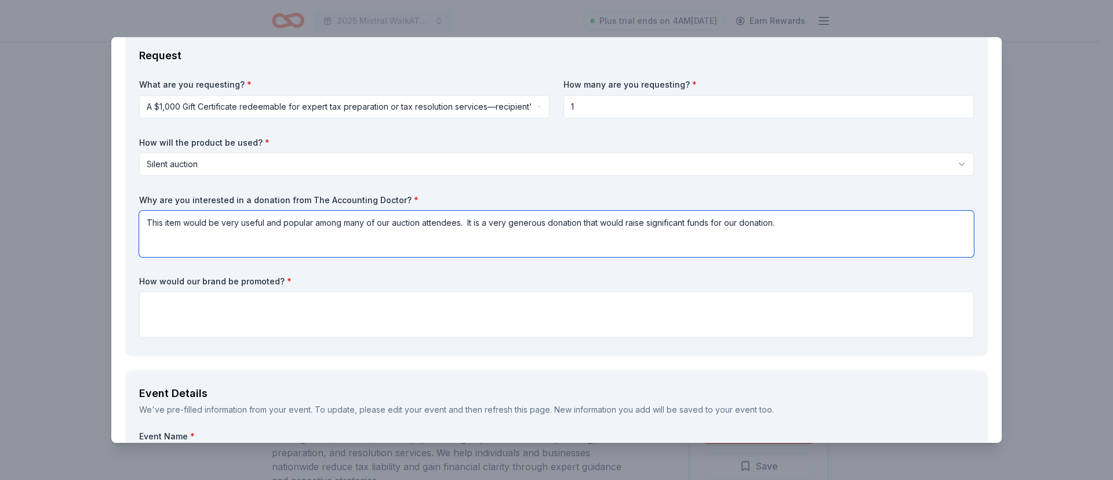
type textarea "This item would be very useful and popular among many of our auction attendees.…"
click at [244, 315] on textarea at bounding box center [556, 314] width 835 height 46
paste textarea "Donors will be acknowledged in our online and printed Silent Auction catalogs a…"
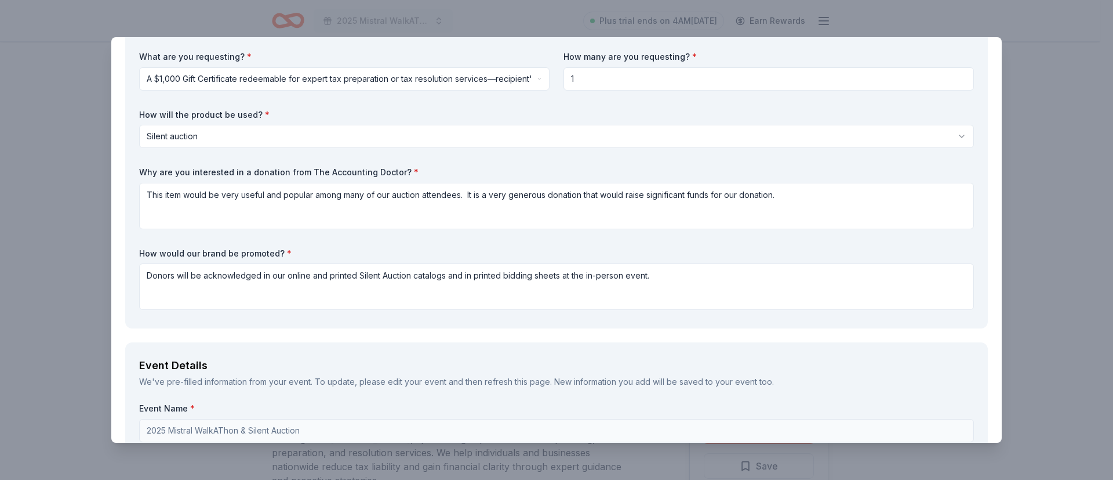
scroll to position [102, 0]
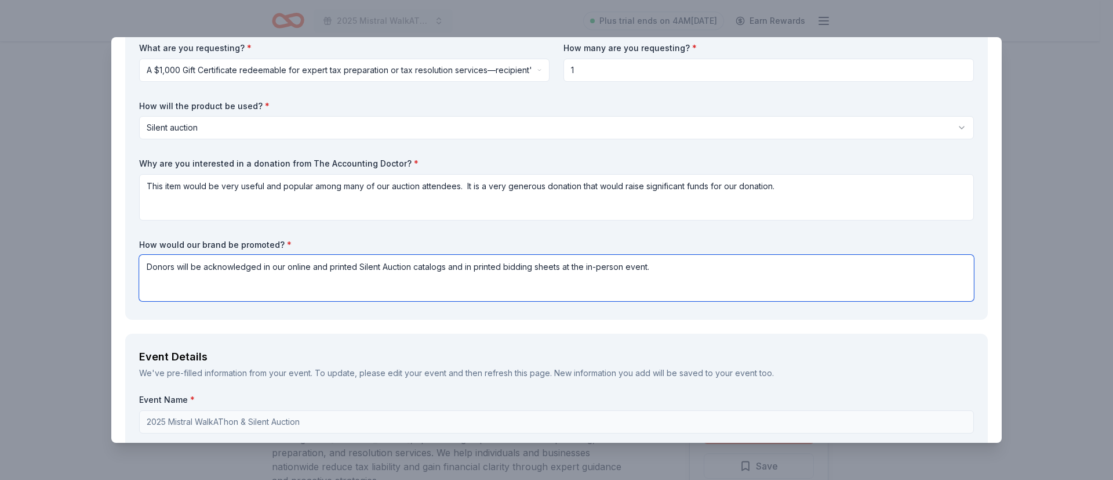
click at [268, 268] on textarea "Donors will be acknowledged in our online and printed Silent Auction catalogs a…" at bounding box center [556, 278] width 835 height 46
click at [625, 267] on textarea "Donors will be acknowledged in announcements leading up to the event, in our on…" at bounding box center [556, 278] width 835 height 46
click at [612, 268] on textarea "Donors will be acknowledged in announcements leading up to the event, in our on…" at bounding box center [556, 278] width 835 height 46
click at [673, 267] on textarea "Donors will be acknowledged in announcements leading up to the event, in our on…" at bounding box center [556, 278] width 835 height 46
type textarea "Donors will be acknowledged in announcements leading up to the event, in our on…"
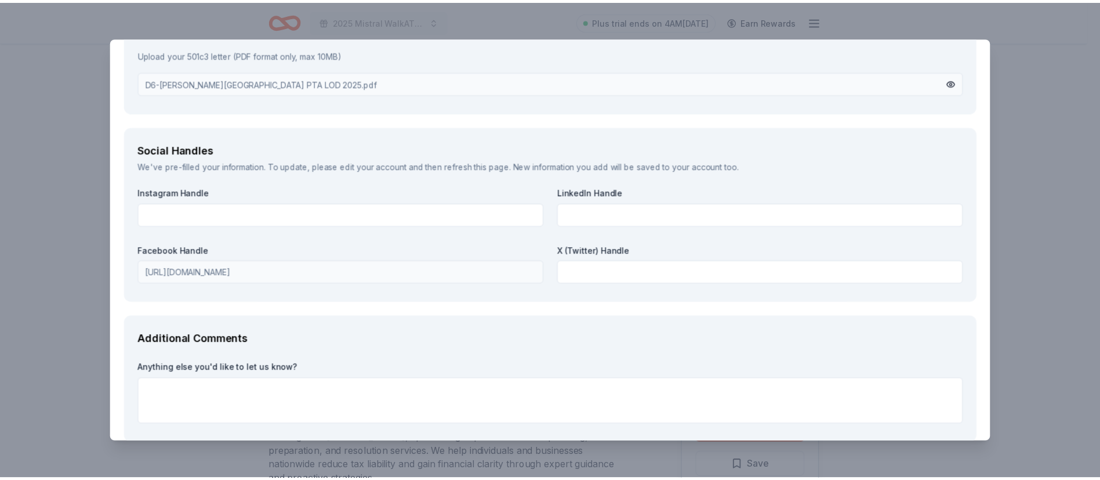
scroll to position [1396, 0]
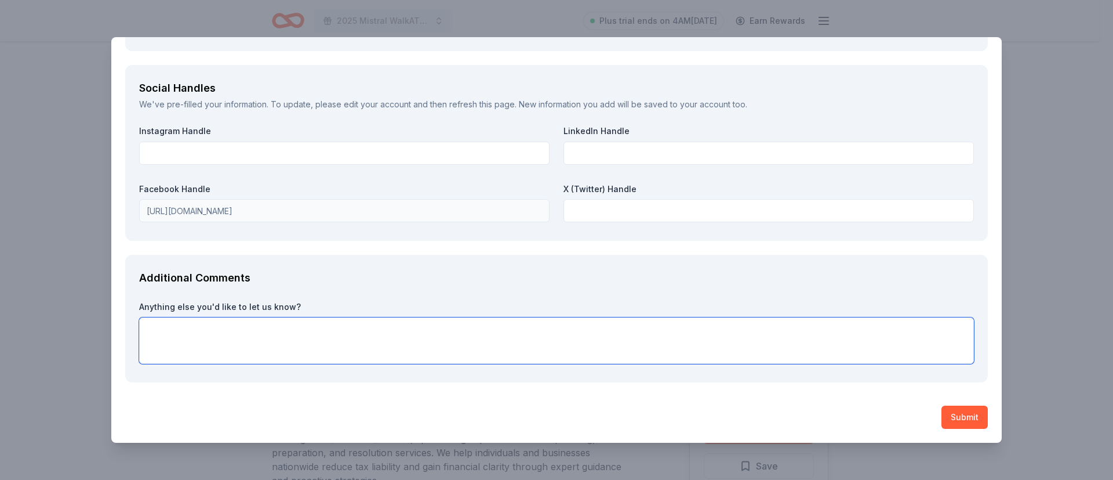
click at [463, 350] on textarea at bounding box center [556, 340] width 835 height 46
type textarea "Thank you for your consideration and generosity!"
click at [952, 411] on button "Submit" at bounding box center [965, 416] width 46 height 23
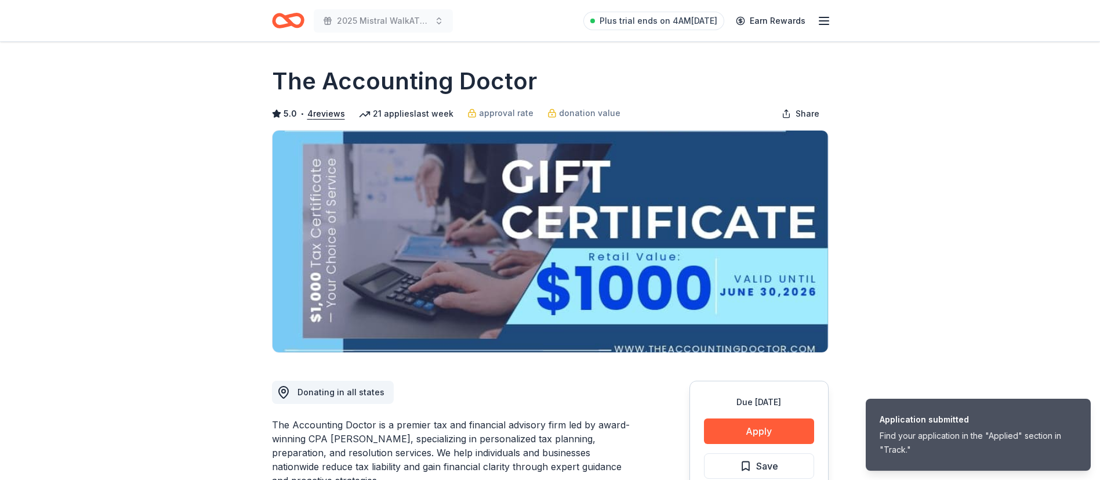
scroll to position [0, 0]
